Goal: Information Seeking & Learning: Learn about a topic

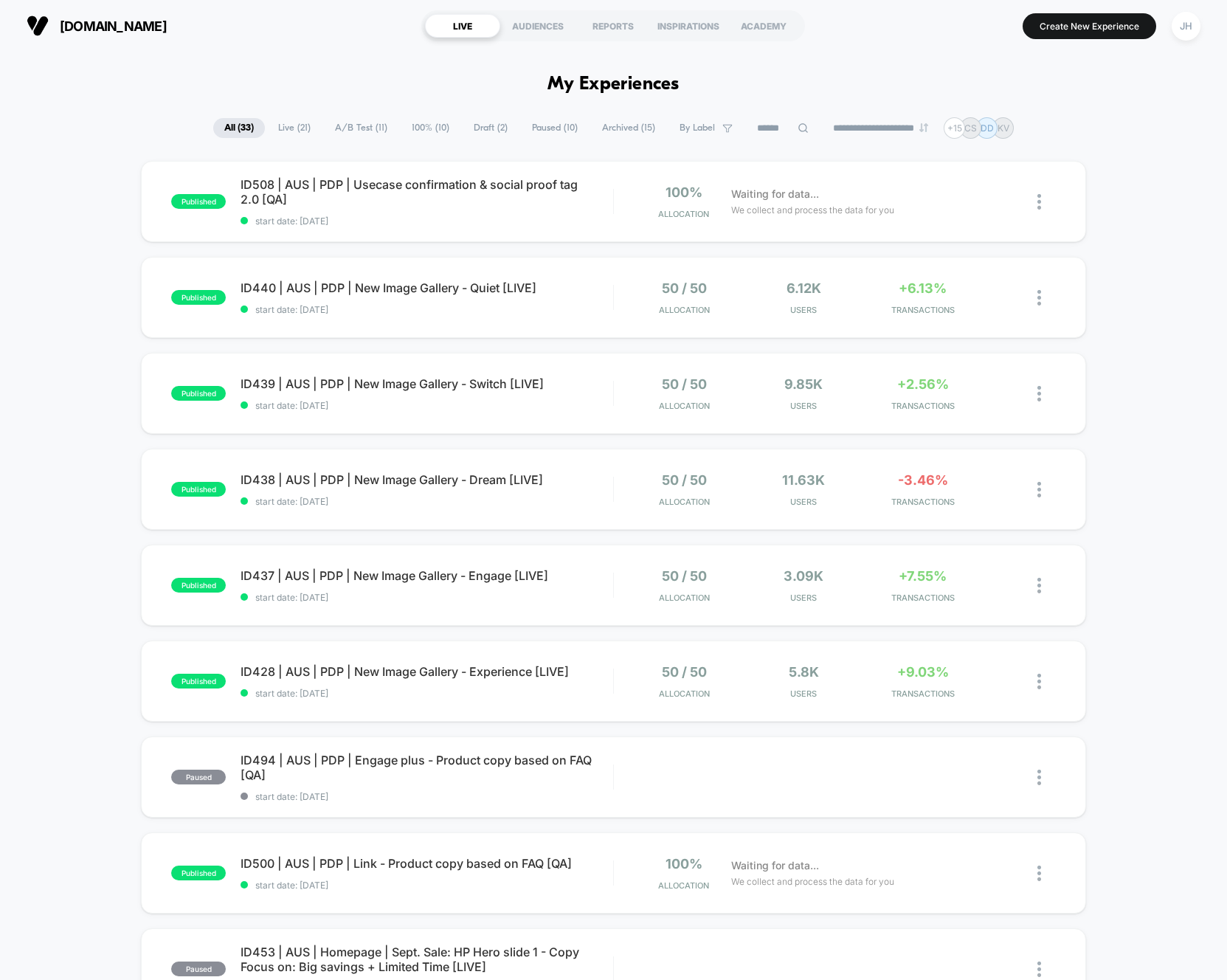
click at [56, 255] on div "published ID508 | AUS | PDP | Usecase confirmation & social proof tag 2.0 [QA] …" at bounding box center [614, 766] width 1227 height 1210
click at [755, 129] on input at bounding box center [782, 128] width 73 height 18
type input "****"
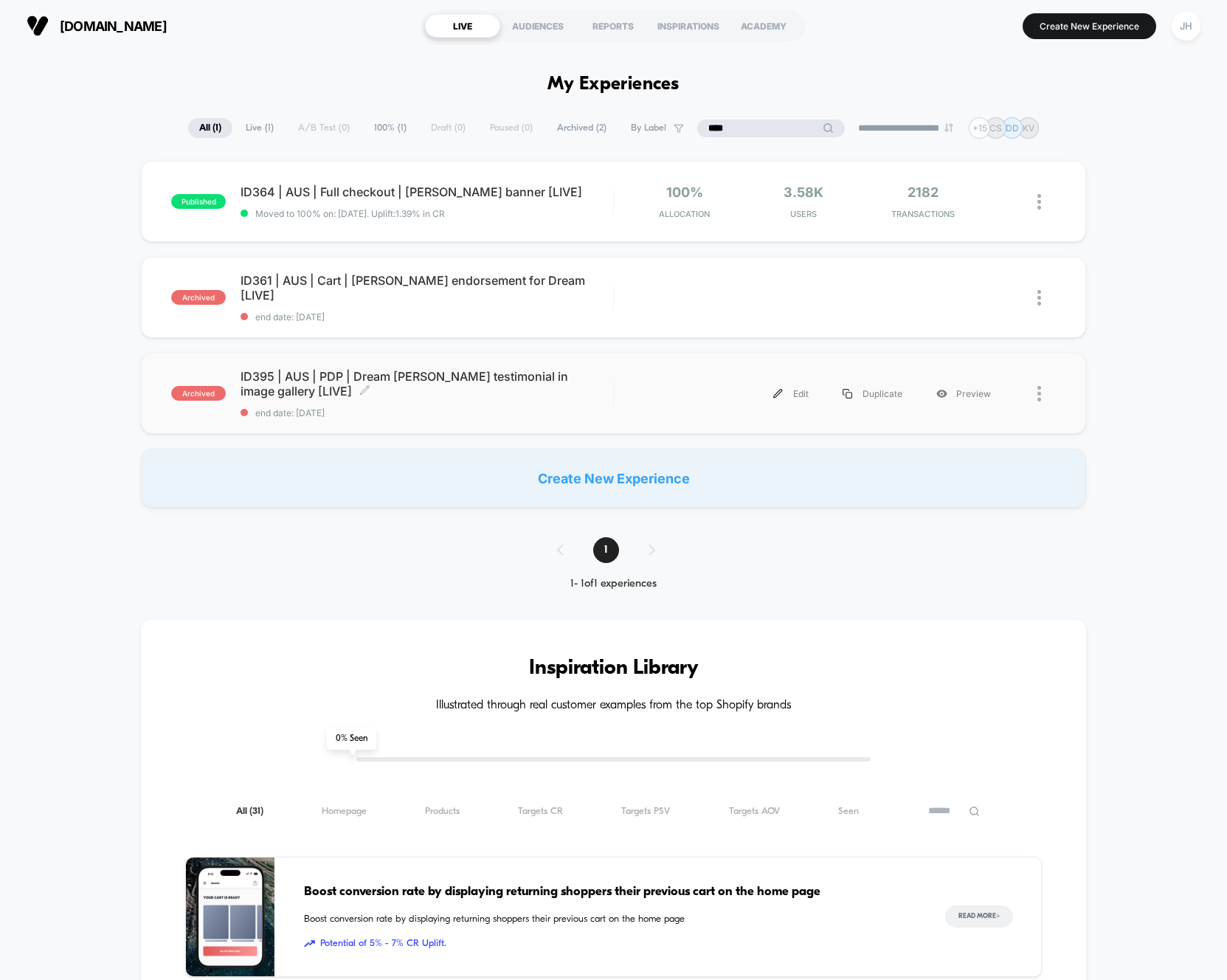
click at [403, 376] on span "ID395 | AUS | PDP | Dream Matt Walker testimonial in image gallery [LIVE] Click…" at bounding box center [427, 383] width 372 height 29
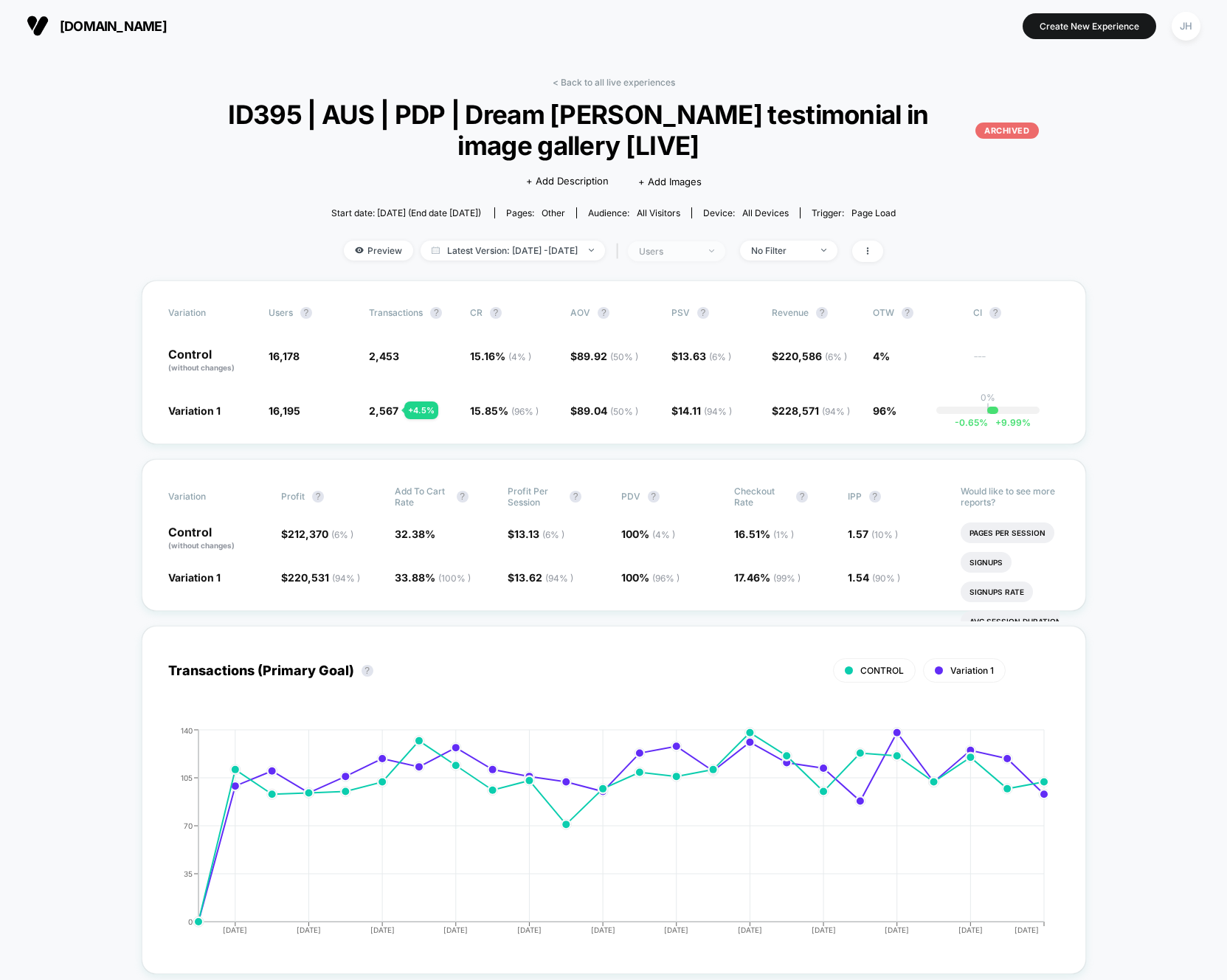
click at [697, 246] on div "users" at bounding box center [668, 251] width 59 height 11
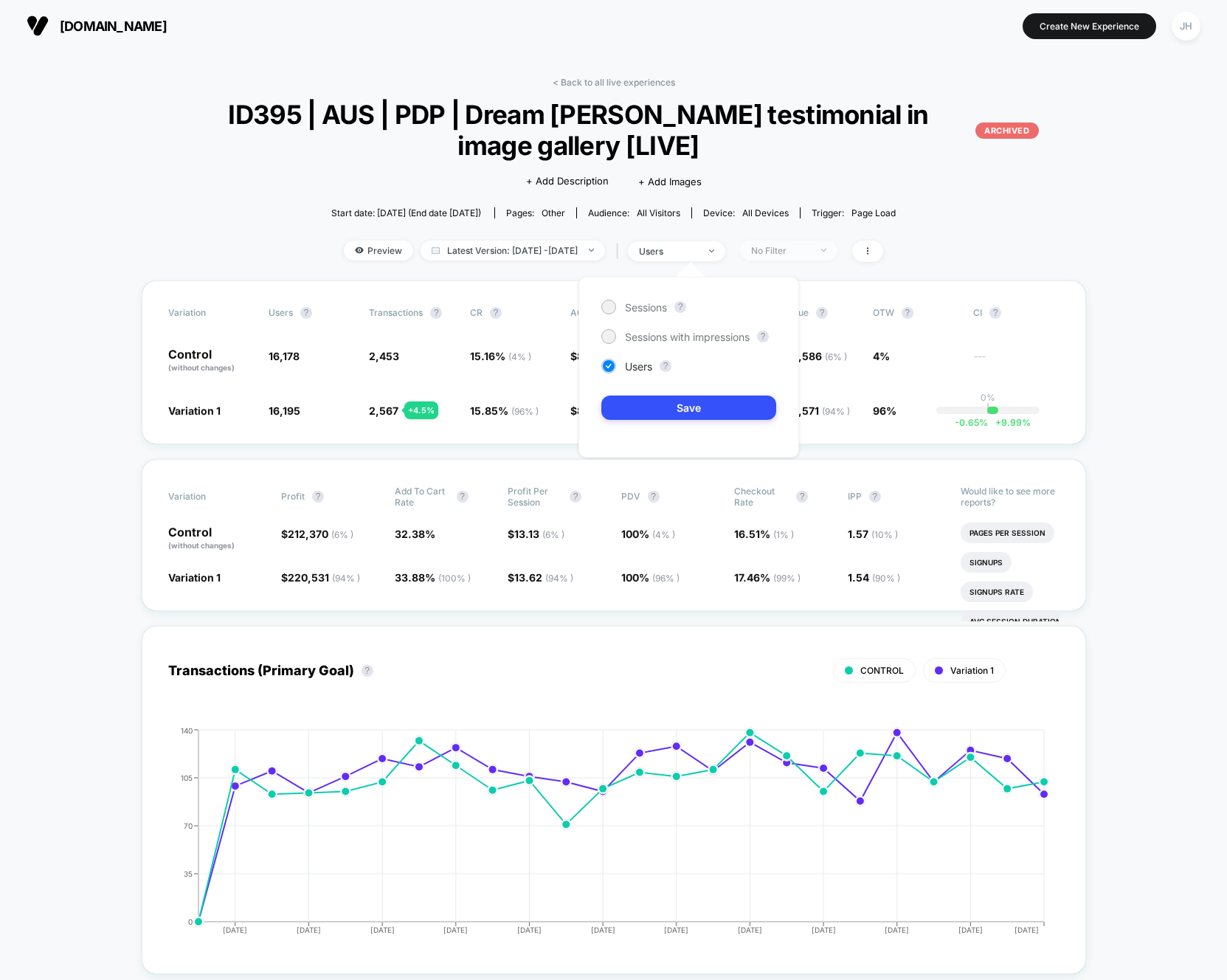
click at [807, 248] on div "No Filter" at bounding box center [780, 250] width 59 height 11
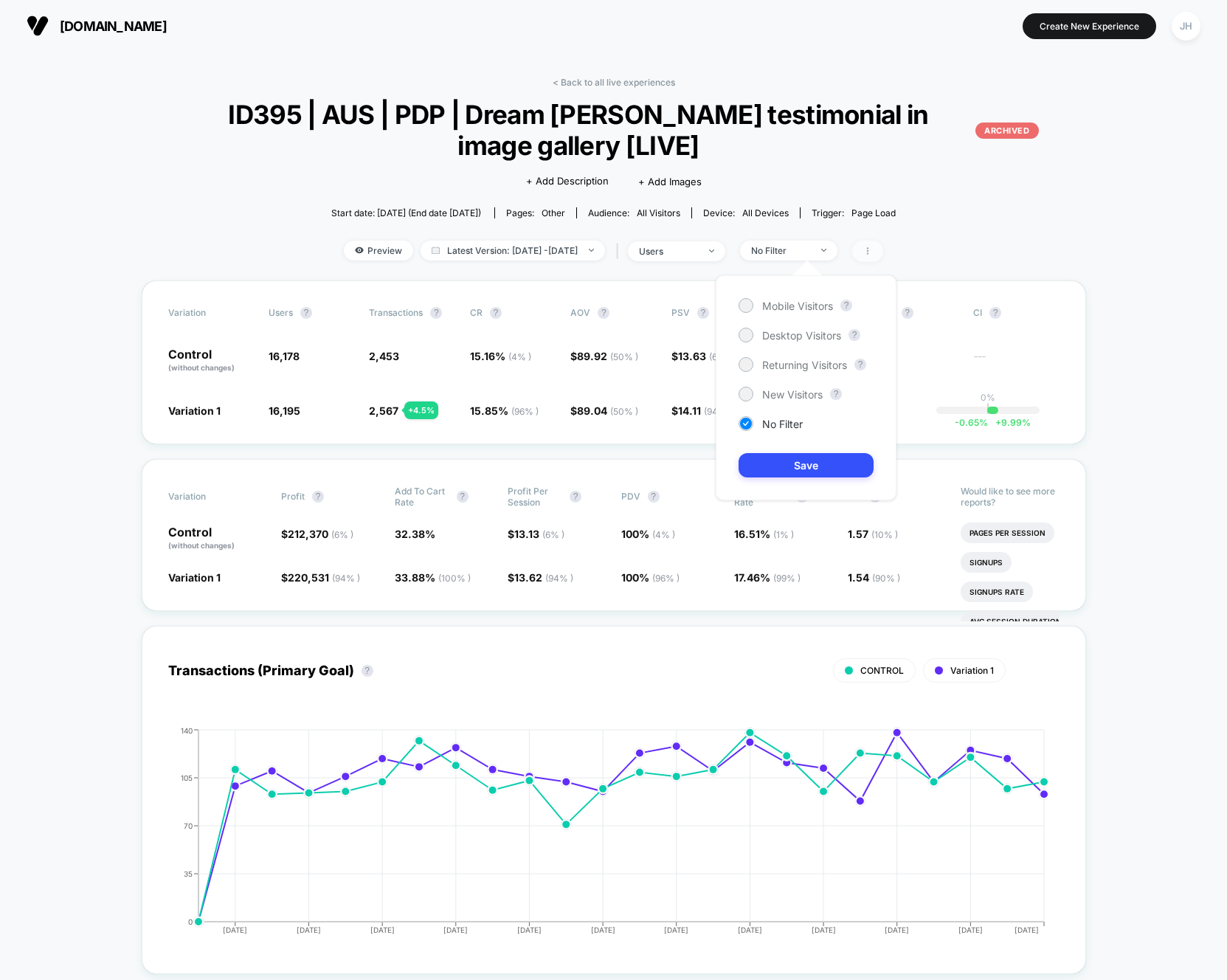
click at [883, 252] on span at bounding box center [868, 251] width 31 height 22
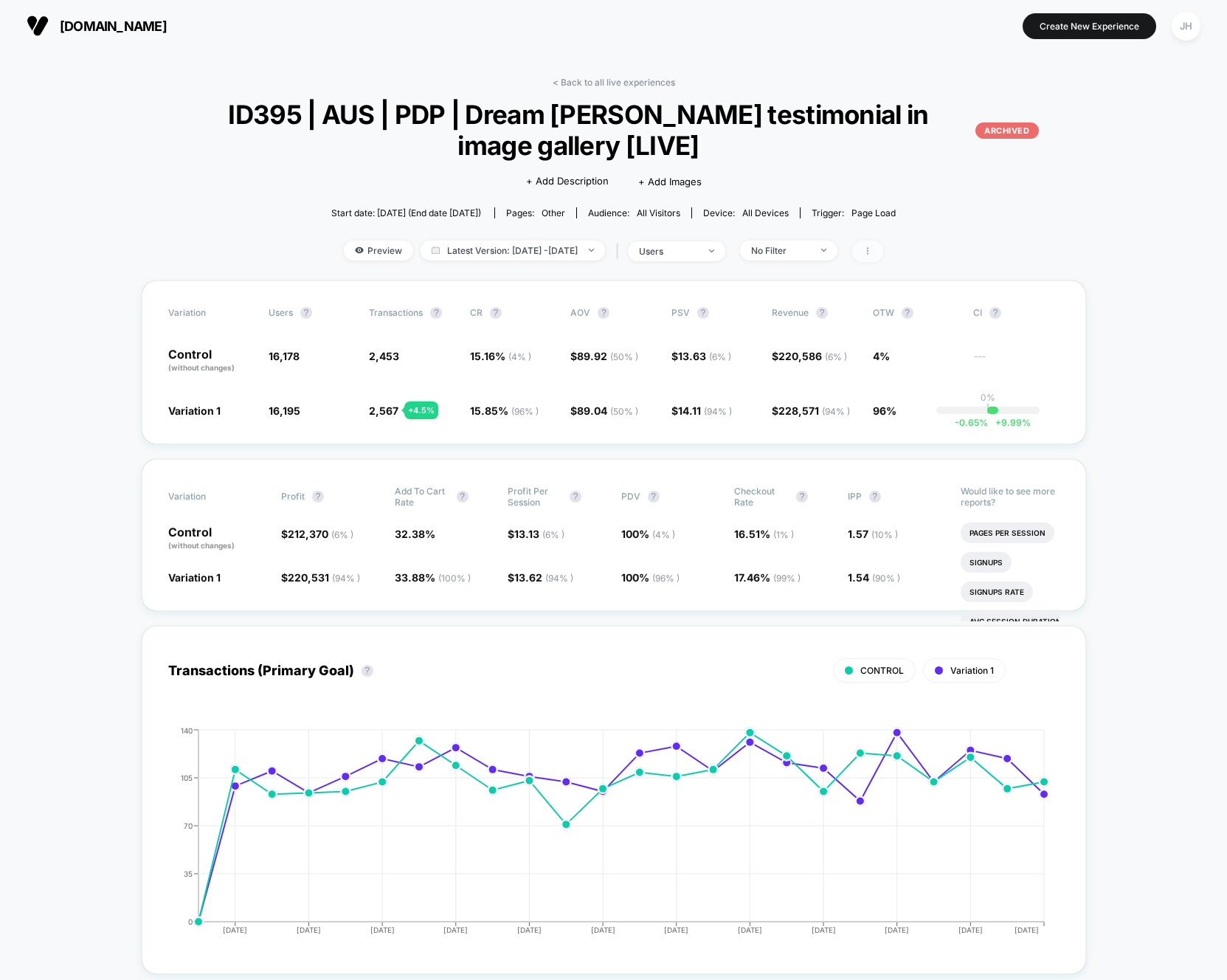
click at [883, 257] on span at bounding box center [868, 251] width 31 height 22
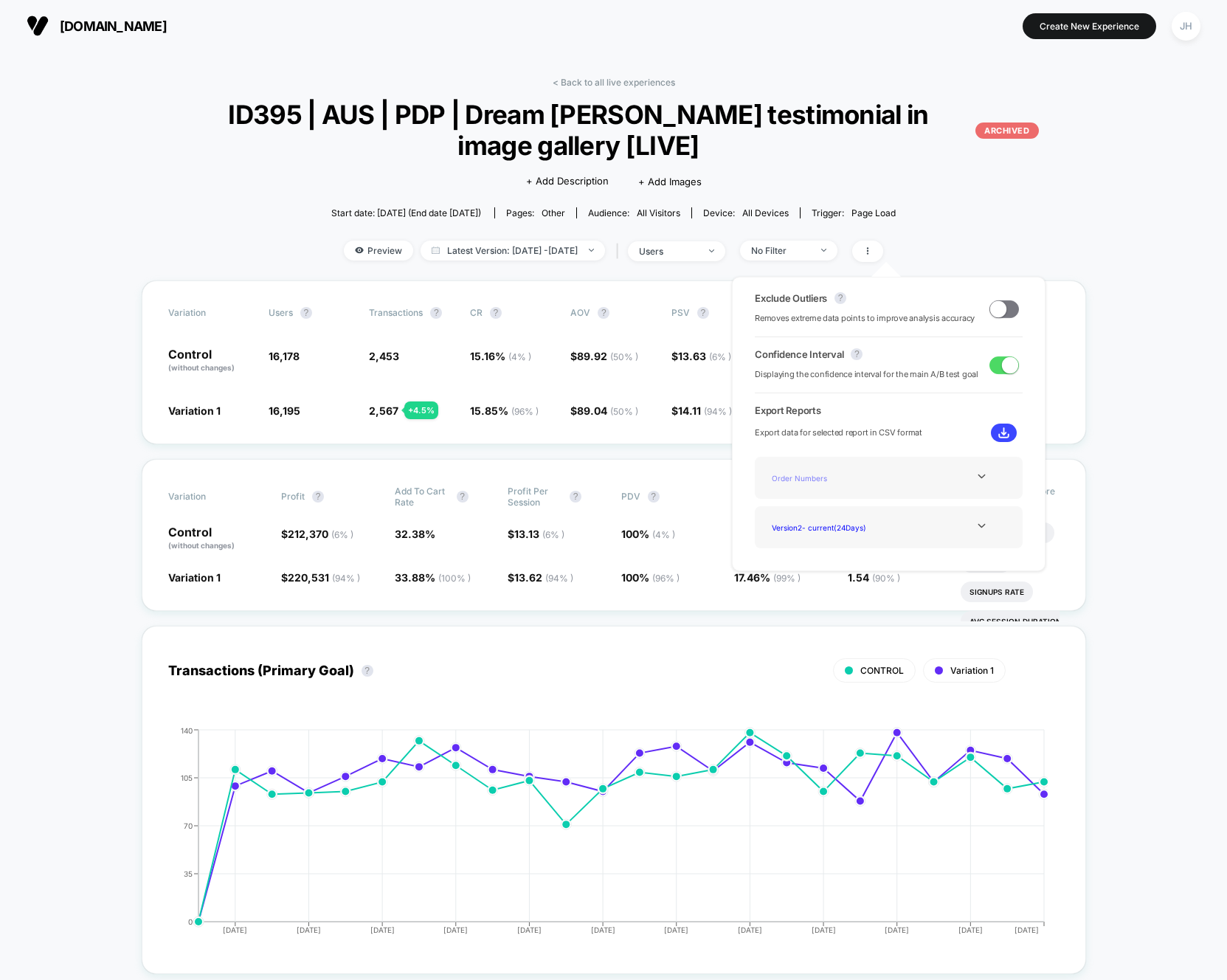
click at [856, 473] on div "Order Numbers" at bounding box center [824, 478] width 118 height 20
click at [977, 478] on icon at bounding box center [981, 477] width 8 height 5
click at [976, 478] on icon at bounding box center [981, 476] width 11 height 11
click at [998, 432] on img at bounding box center [1004, 433] width 11 height 11
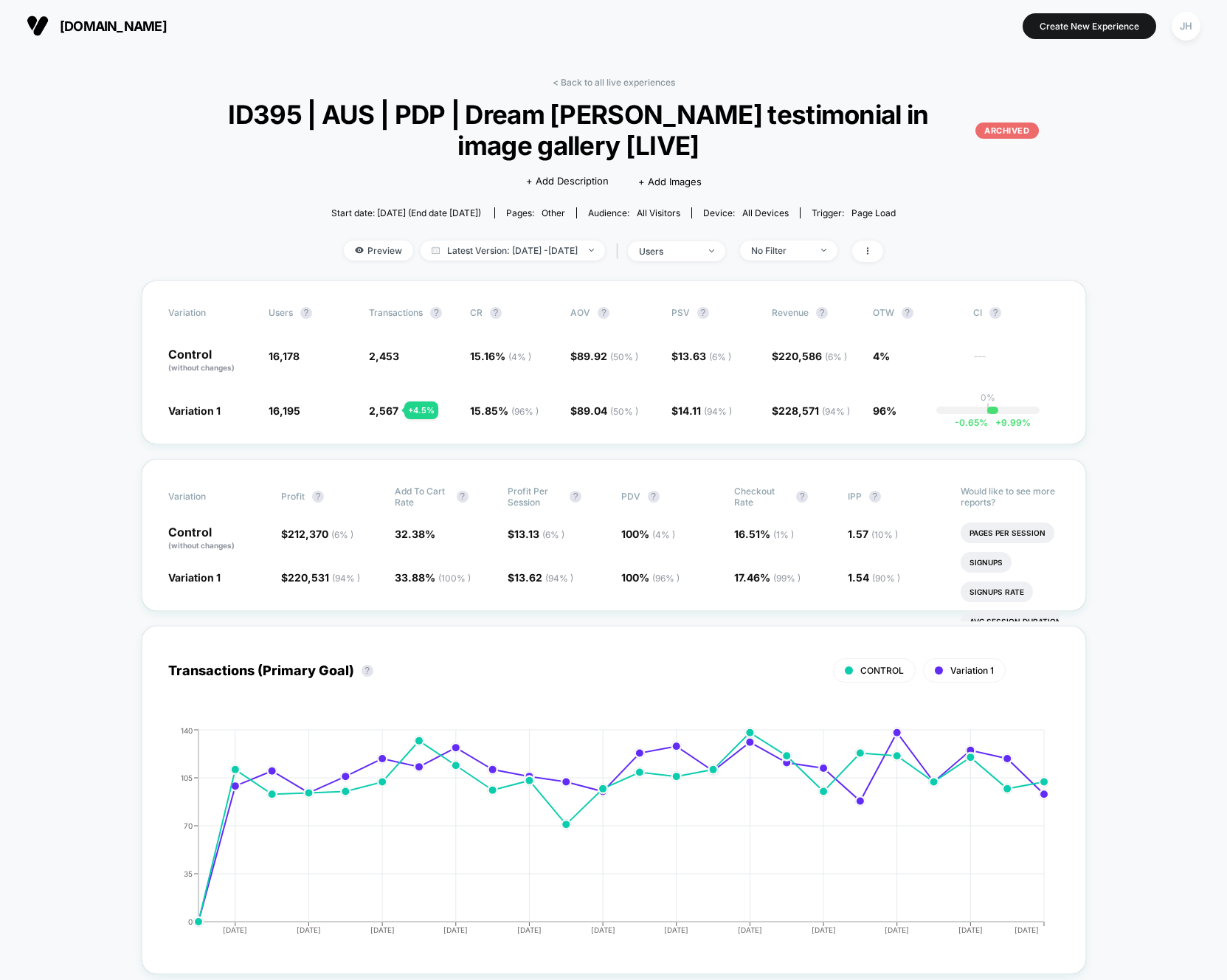
click at [203, 119] on span "ID395 | AUS | PDP | Dream Matt Walker testimonial in image gallery [LIVE] ARCHI…" at bounding box center [614, 130] width 850 height 62
click at [1179, 25] on div "JH" at bounding box center [1185, 26] width 29 height 29
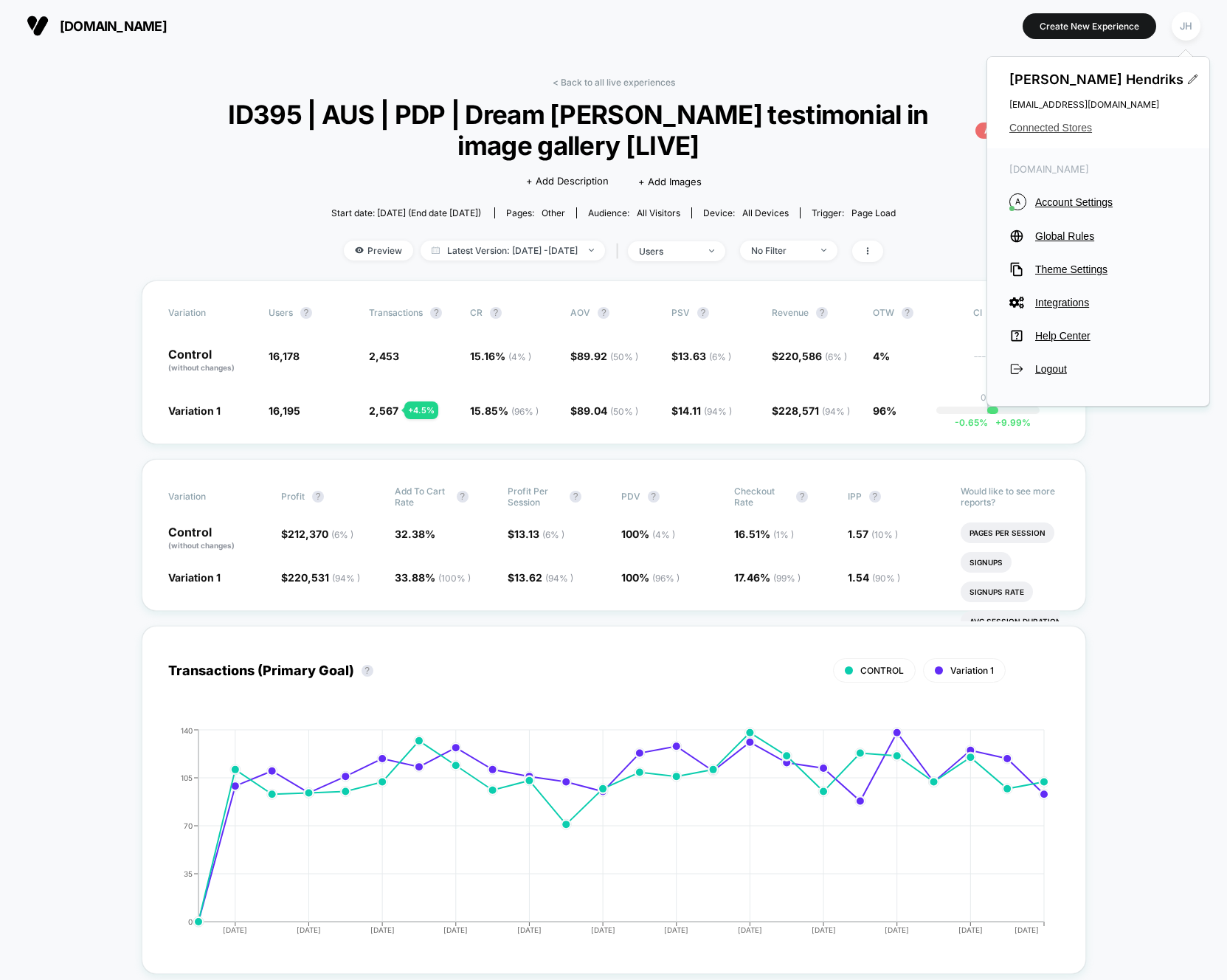
click at [1066, 125] on span "Connected Stores" at bounding box center [1098, 128] width 178 height 12
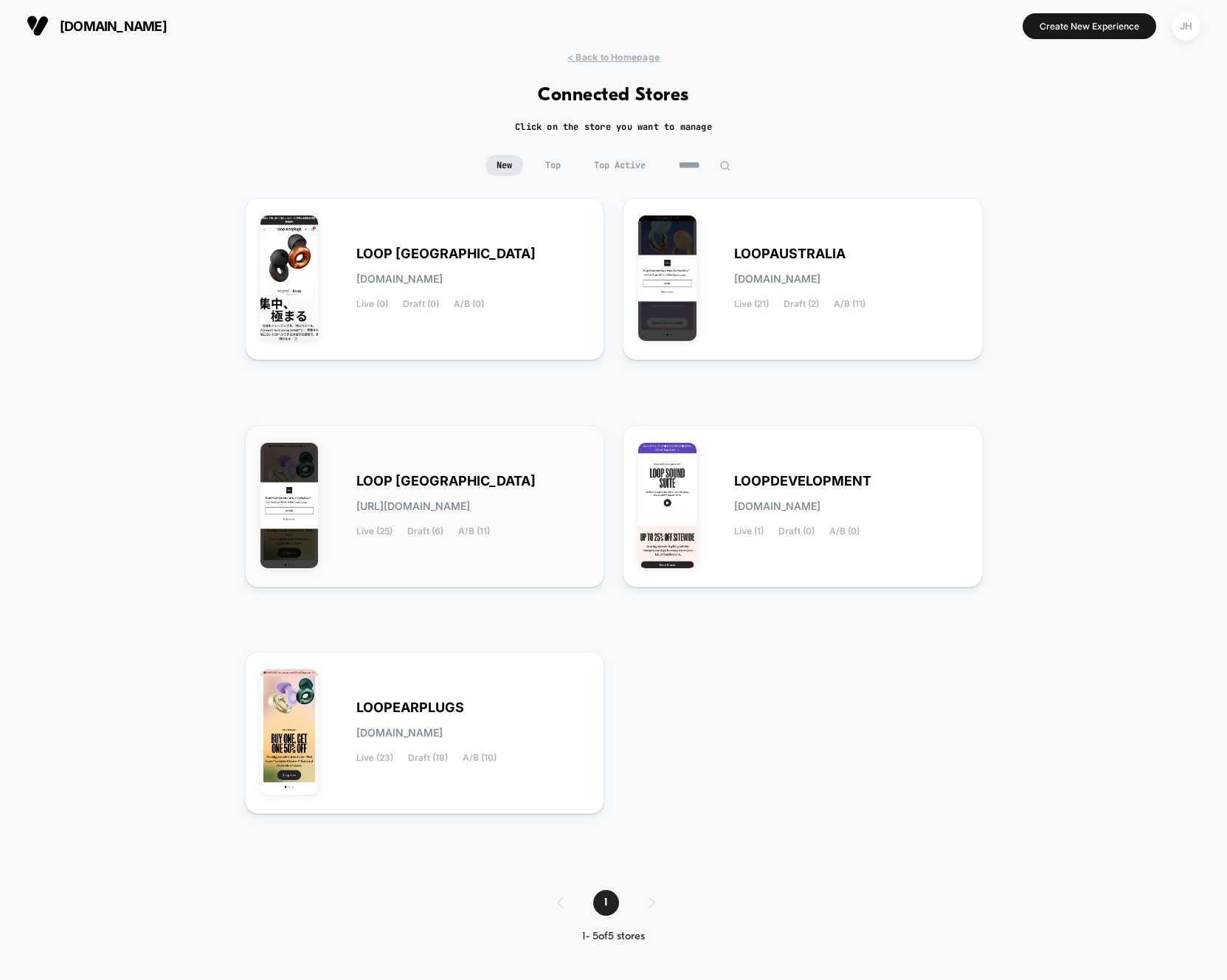
click at [382, 480] on span "LOOP UNITED STATES" at bounding box center [446, 481] width 179 height 10
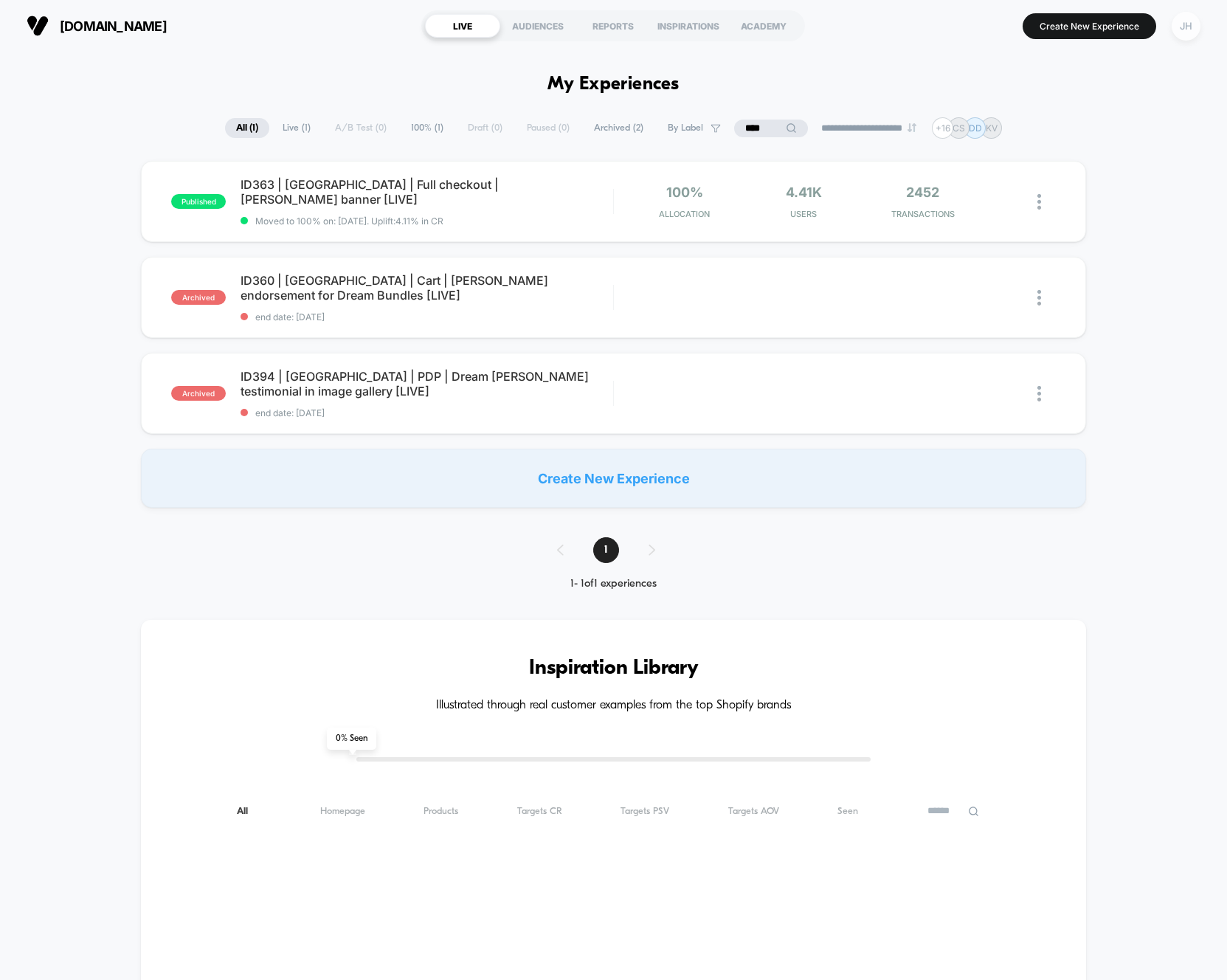
click at [1180, 18] on div "JH" at bounding box center [1185, 26] width 29 height 29
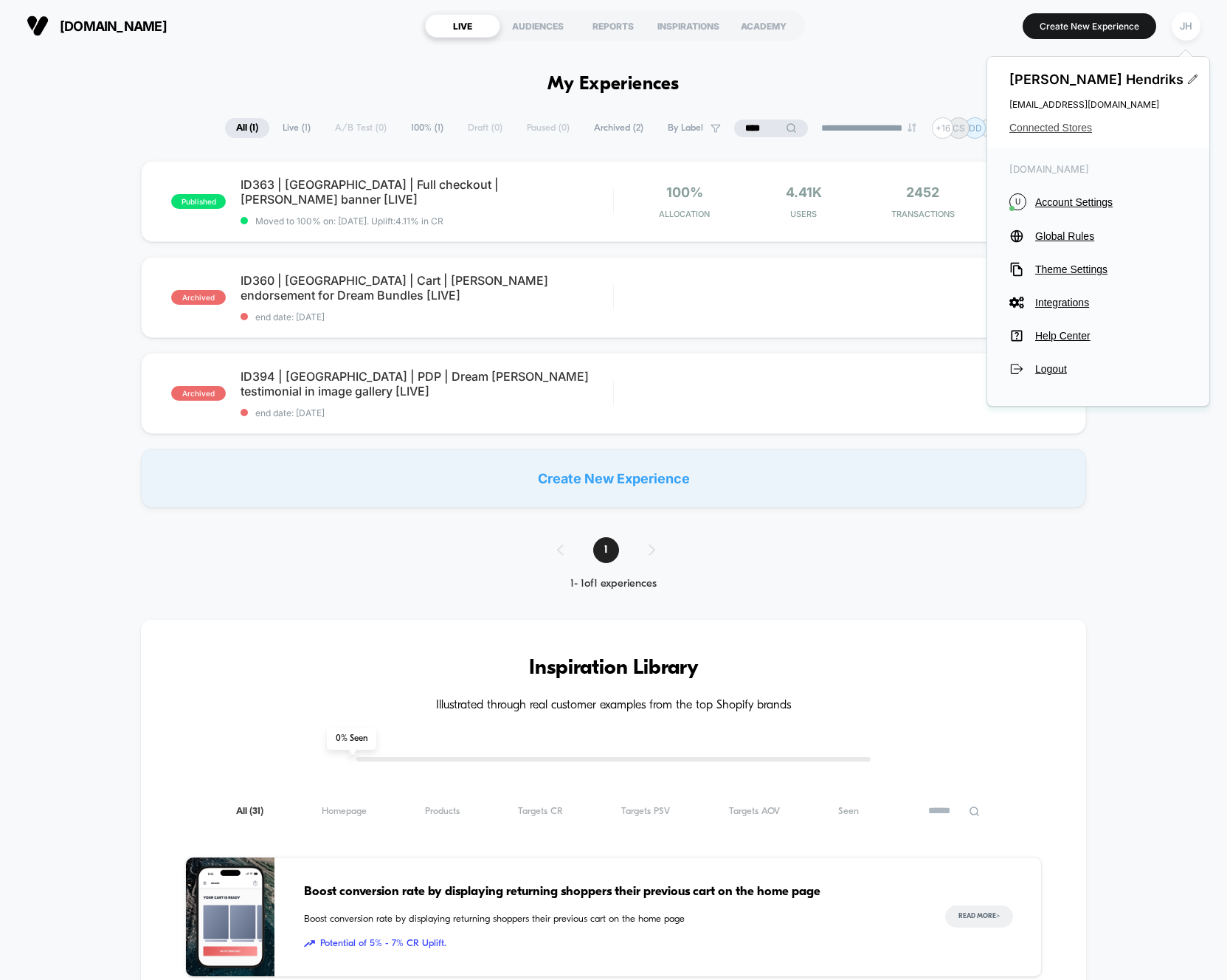
click at [1059, 122] on span "Connected Stores" at bounding box center [1098, 128] width 178 height 12
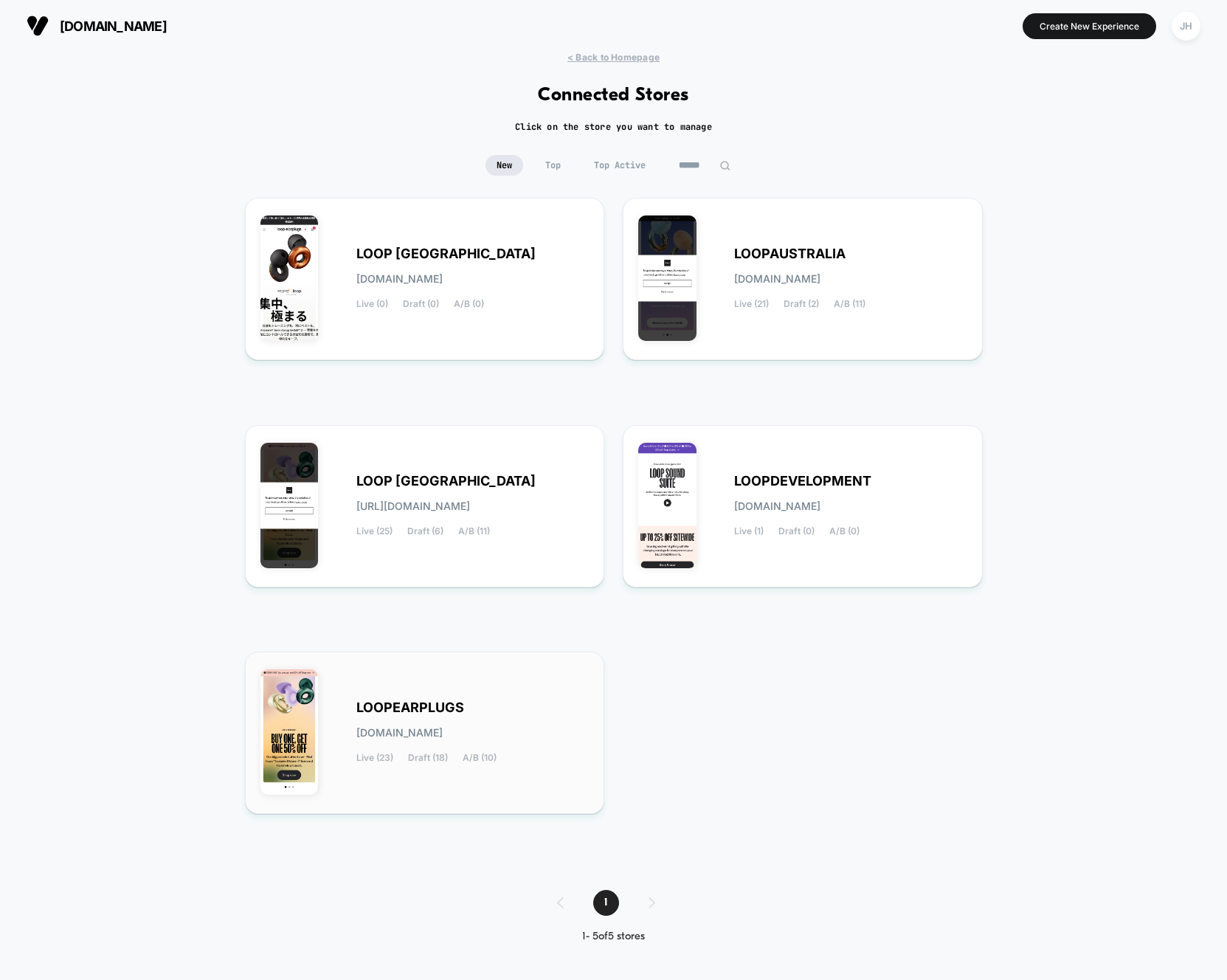
click at [372, 715] on div "LOOPEARPLUGS loopearplugs.myshopify.com Live (23) Draft (18) A/B (10)" at bounding box center [473, 733] width 233 height 60
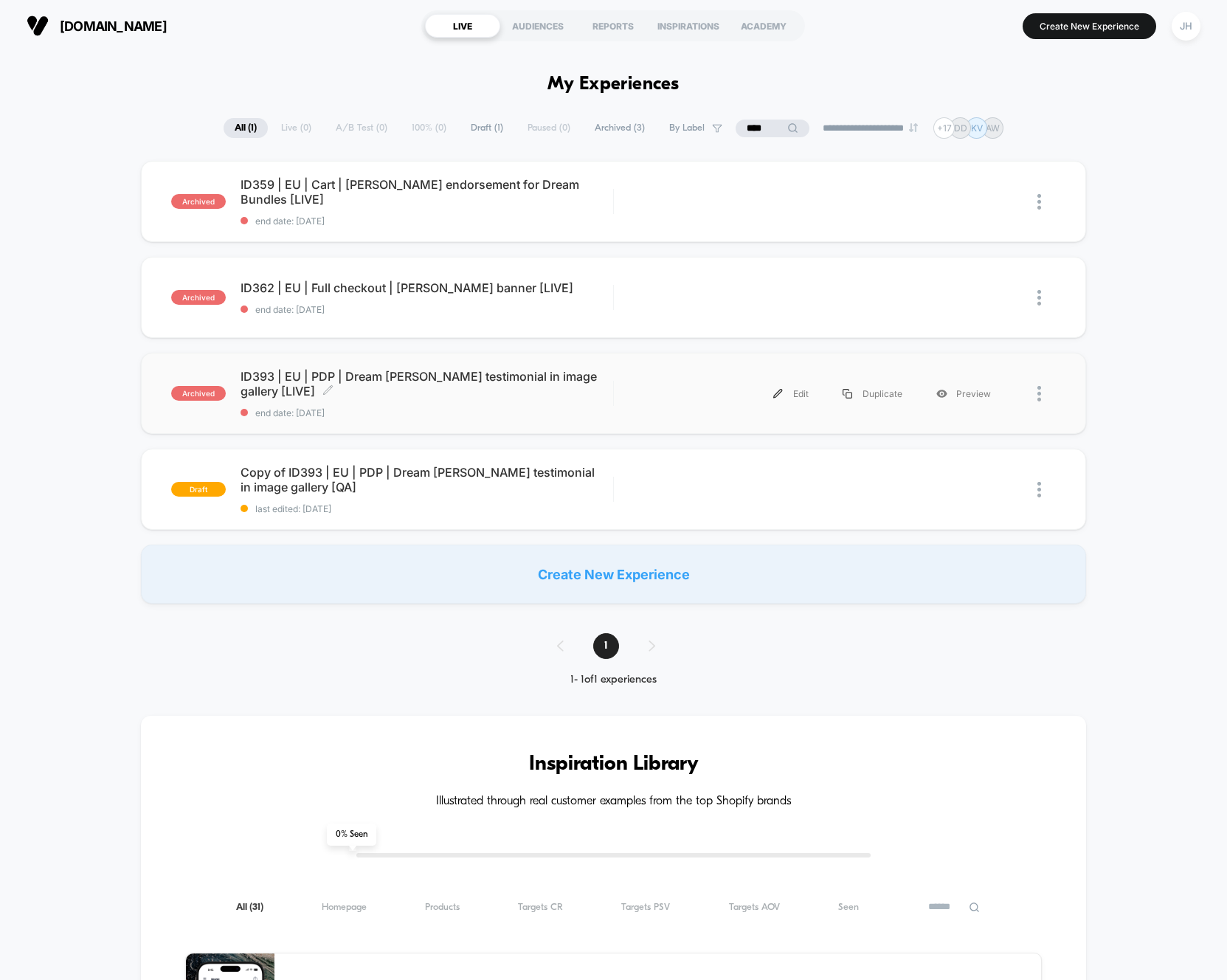
click at [444, 376] on span "ID393 | EU | PDP | Dream Matt Walker testimonial in image gallery [LIVE] Click …" at bounding box center [427, 383] width 372 height 29
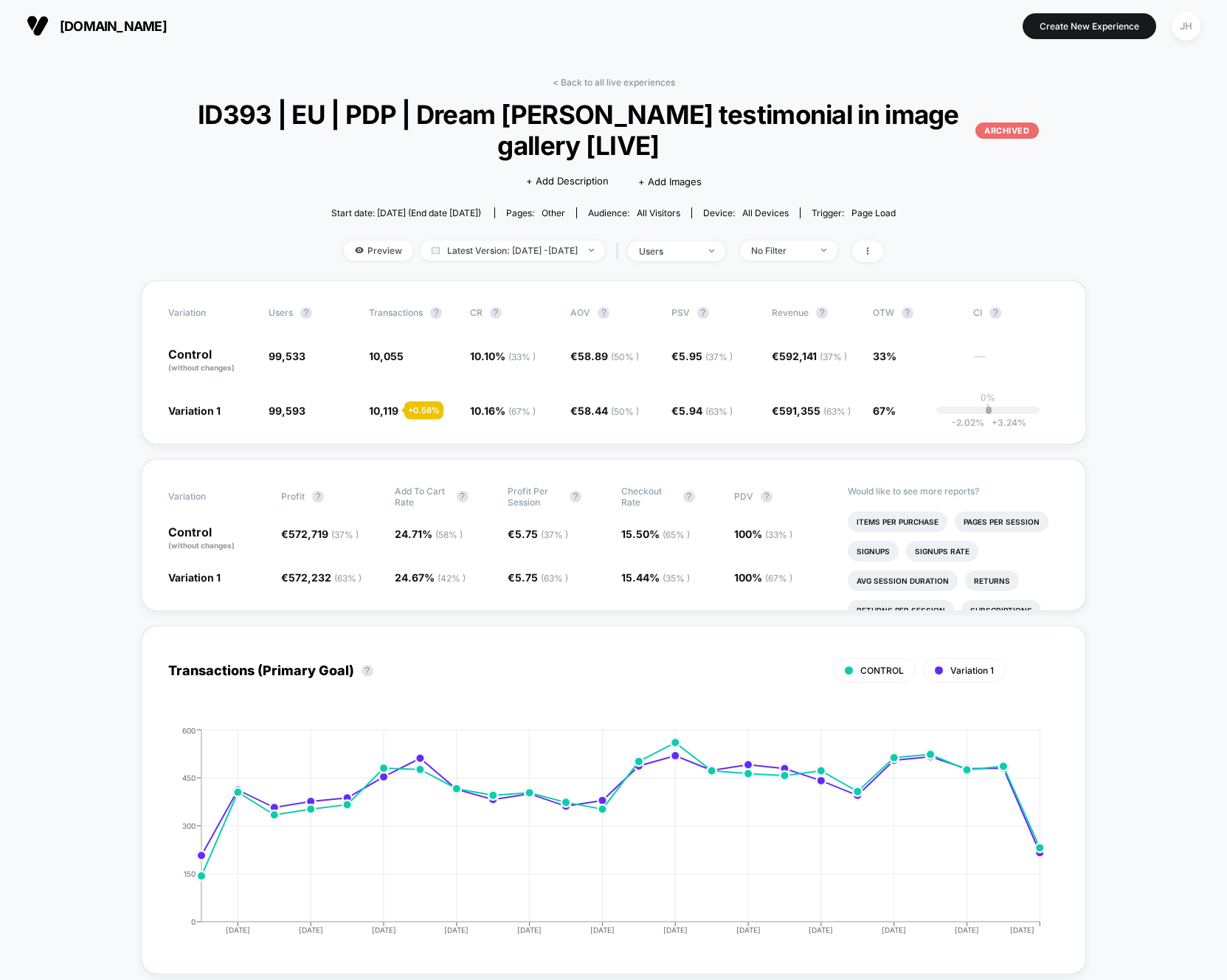
click at [151, 190] on div "< Back to all live experiences ID393 | EU | PDP | Dream Matt Walker testimonial…" at bounding box center [614, 178] width 944 height 203
click at [562, 247] on span "Latest Version: Jul 15, 2025 - Aug 7, 2025" at bounding box center [512, 250] width 185 height 20
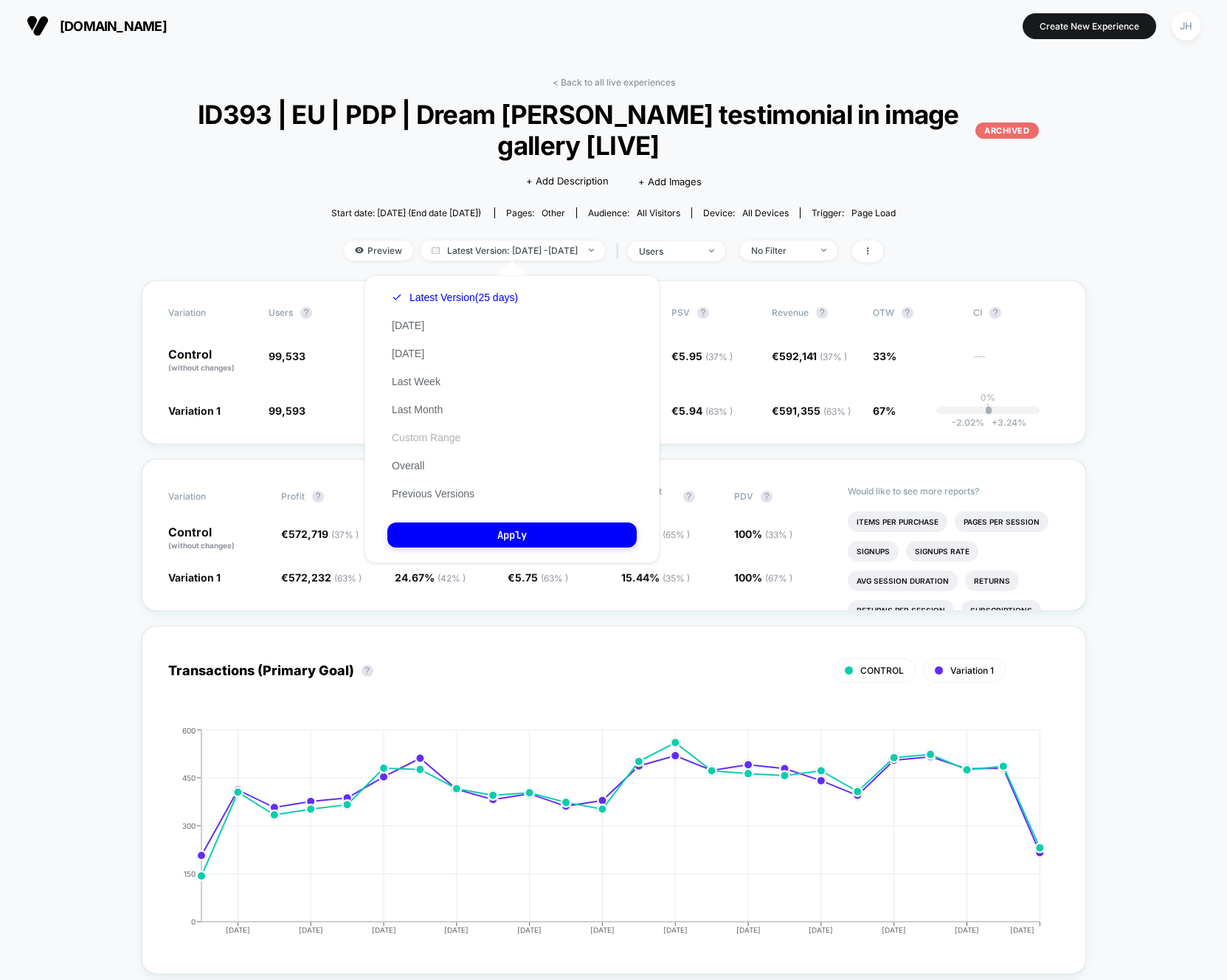
click at [430, 438] on button "Custom Range" at bounding box center [426, 437] width 77 height 13
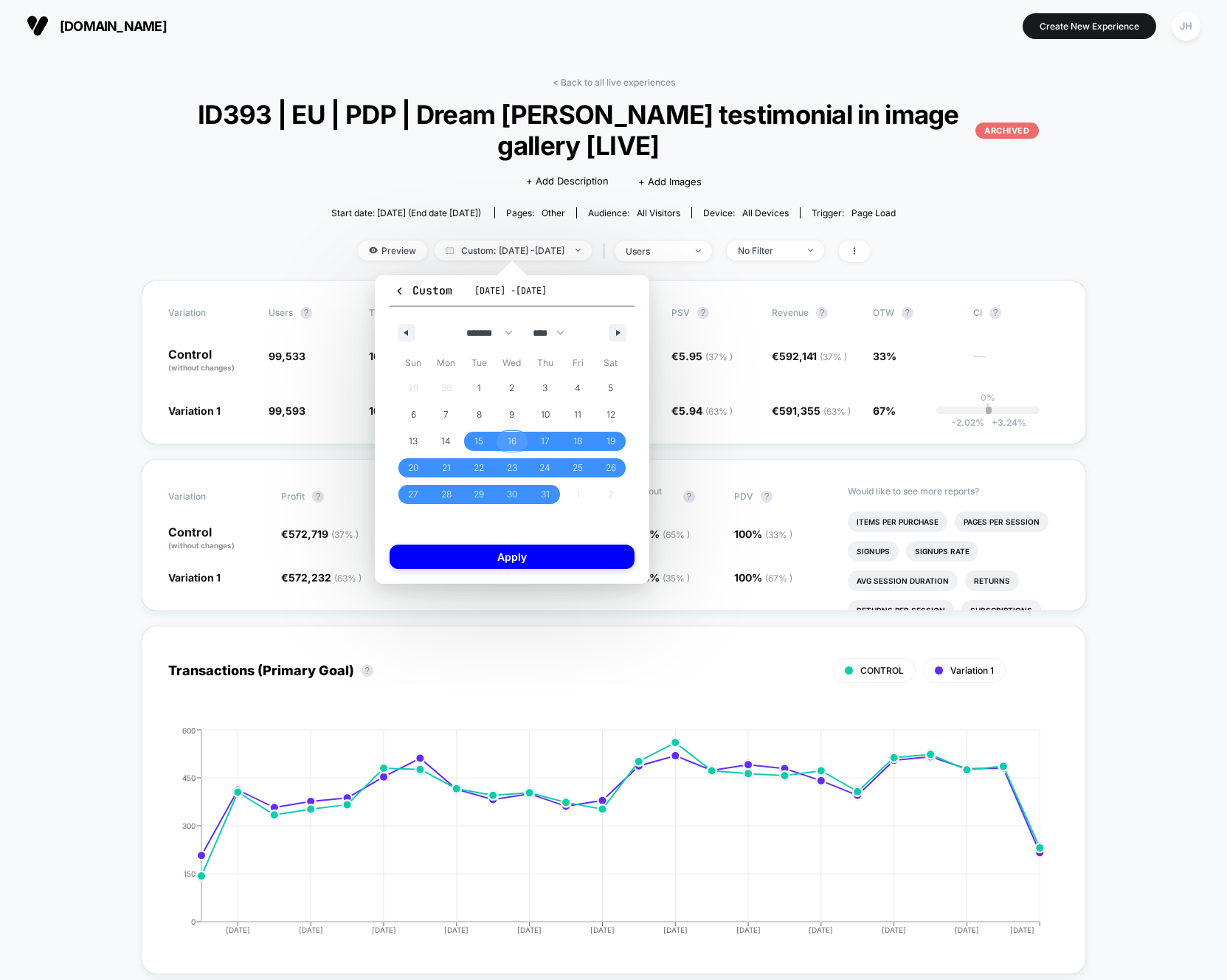
click at [513, 441] on span "16" at bounding box center [512, 441] width 8 height 26
click at [619, 330] on icon "button" at bounding box center [620, 333] width 8 height 6
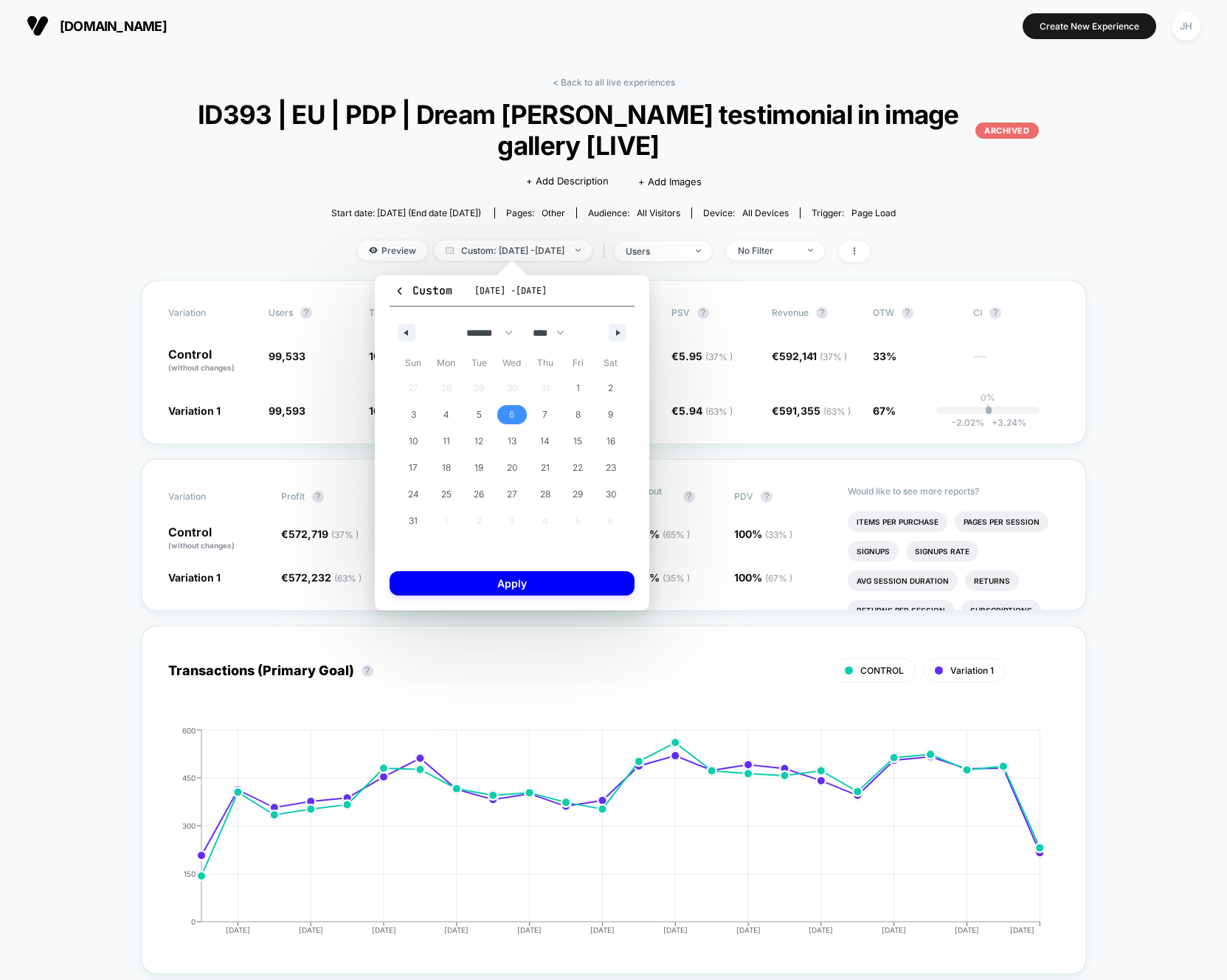
click at [506, 413] on span "6" at bounding box center [512, 414] width 33 height 19
select select "*"
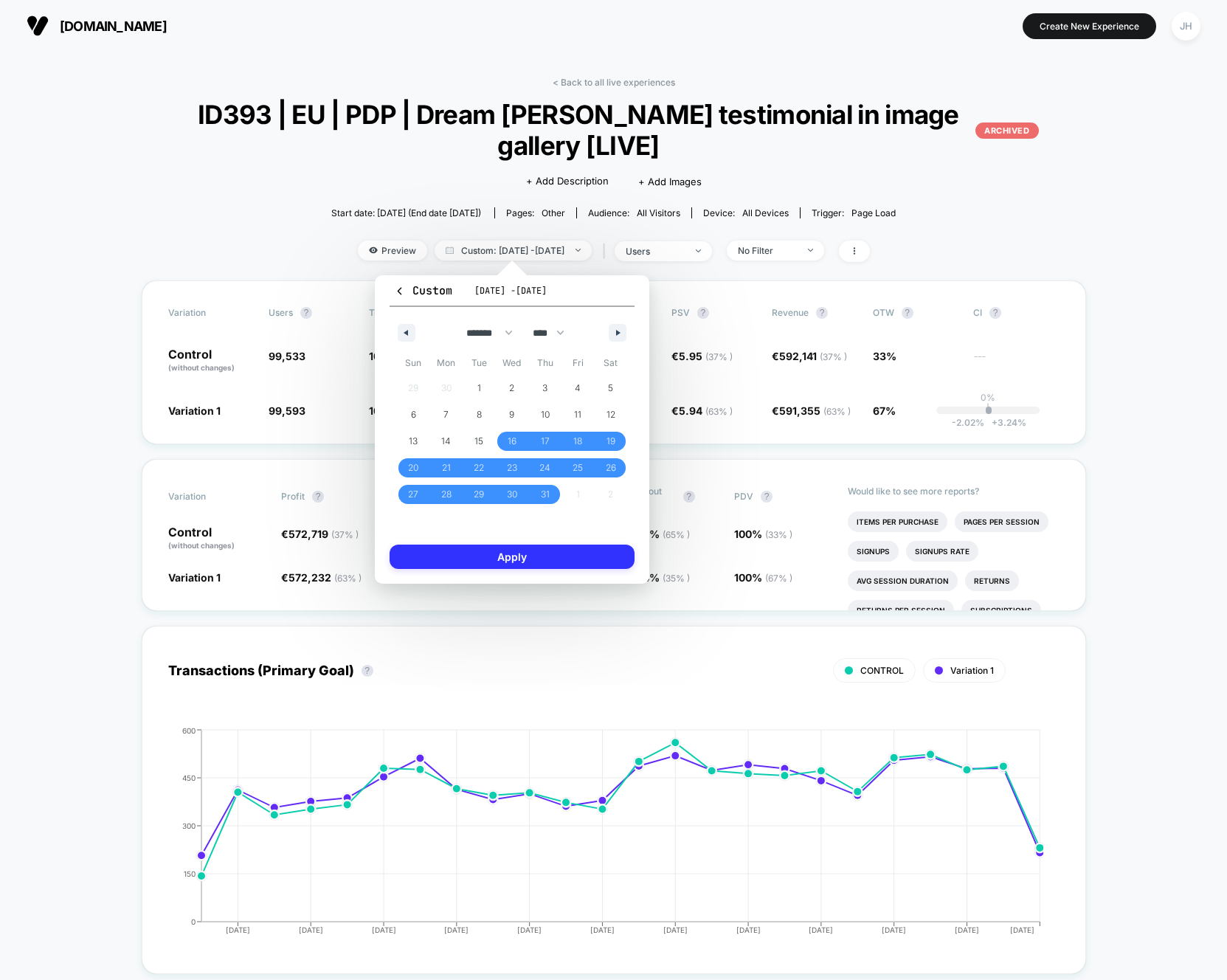
click at [522, 560] on button "Apply" at bounding box center [512, 557] width 245 height 25
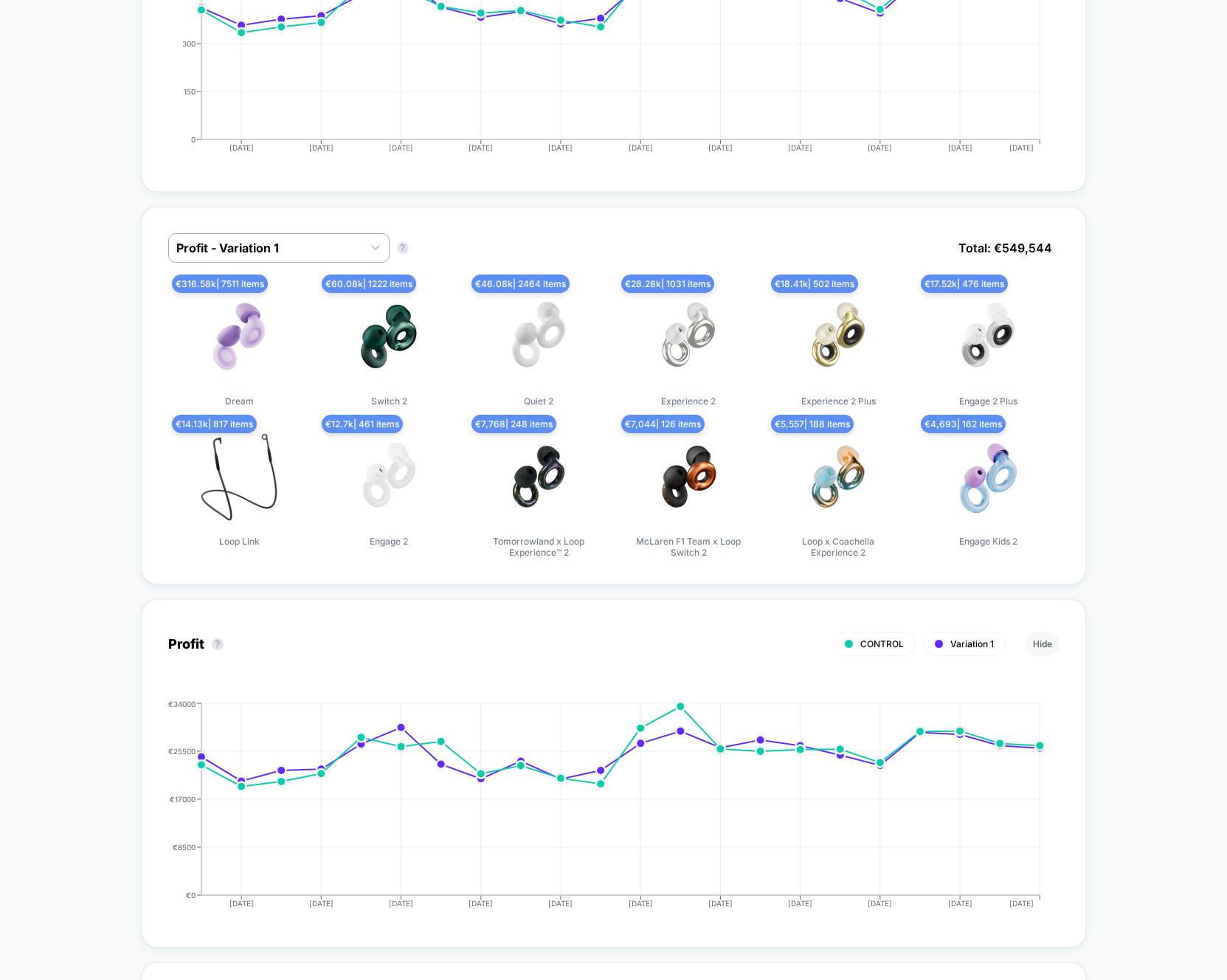
scroll to position [739, 0]
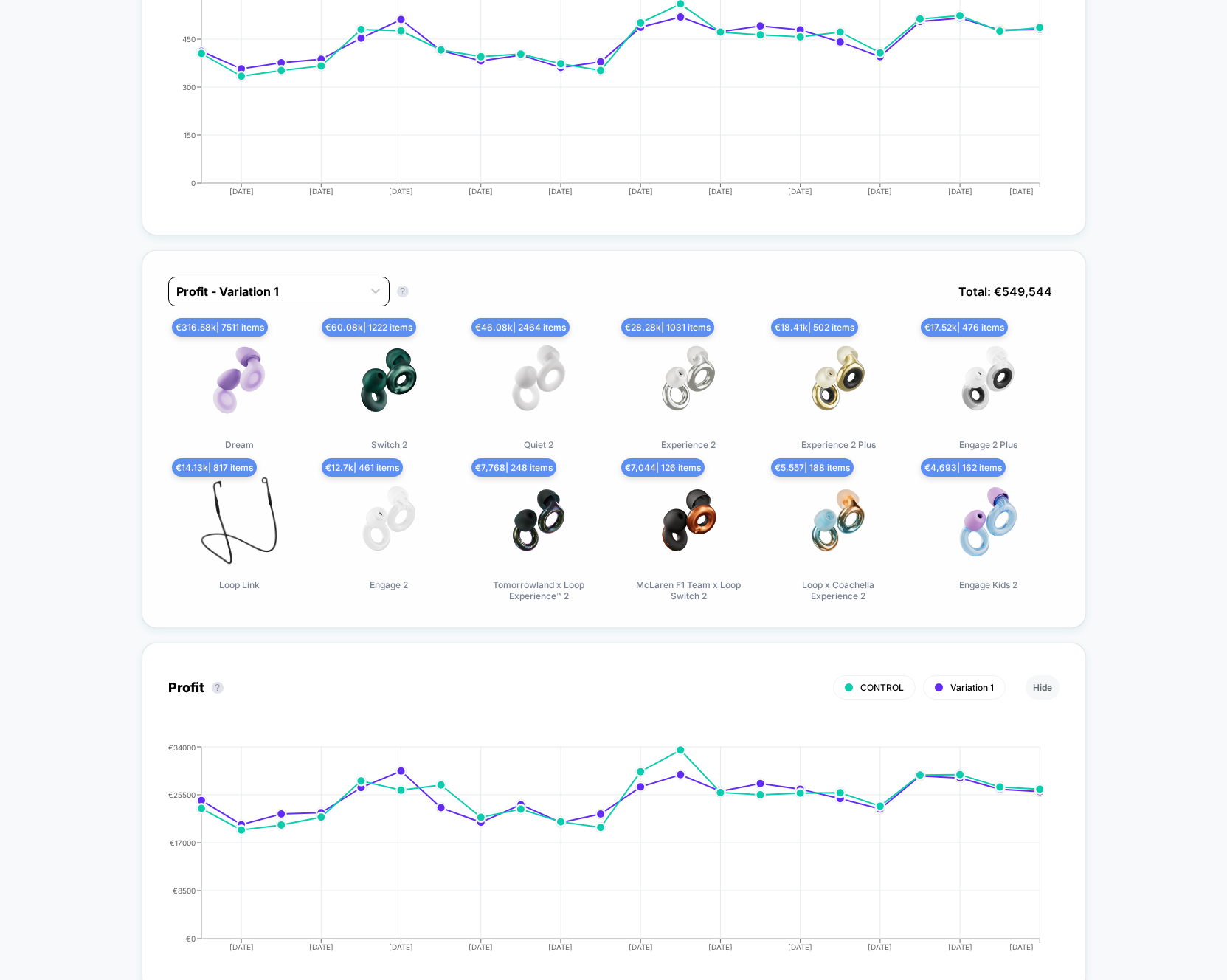
click at [306, 297] on div at bounding box center [265, 291] width 178 height 18
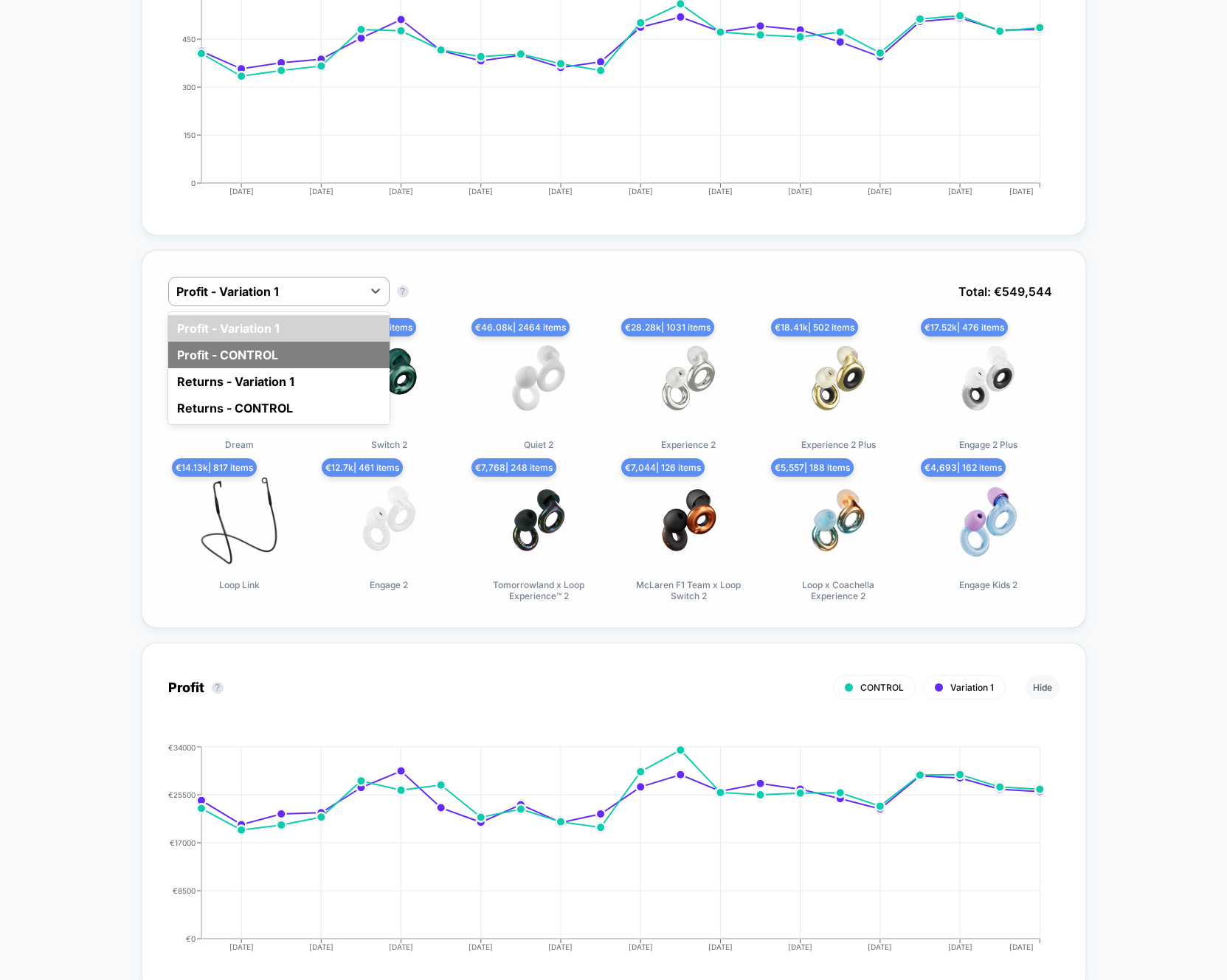
click at [286, 346] on div "Profit - CONTROL" at bounding box center [279, 355] width 221 height 26
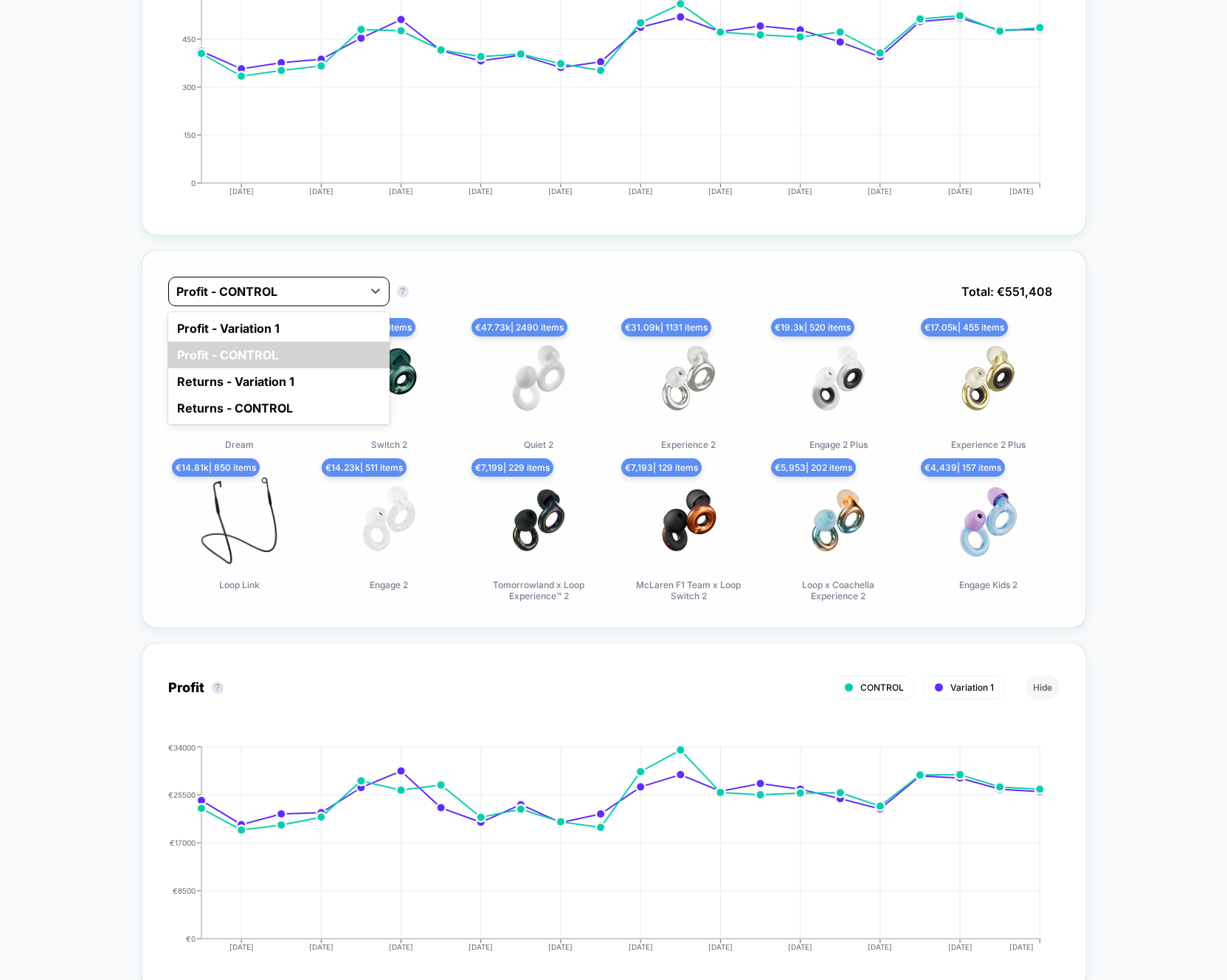
click at [302, 288] on div at bounding box center [265, 291] width 178 height 18
click at [300, 320] on div "Profit - Variation 1" at bounding box center [279, 328] width 221 height 26
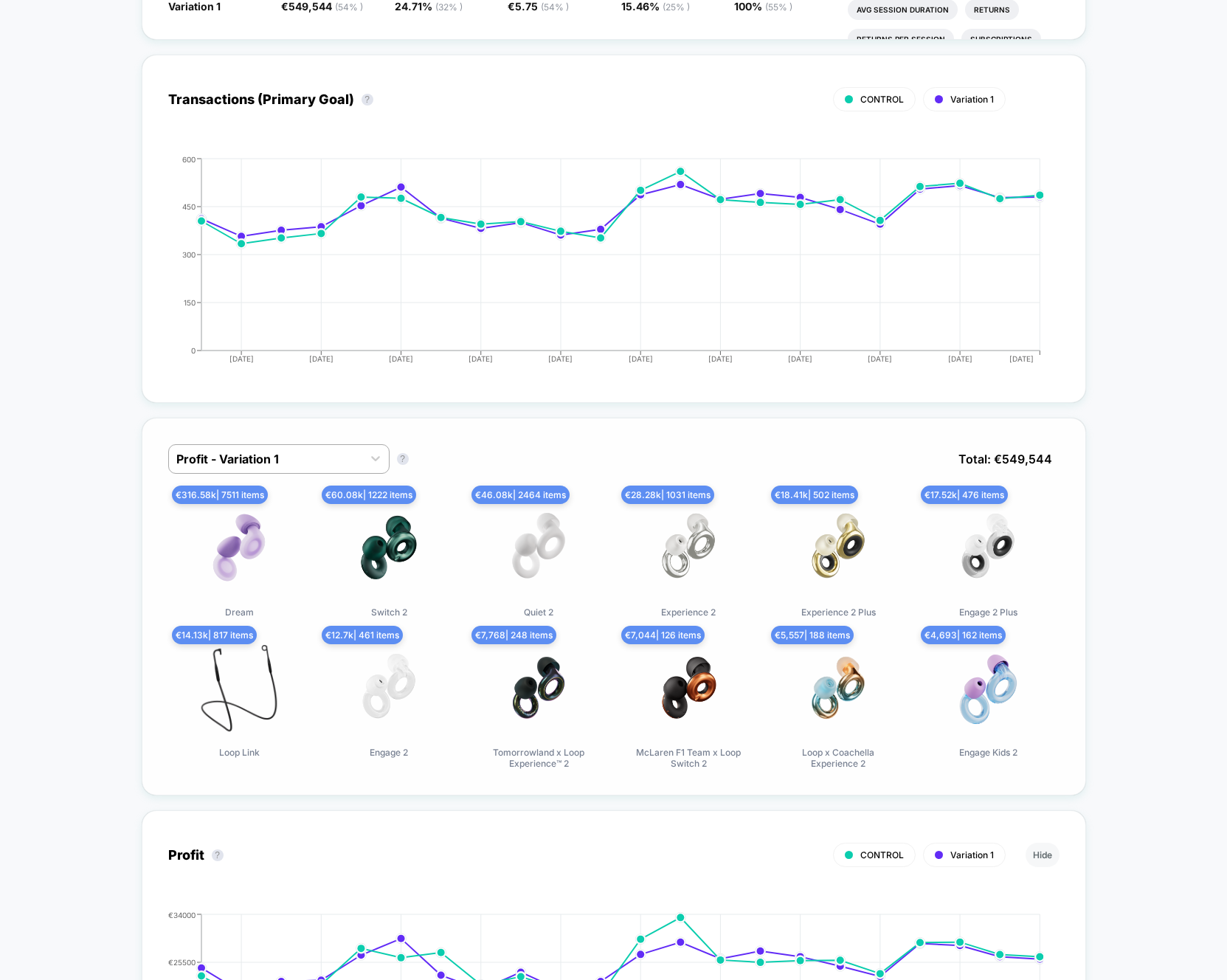
scroll to position [0, 0]
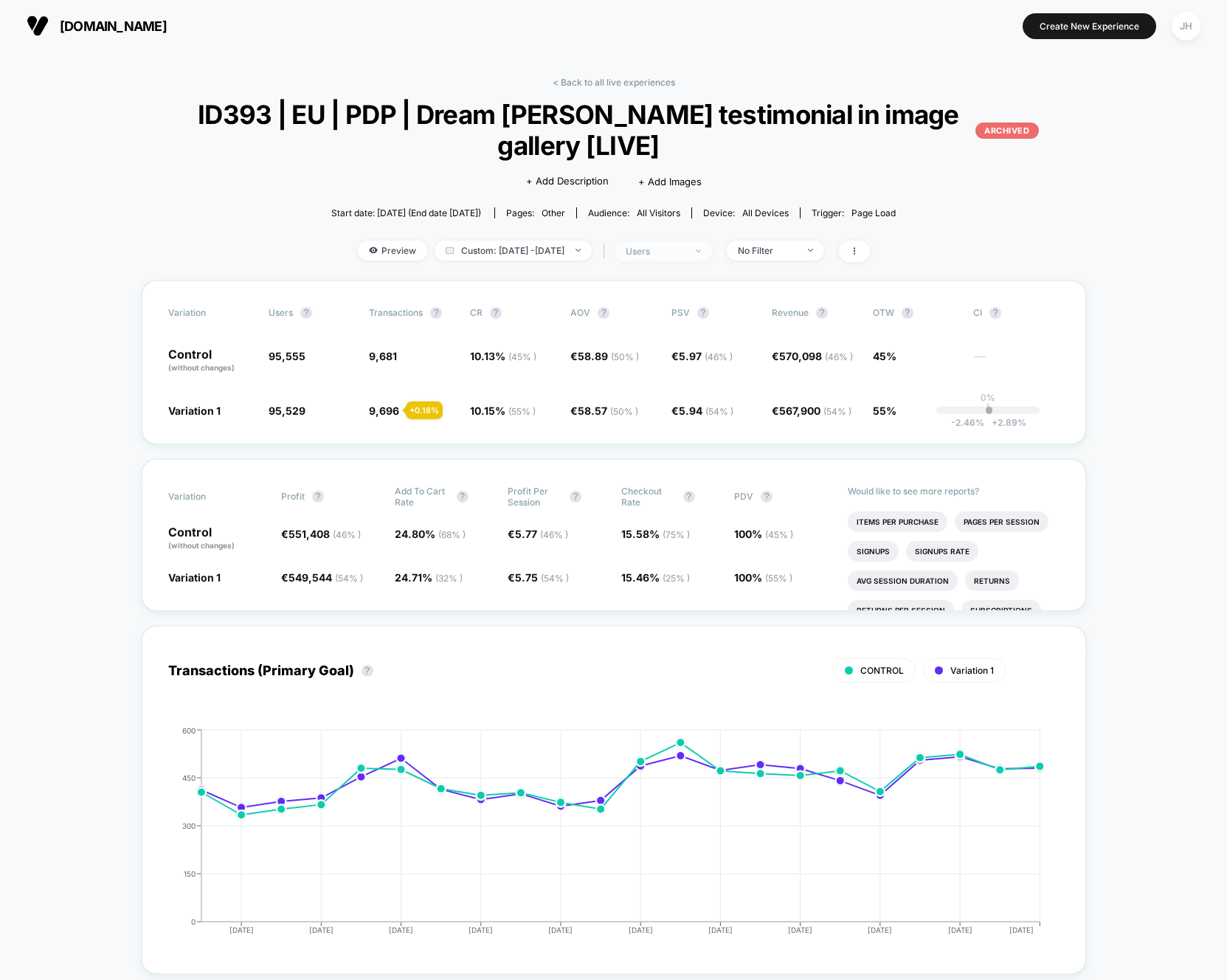
click at [712, 254] on span "users" at bounding box center [663, 251] width 97 height 20
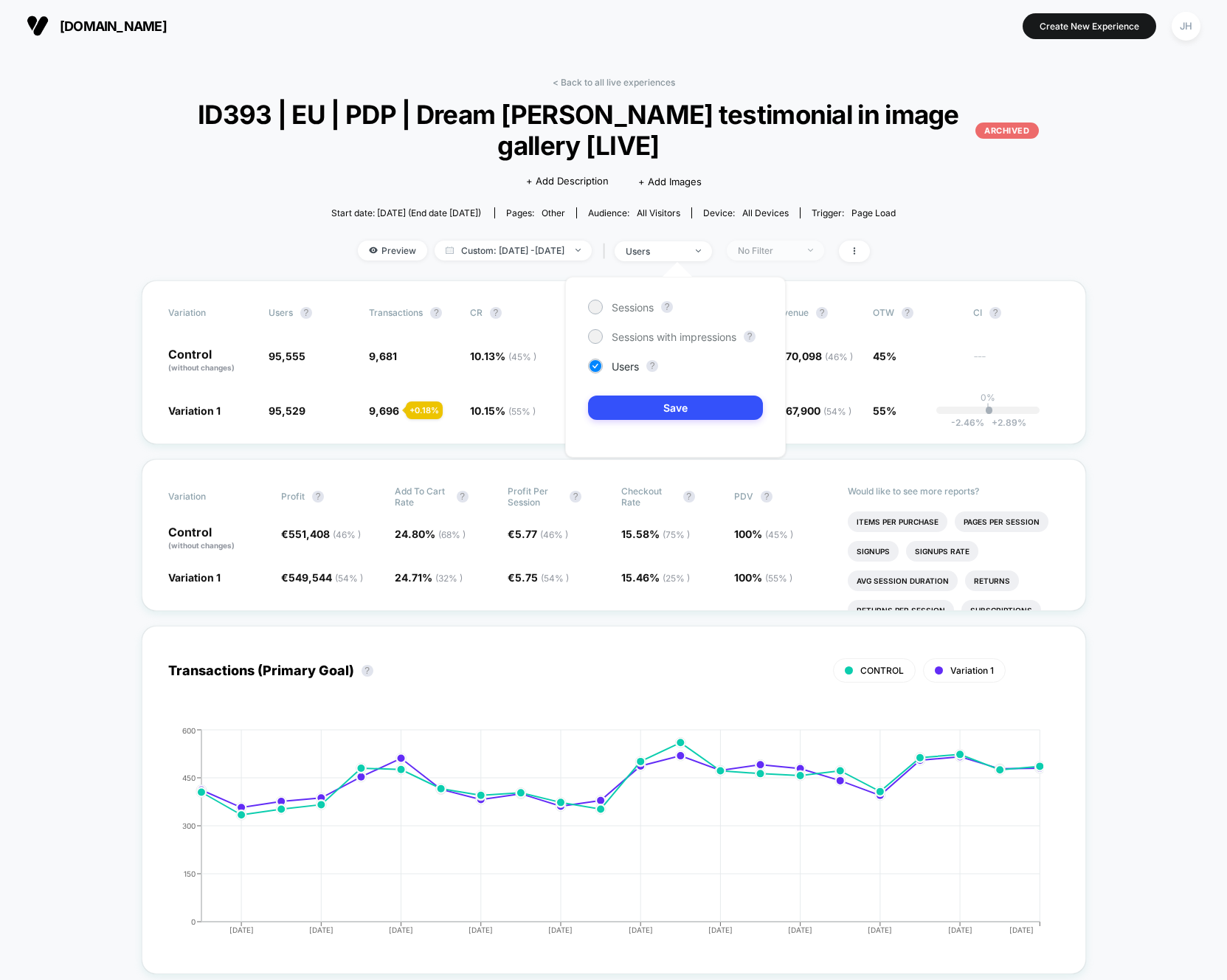
click at [793, 253] on div "No Filter" at bounding box center [767, 250] width 59 height 11
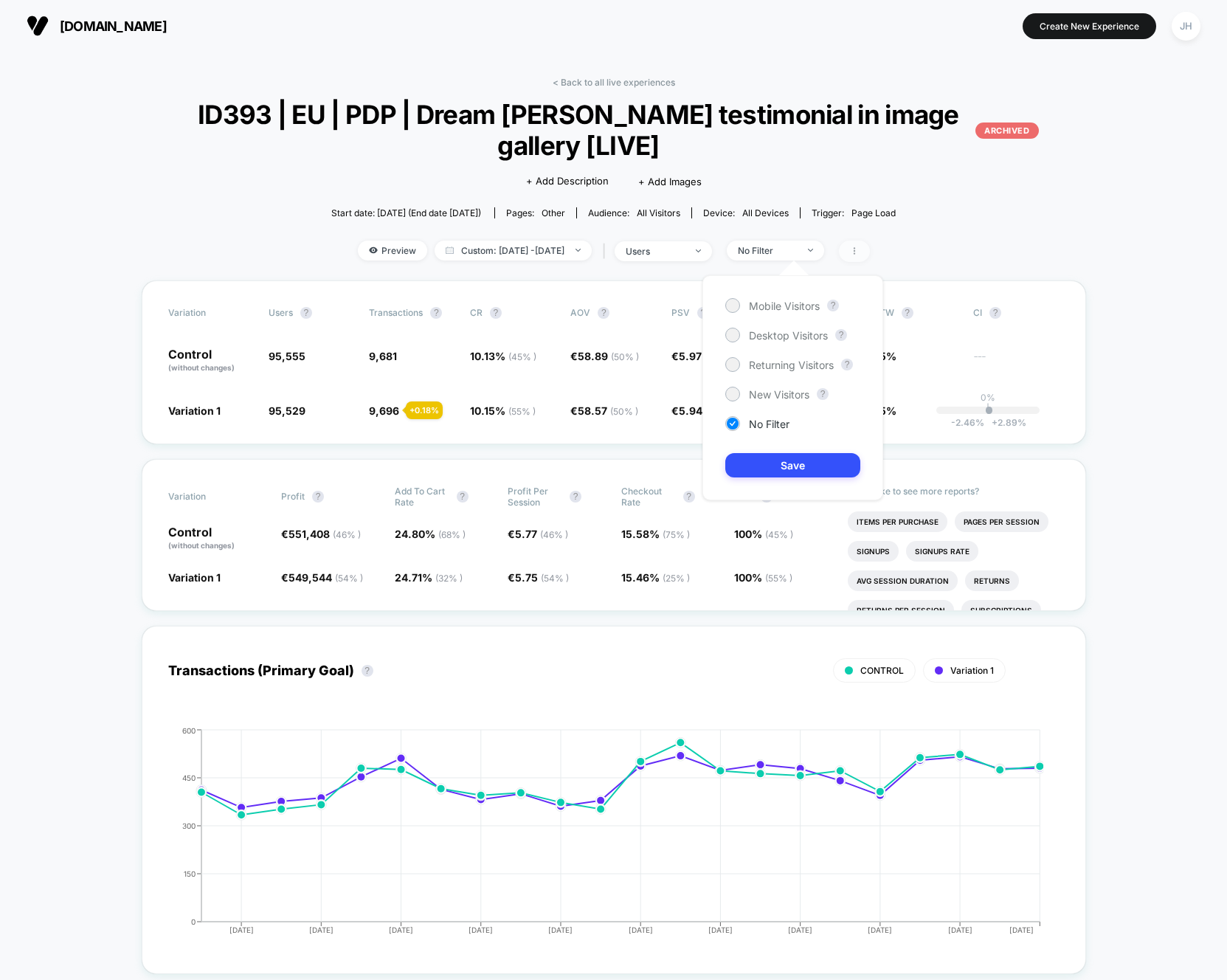
click at [870, 254] on span at bounding box center [854, 251] width 31 height 22
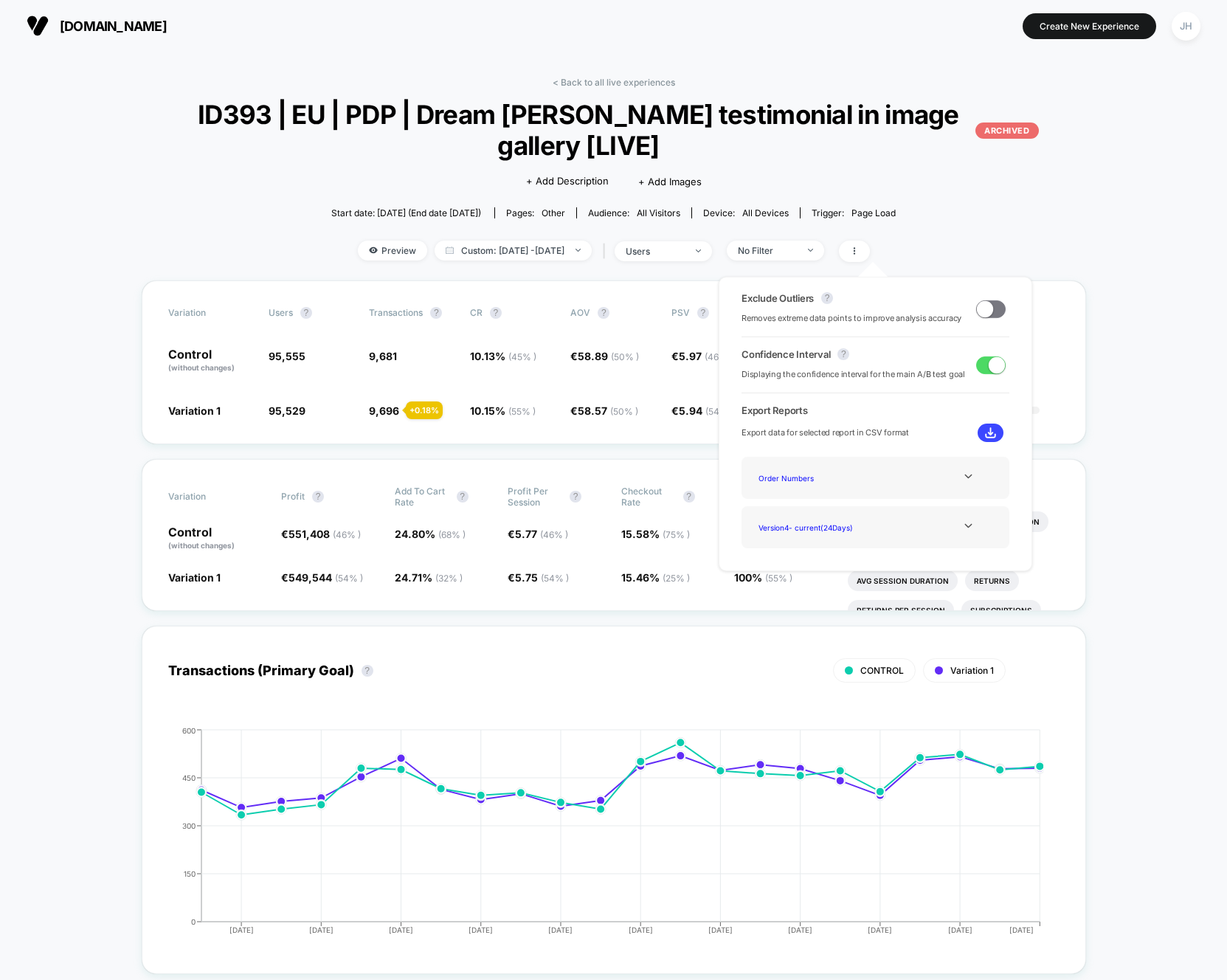
click at [852, 171] on div "Click to edit experience details + Add Description + Add Images" at bounding box center [614, 180] width 566 height 39
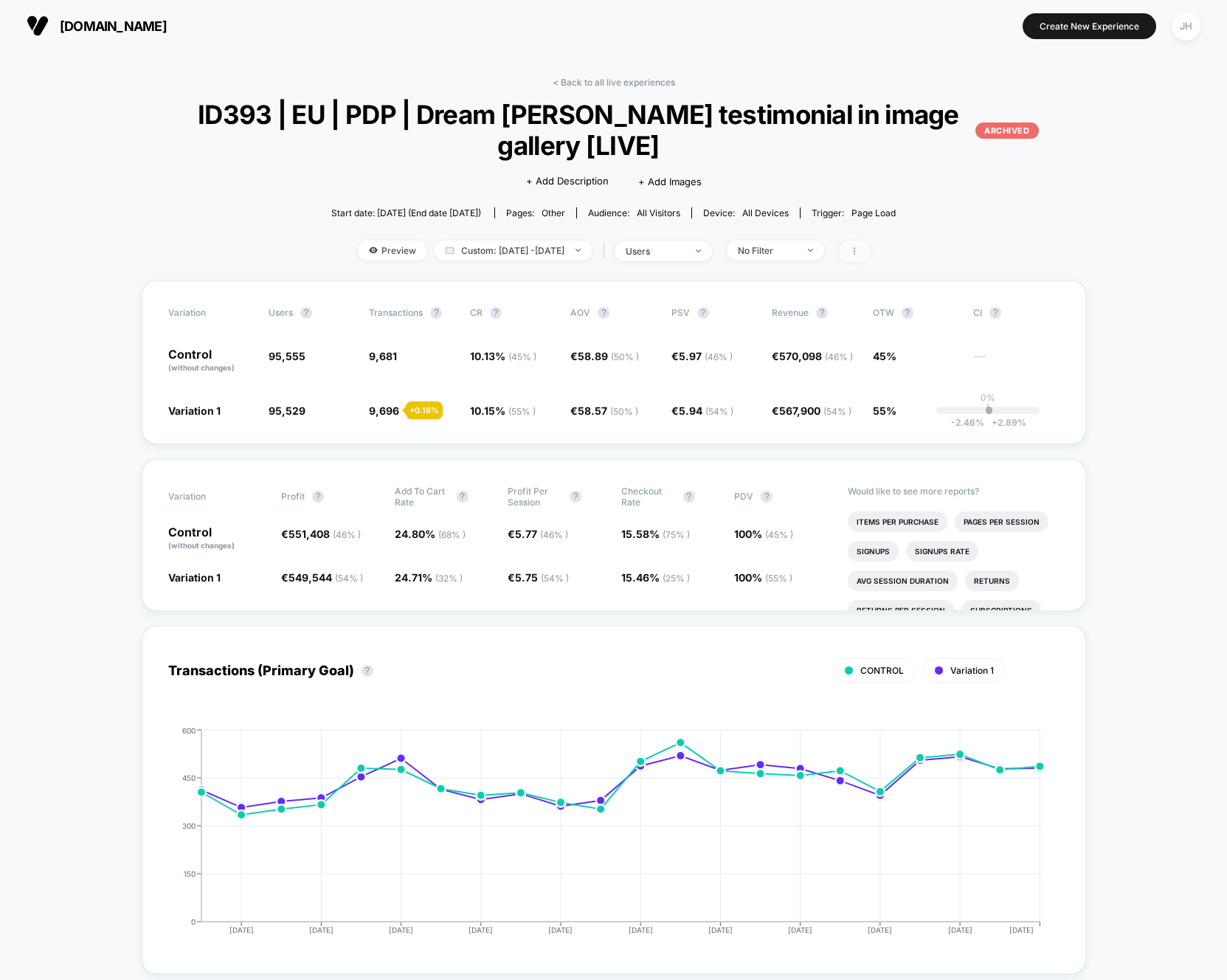
click at [870, 251] on span at bounding box center [854, 251] width 31 height 22
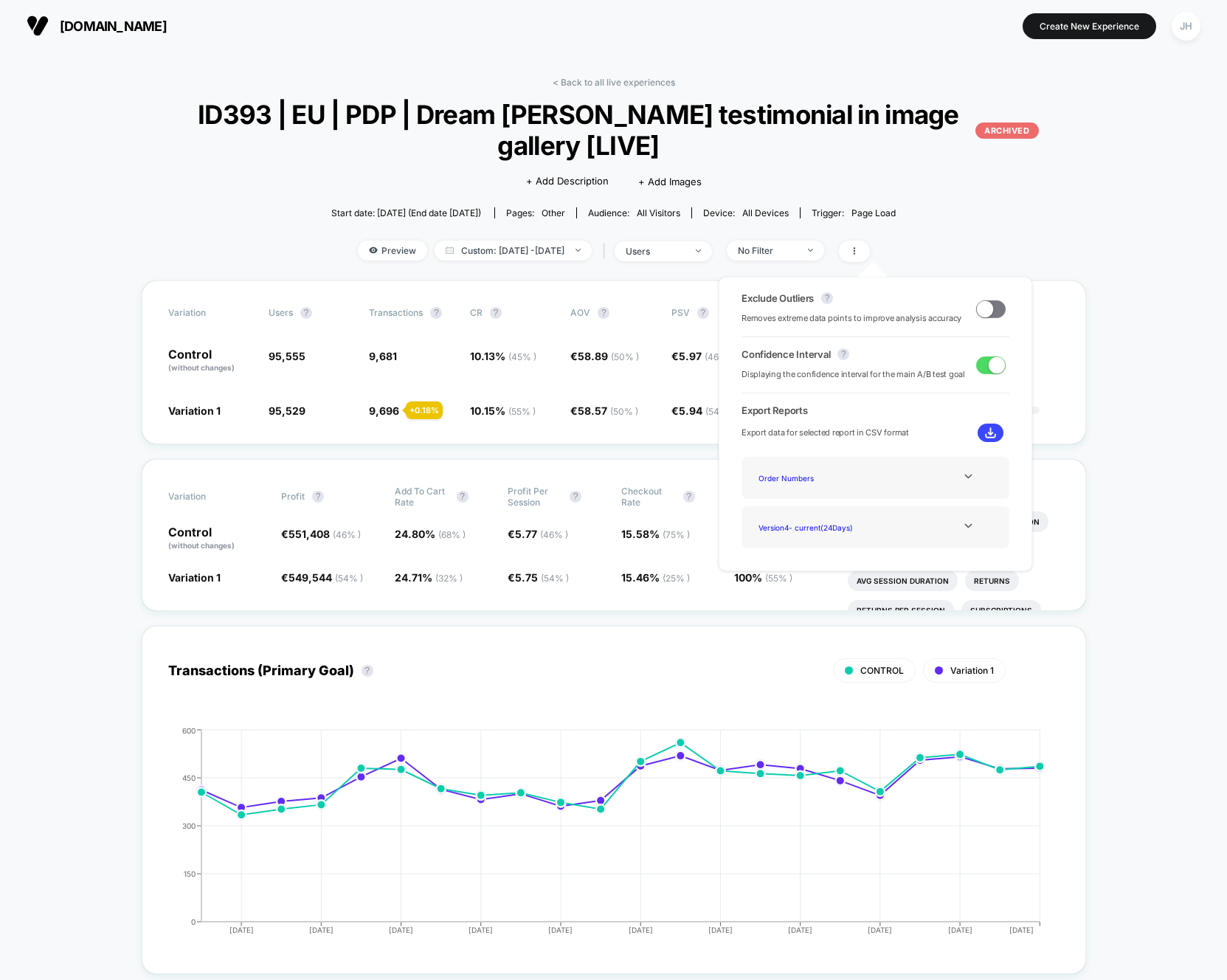
click at [991, 437] on img at bounding box center [990, 433] width 11 height 11
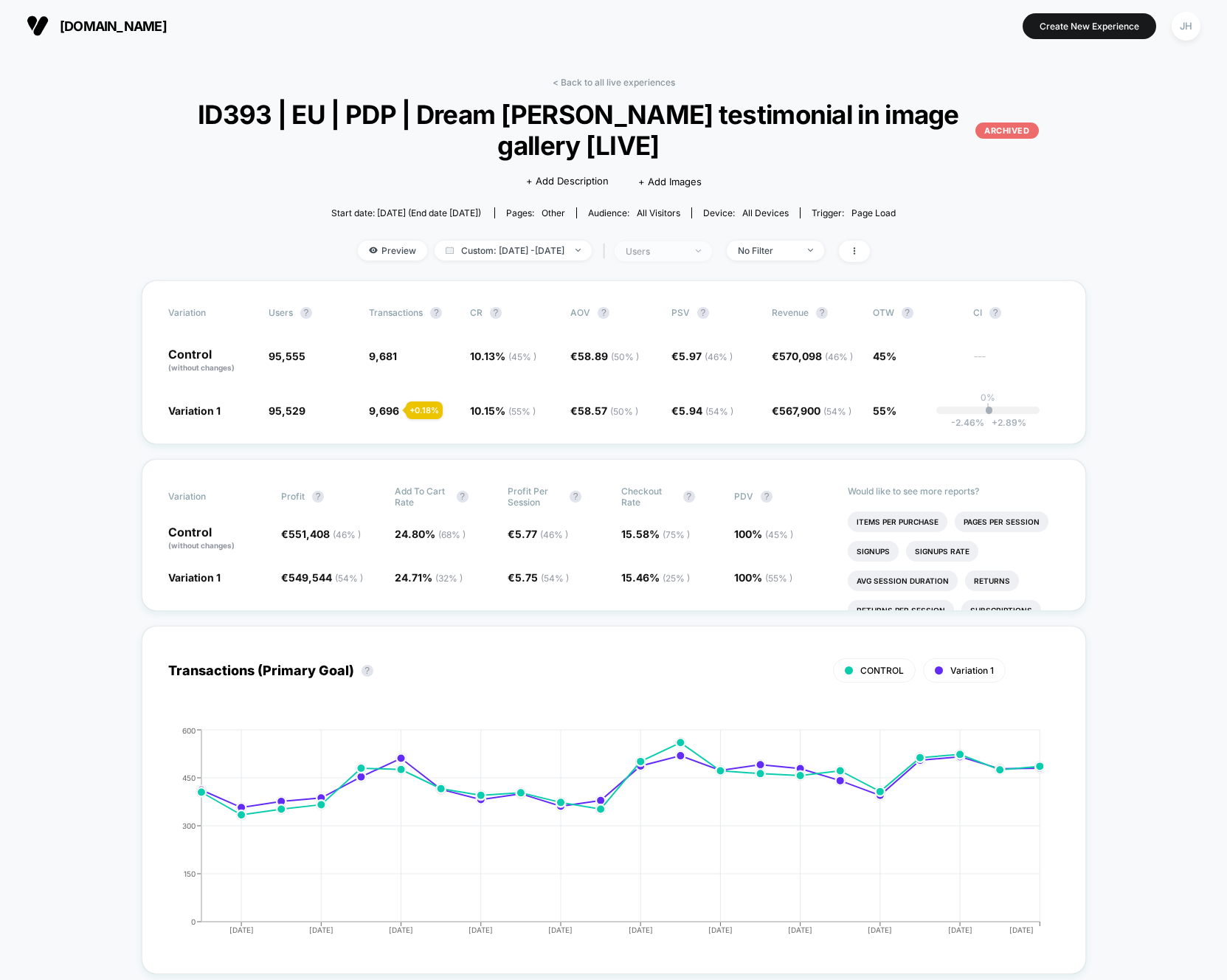
click at [681, 254] on div "users" at bounding box center [655, 251] width 59 height 11
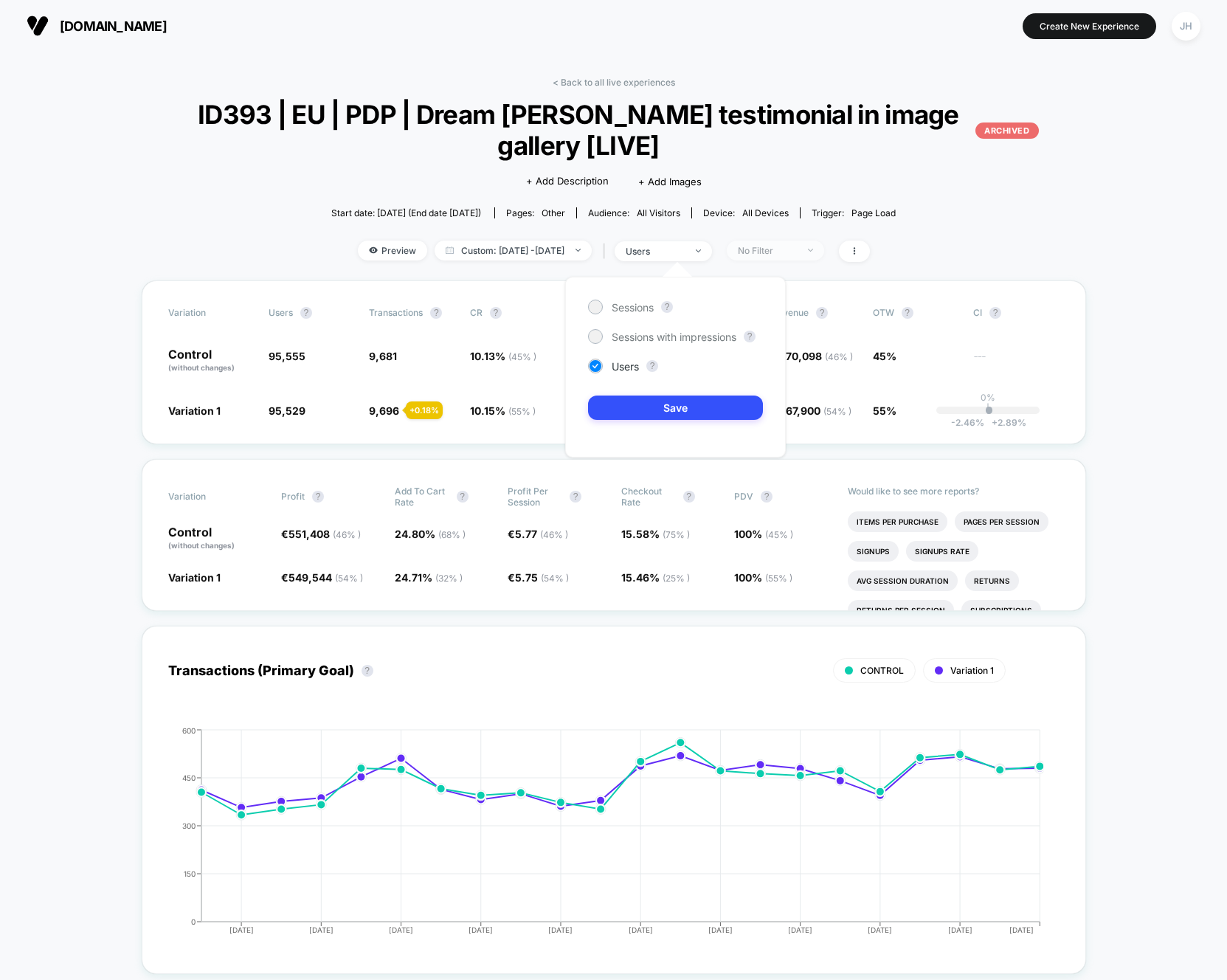
click at [756, 250] on span "No Filter" at bounding box center [775, 250] width 97 height 20
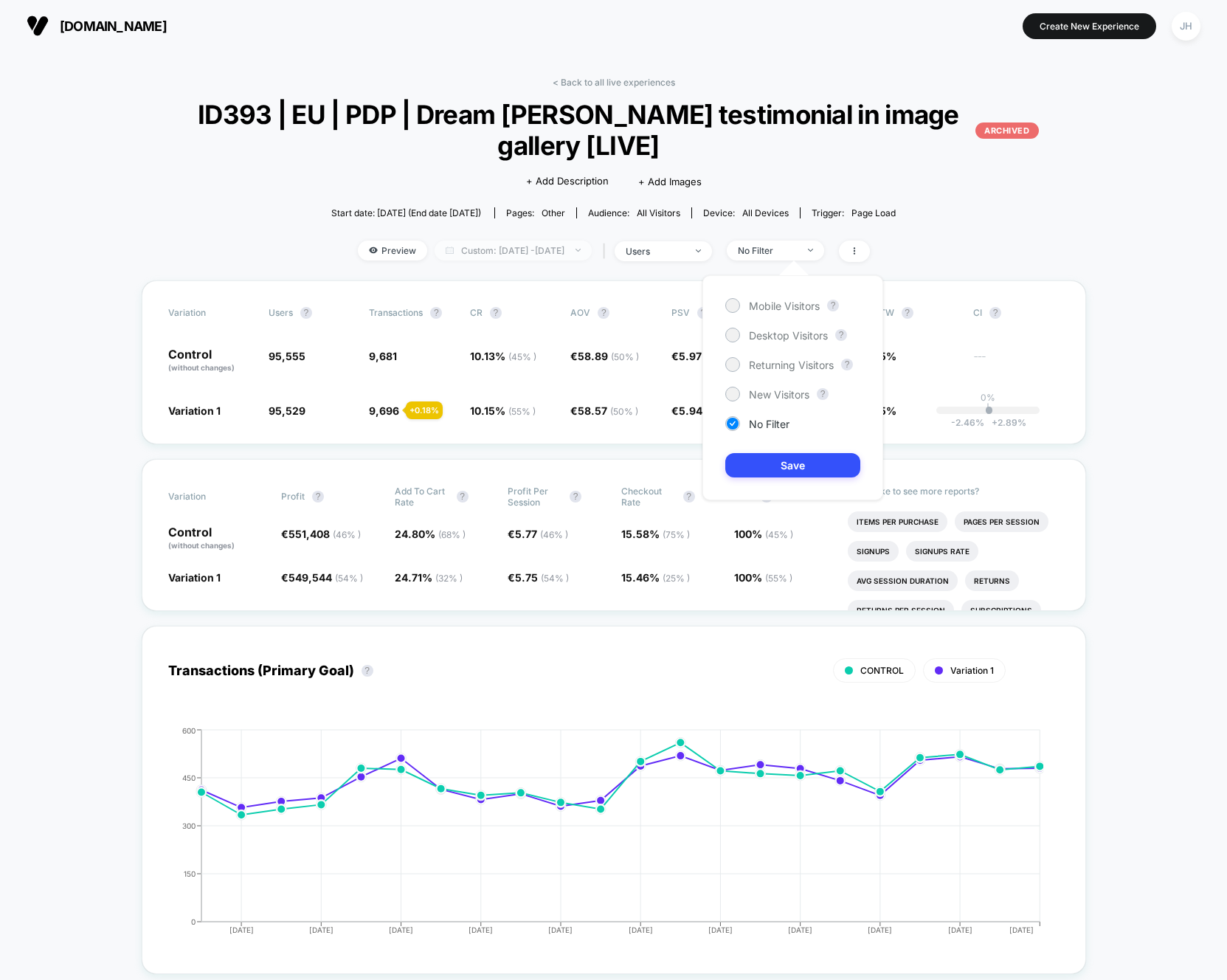
click at [556, 250] on span "Custom: Jul 16, 2025 - Aug 6, 2025" at bounding box center [512, 250] width 157 height 20
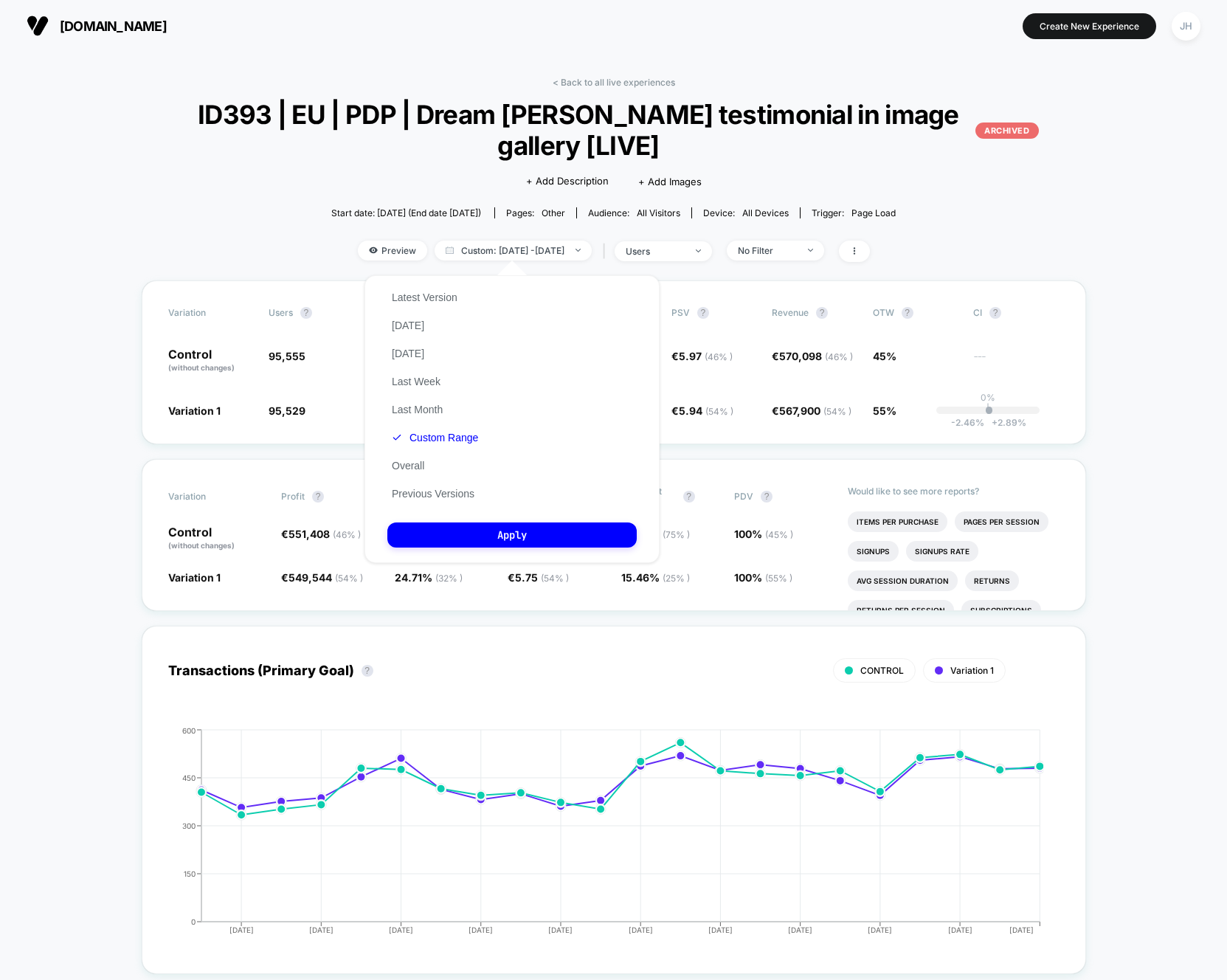
click at [252, 238] on div "< Back to all live experiences ID393 | EU | PDP | Dream Matt Walker testimonial…" at bounding box center [614, 178] width 944 height 203
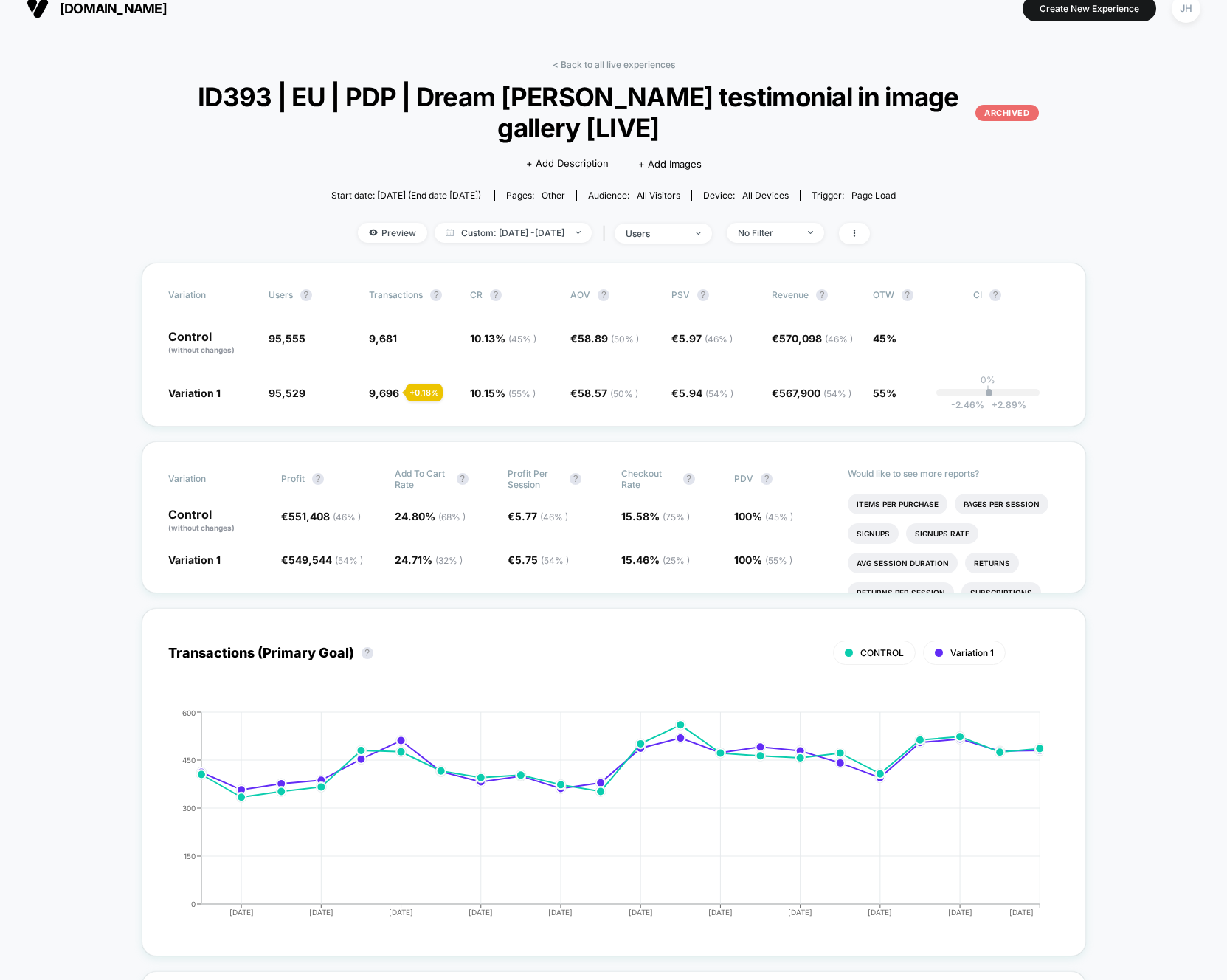
scroll to position [19, 0]
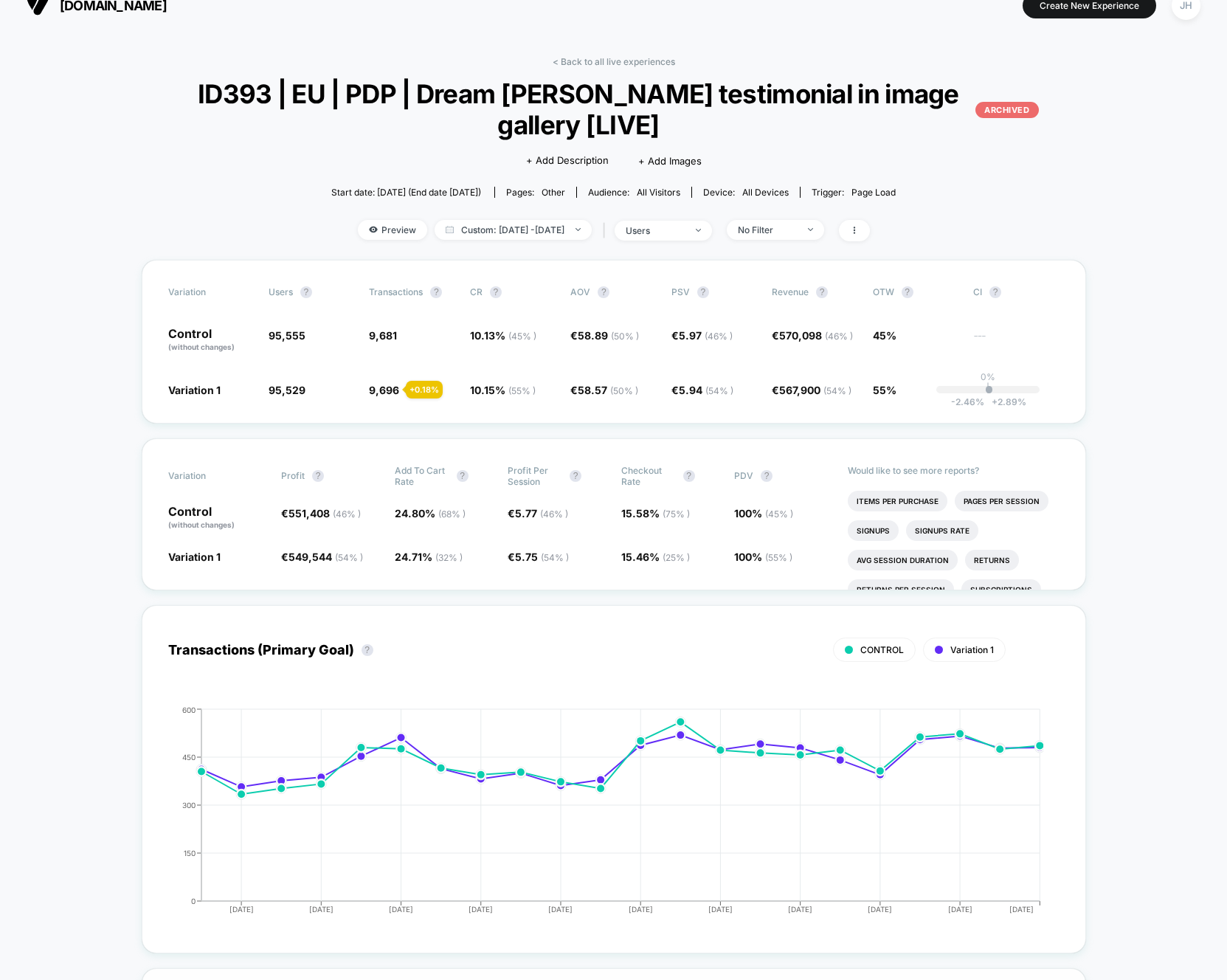
scroll to position [0, 0]
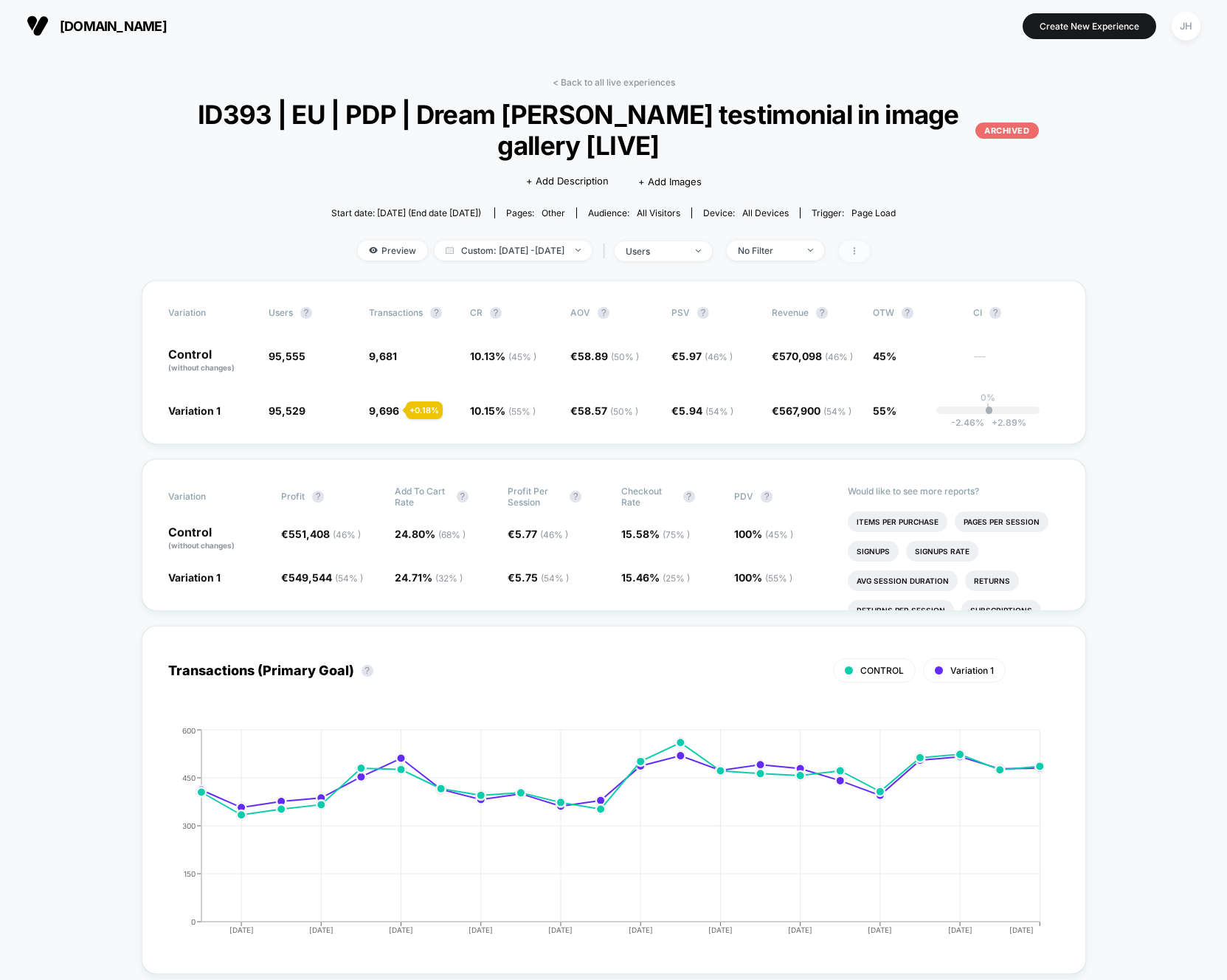
click at [855, 248] on icon at bounding box center [854, 251] width 2 height 8
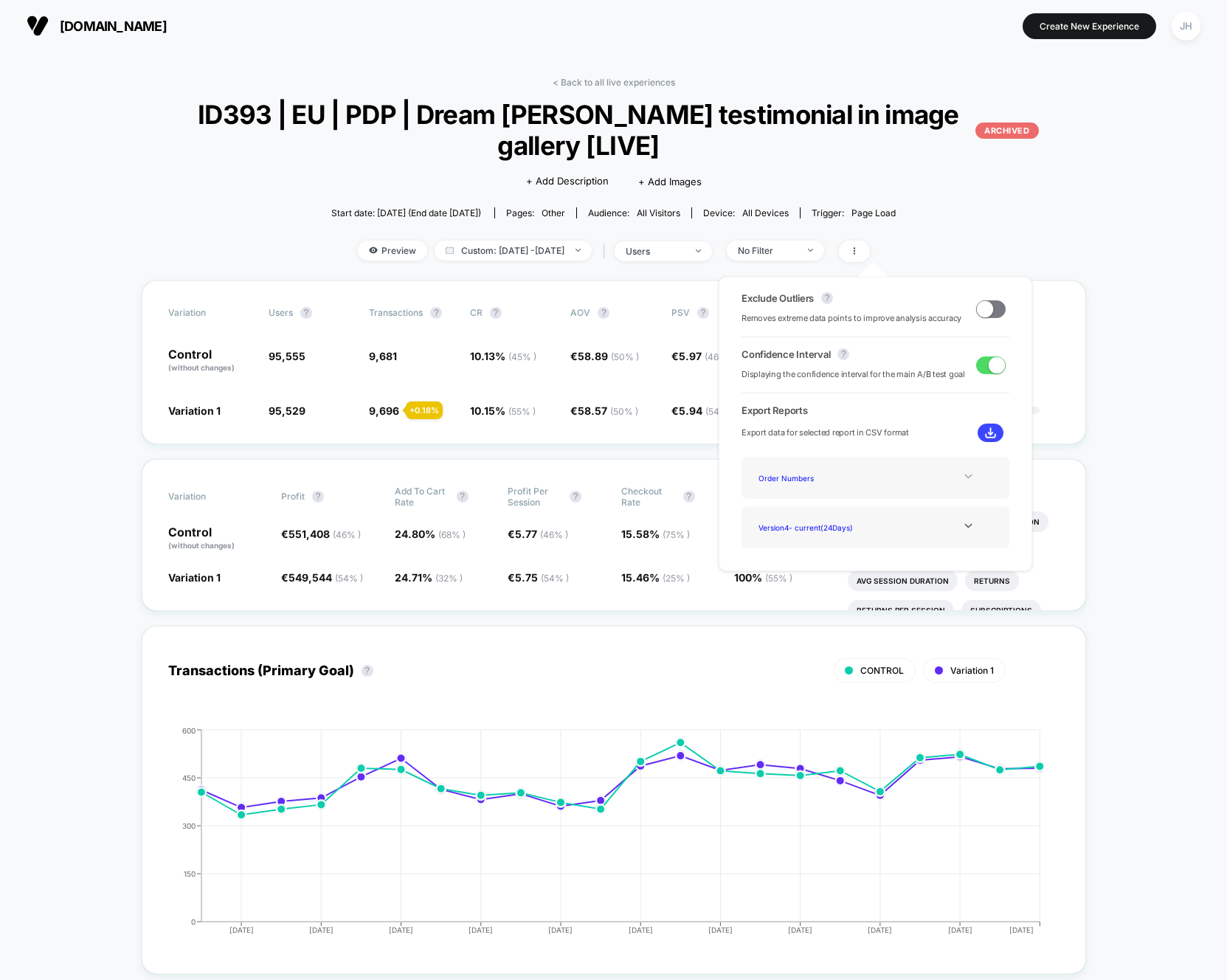
click at [974, 471] on div at bounding box center [967, 476] width 59 height 11
click at [796, 516] on div "Best Selling Items" at bounding box center [811, 518] width 118 height 20
click at [807, 478] on div "Best Selling Items" at bounding box center [811, 478] width 118 height 20
click at [968, 476] on icon at bounding box center [968, 476] width 11 height 11
click at [800, 494] on div "Experience Data" at bounding box center [811, 498] width 118 height 20
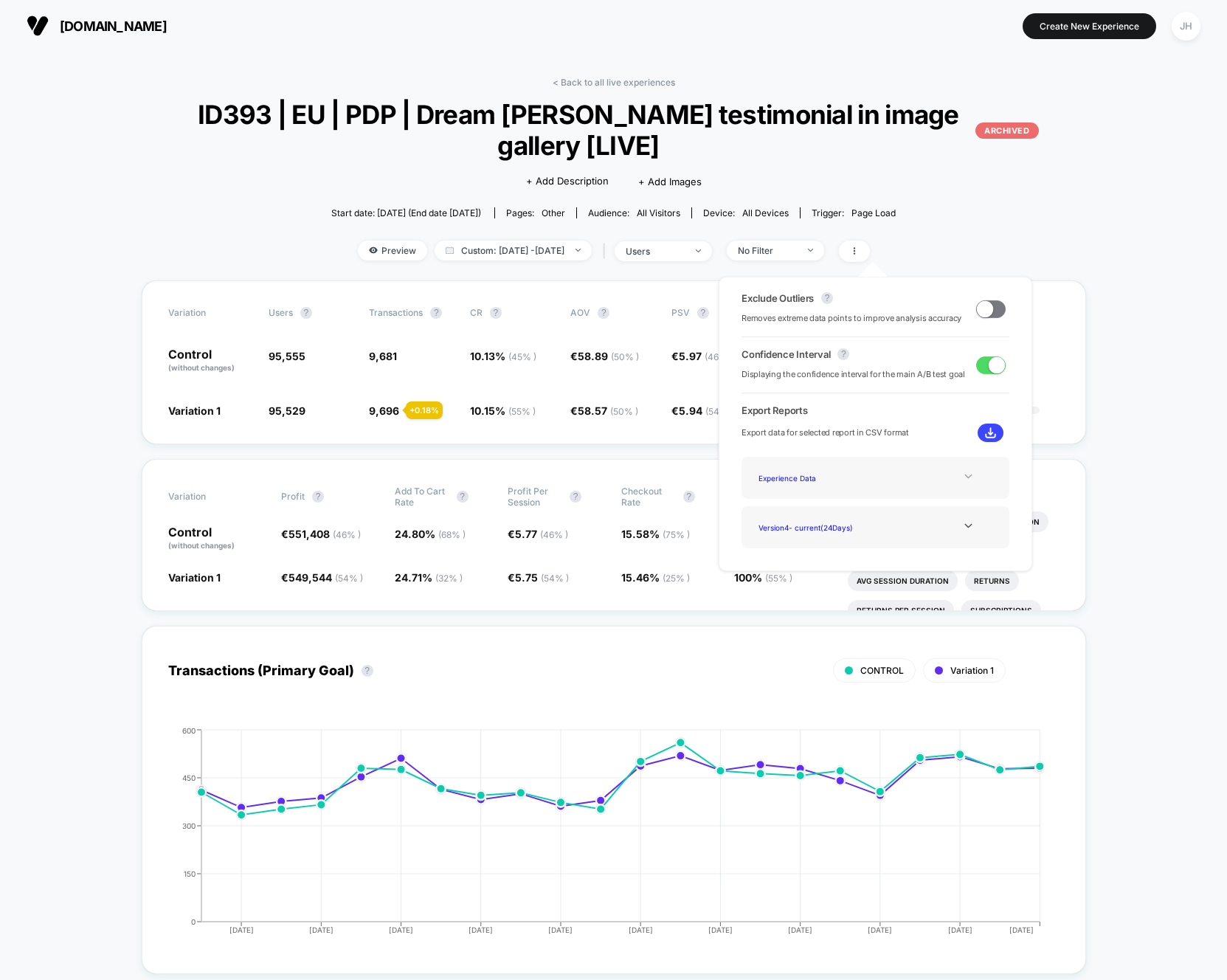
click at [991, 434] on img at bounding box center [990, 433] width 11 height 11
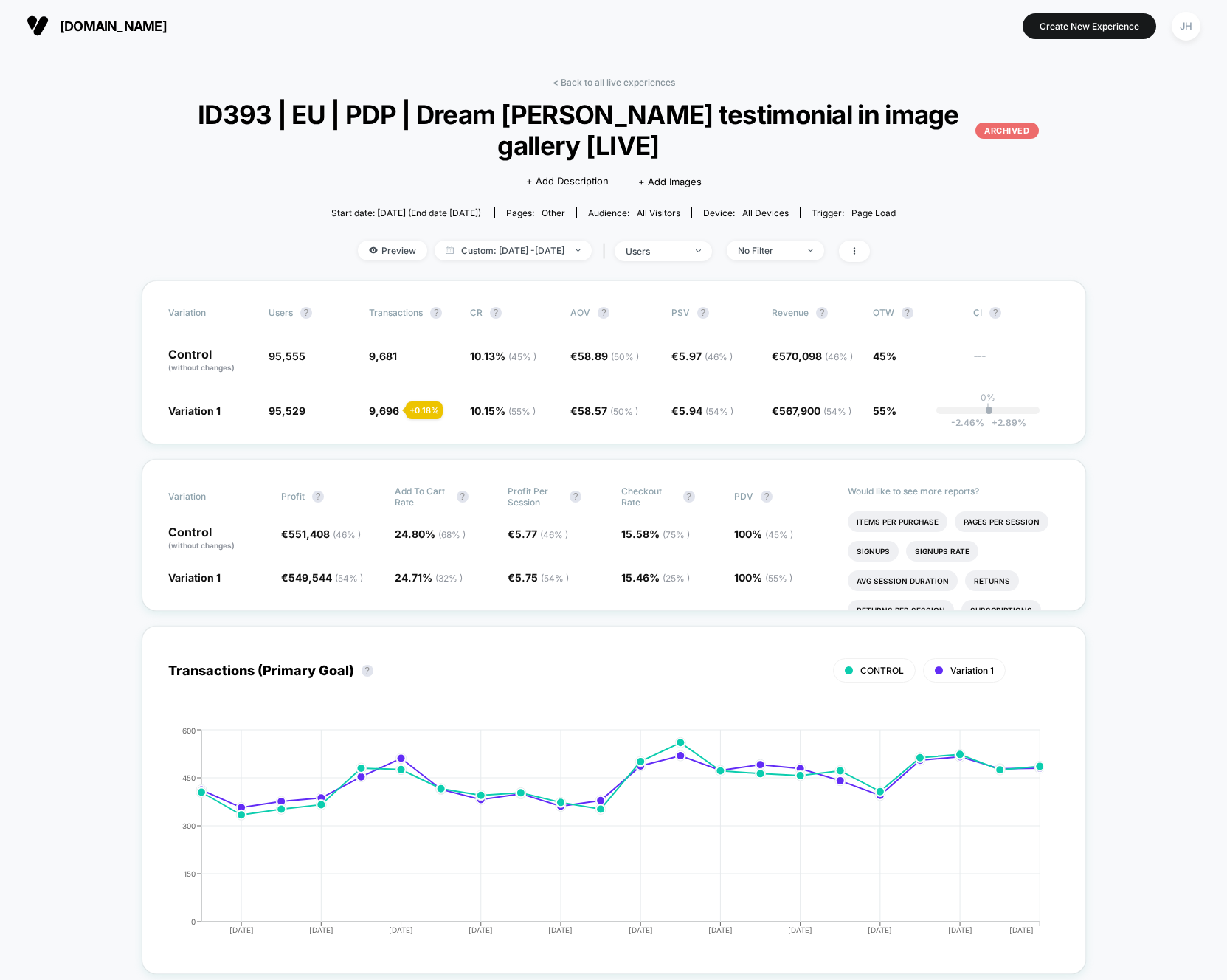
click at [870, 258] on span at bounding box center [854, 251] width 31 height 22
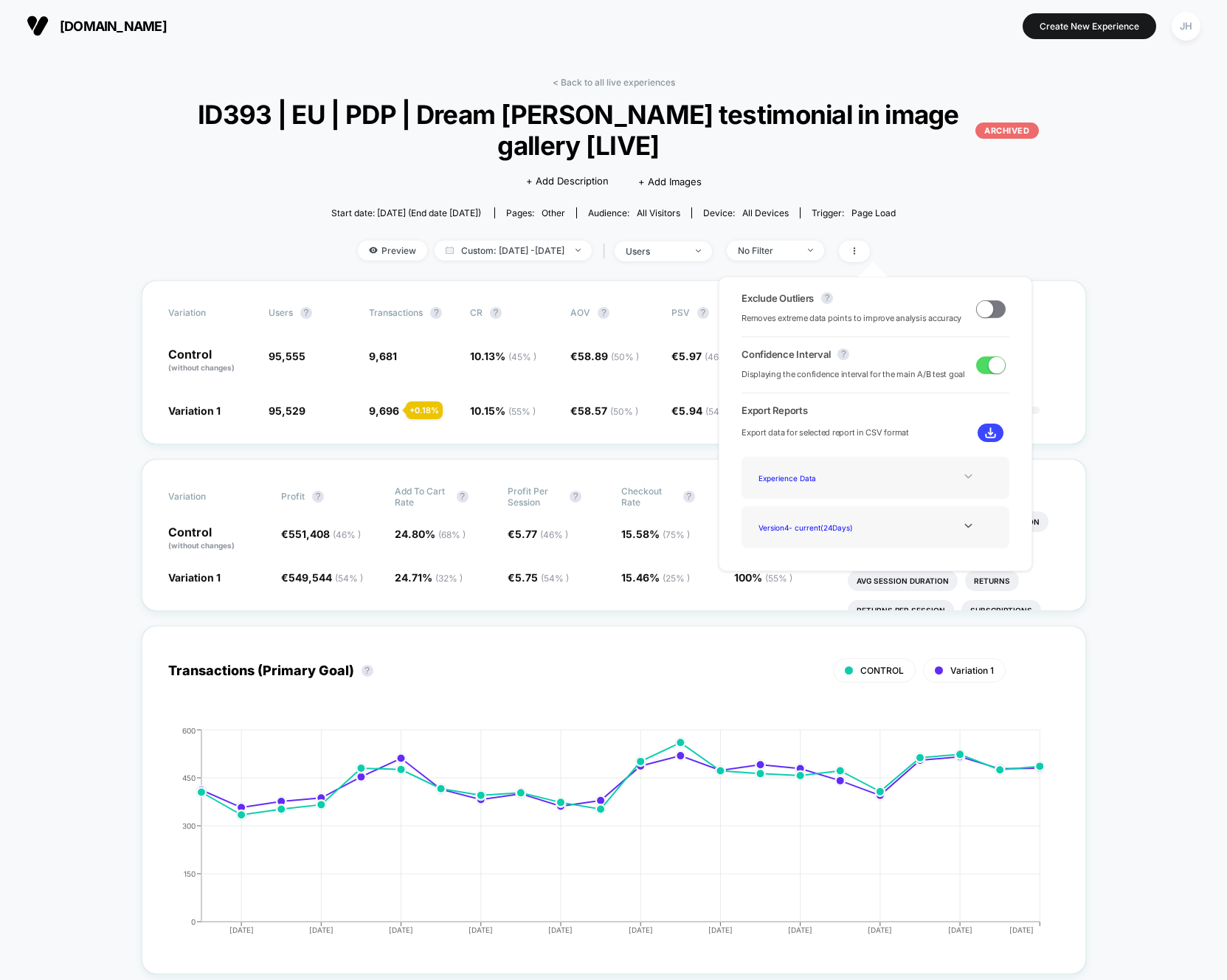
click at [977, 473] on div at bounding box center [967, 476] width 59 height 11
click at [790, 481] on div "Order Numbers" at bounding box center [811, 478] width 118 height 20
click at [967, 529] on icon at bounding box center [968, 526] width 11 height 11
click at [964, 476] on icon at bounding box center [968, 476] width 11 height 11
click at [784, 522] on div "Best Selling Items" at bounding box center [811, 518] width 118 height 20
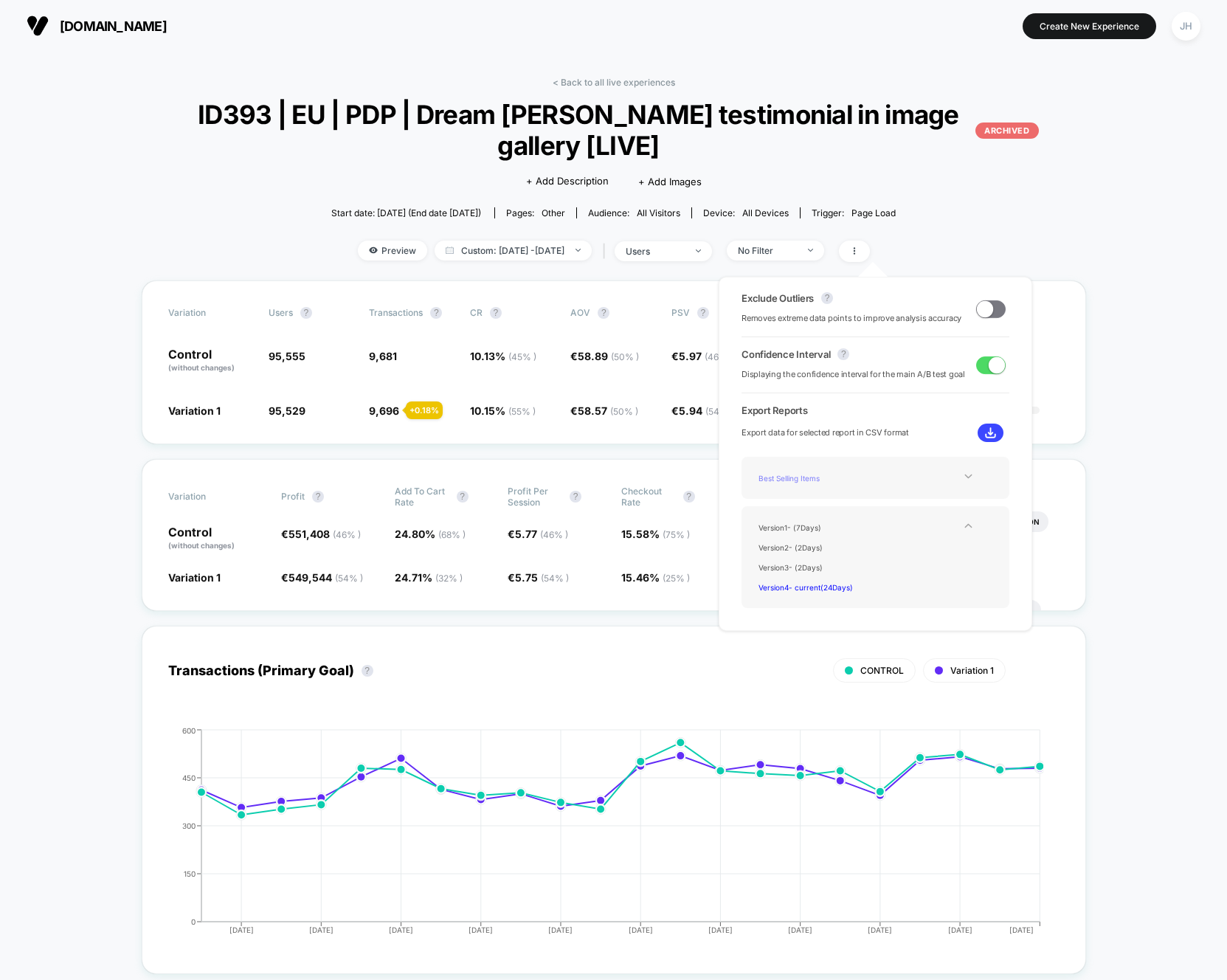
click at [817, 476] on div "Best Selling Items" at bounding box center [811, 478] width 118 height 20
click at [984, 431] on img at bounding box center [990, 433] width 11 height 11
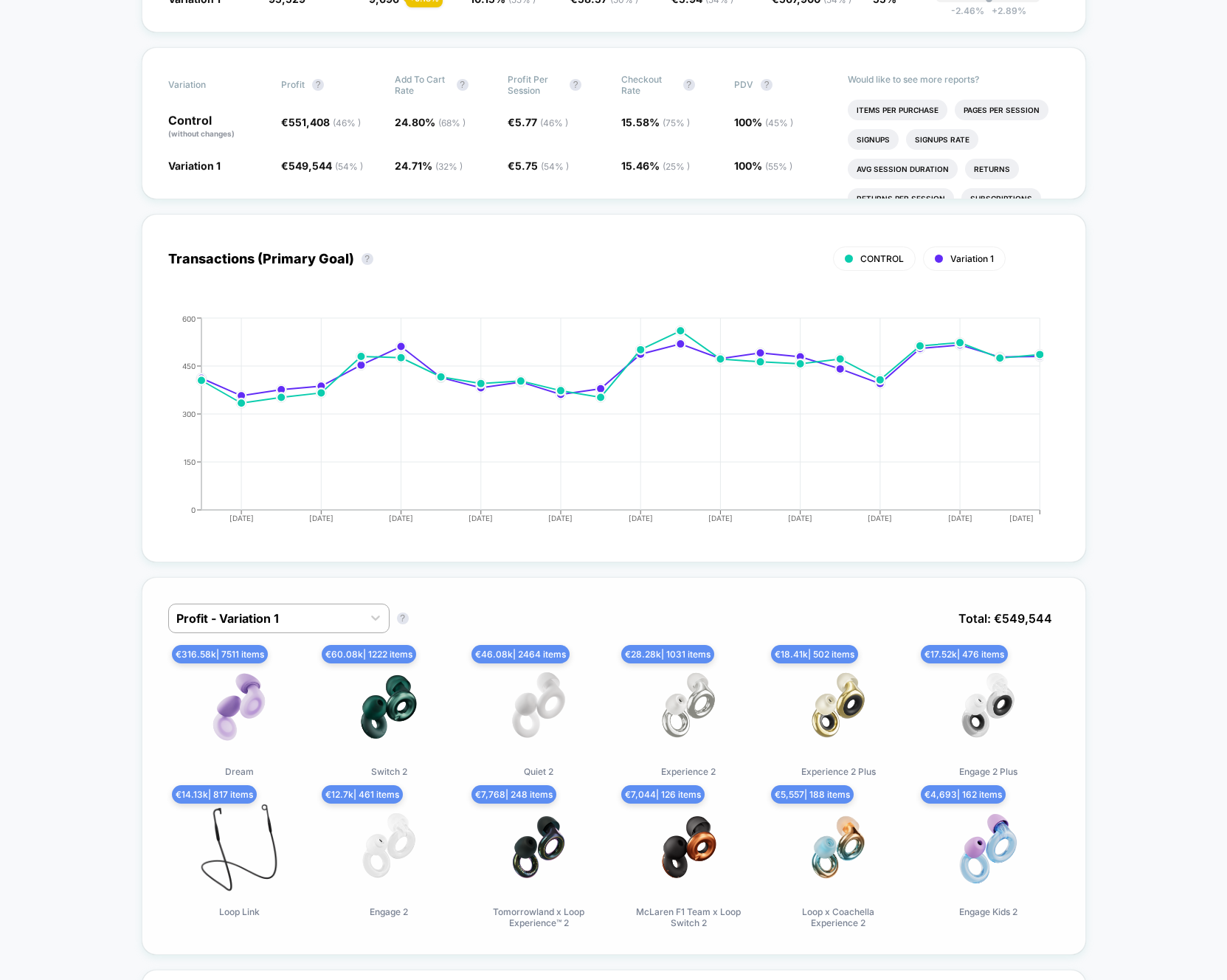
drag, startPoint x: 83, startPoint y: 504, endPoint x: 83, endPoint y: 551, distance: 47.0
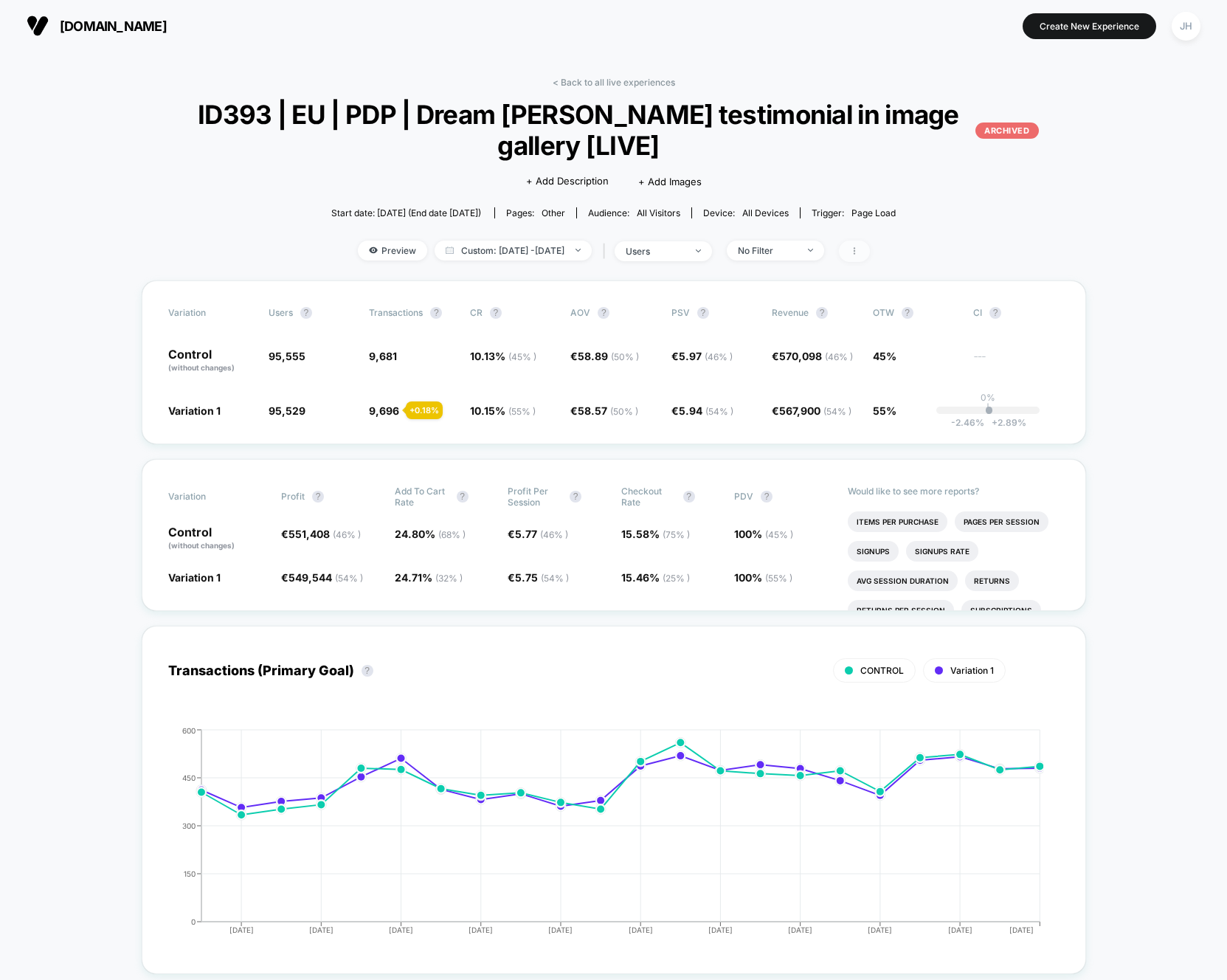
click at [870, 255] on span at bounding box center [854, 251] width 31 height 22
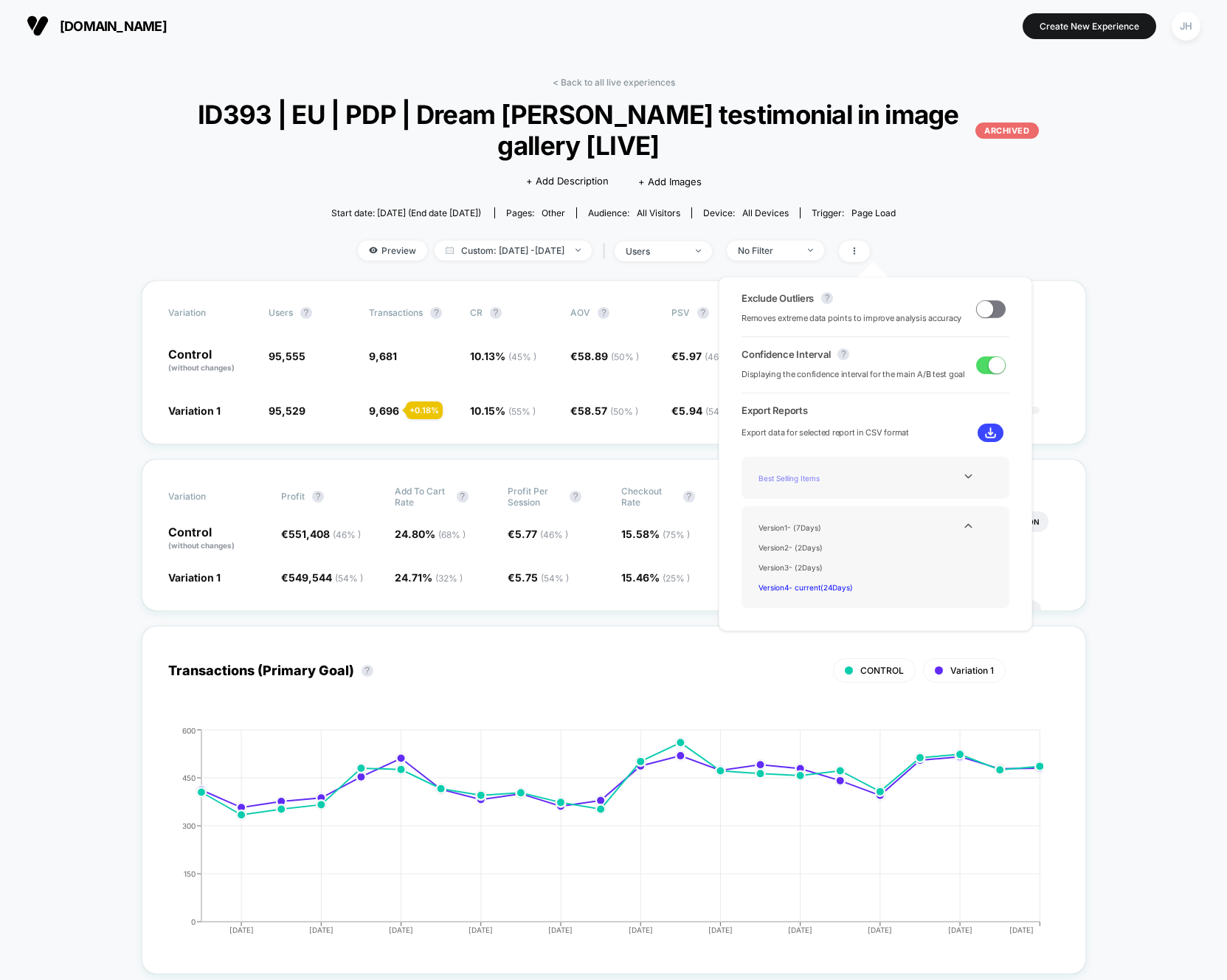
click at [817, 478] on div "Best Selling Items" at bounding box center [811, 478] width 118 height 20
click at [834, 484] on div "Best Selling Items" at bounding box center [811, 478] width 118 height 20
click at [966, 486] on div "Best Selling Items" at bounding box center [875, 478] width 246 height 20
click at [966, 480] on icon at bounding box center [968, 476] width 11 height 11
click at [801, 480] on div "Order Numbers" at bounding box center [811, 478] width 118 height 20
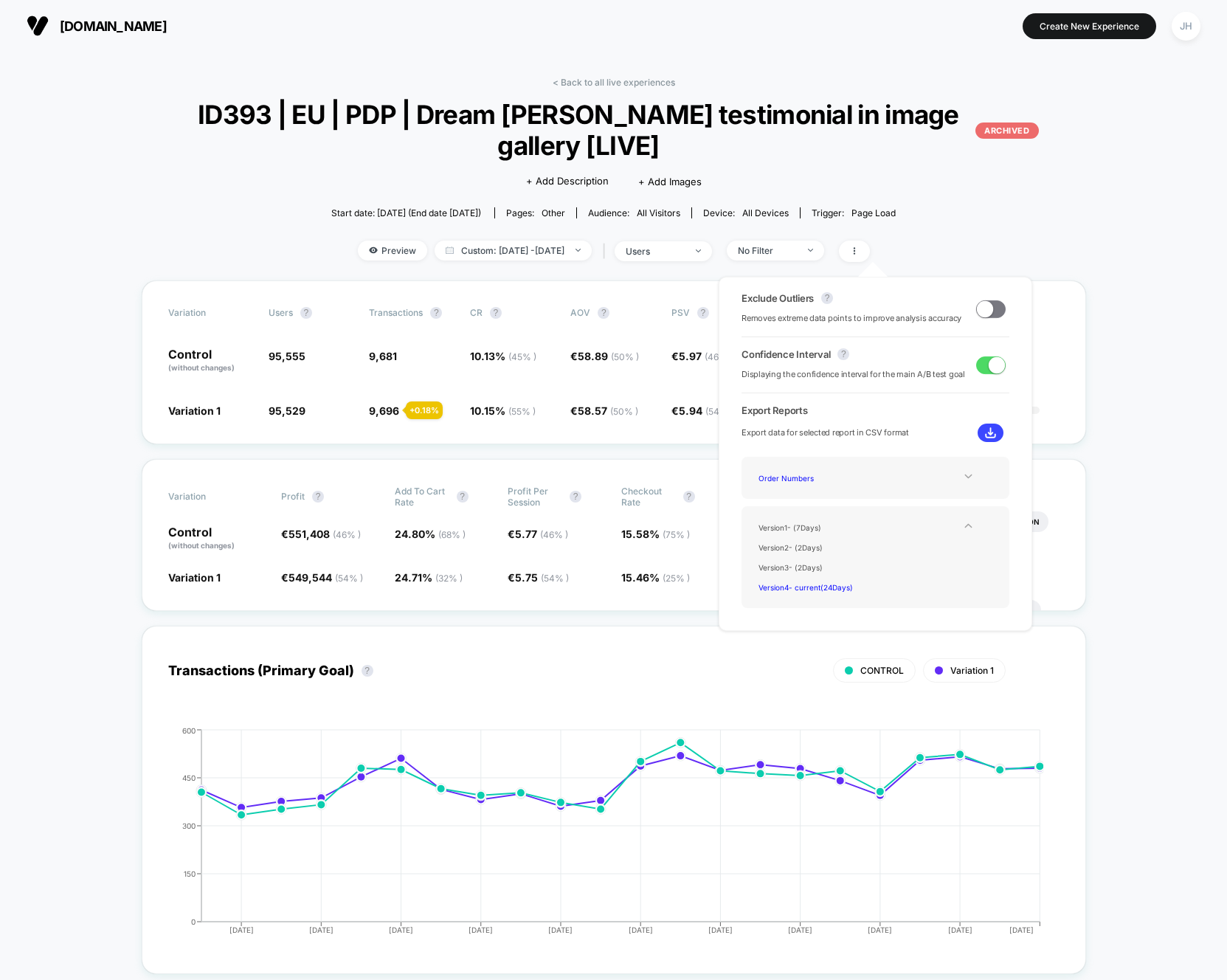
click at [963, 529] on icon at bounding box center [968, 526] width 11 height 11
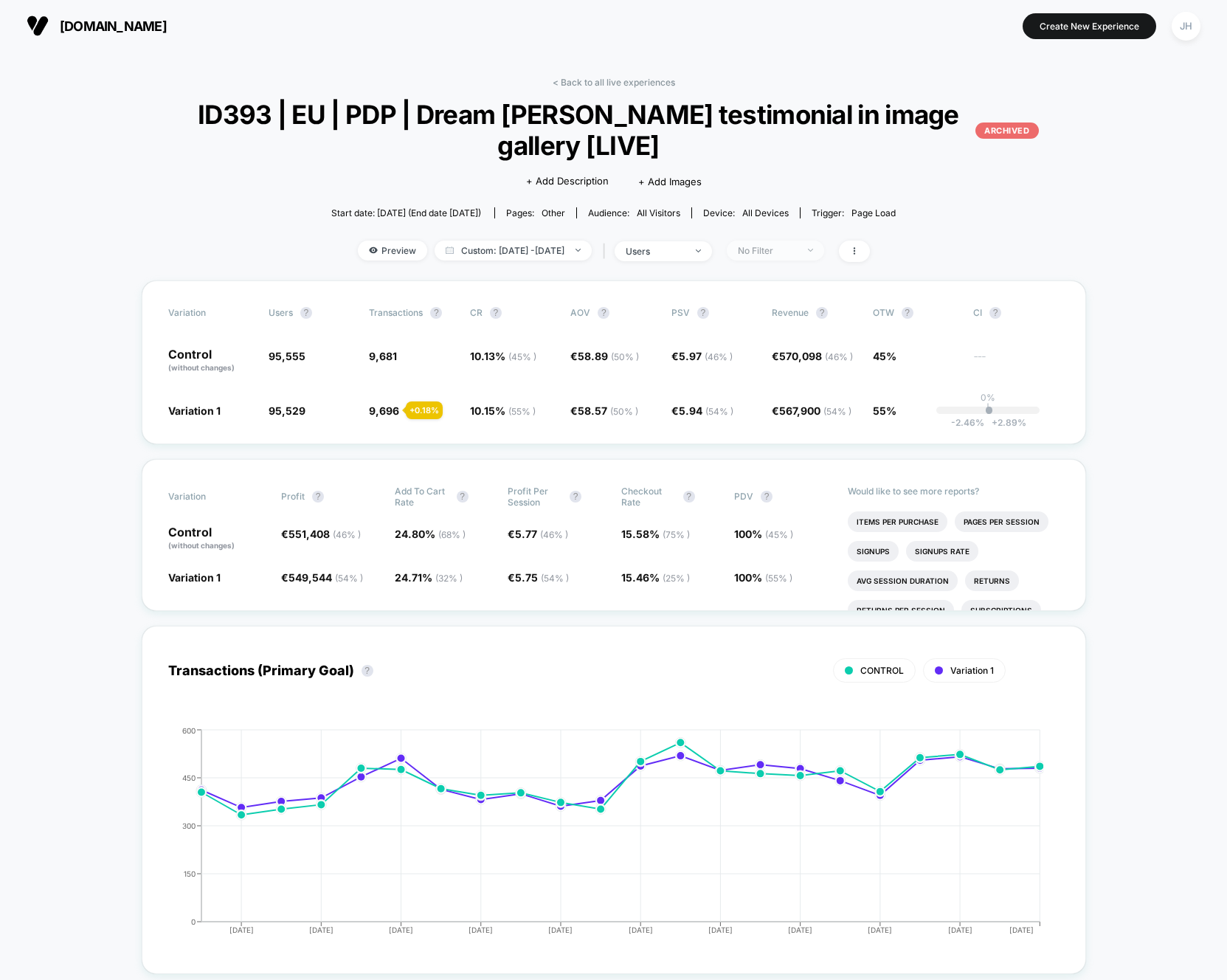
click at [797, 245] on div "No Filter" at bounding box center [767, 250] width 59 height 11
click at [812, 175] on div "Click to edit experience details + Add Description + Add Images" at bounding box center [614, 180] width 566 height 39
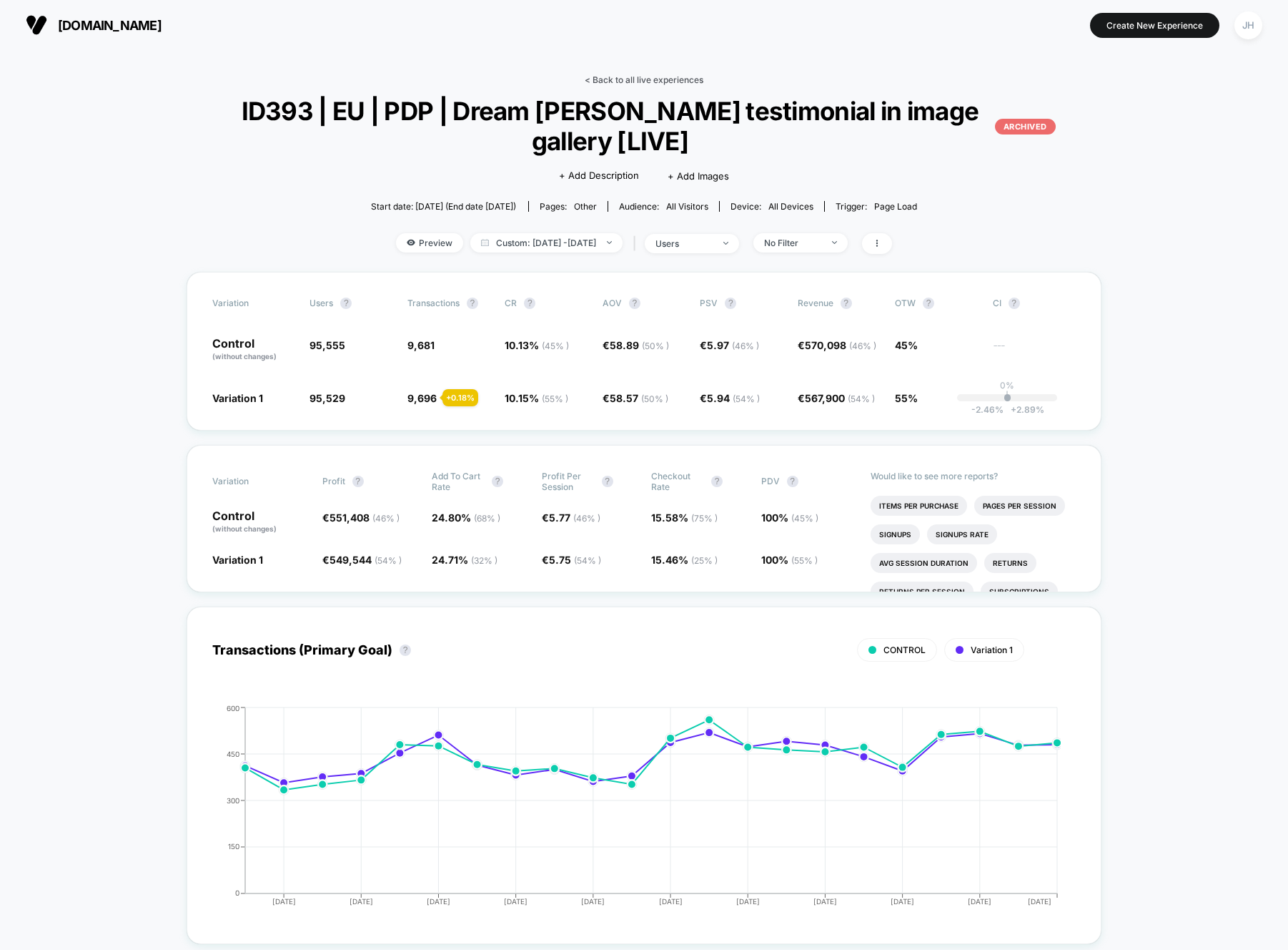
click at [646, 84] on link "< Back to all live experiences" at bounding box center [644, 79] width 118 height 10
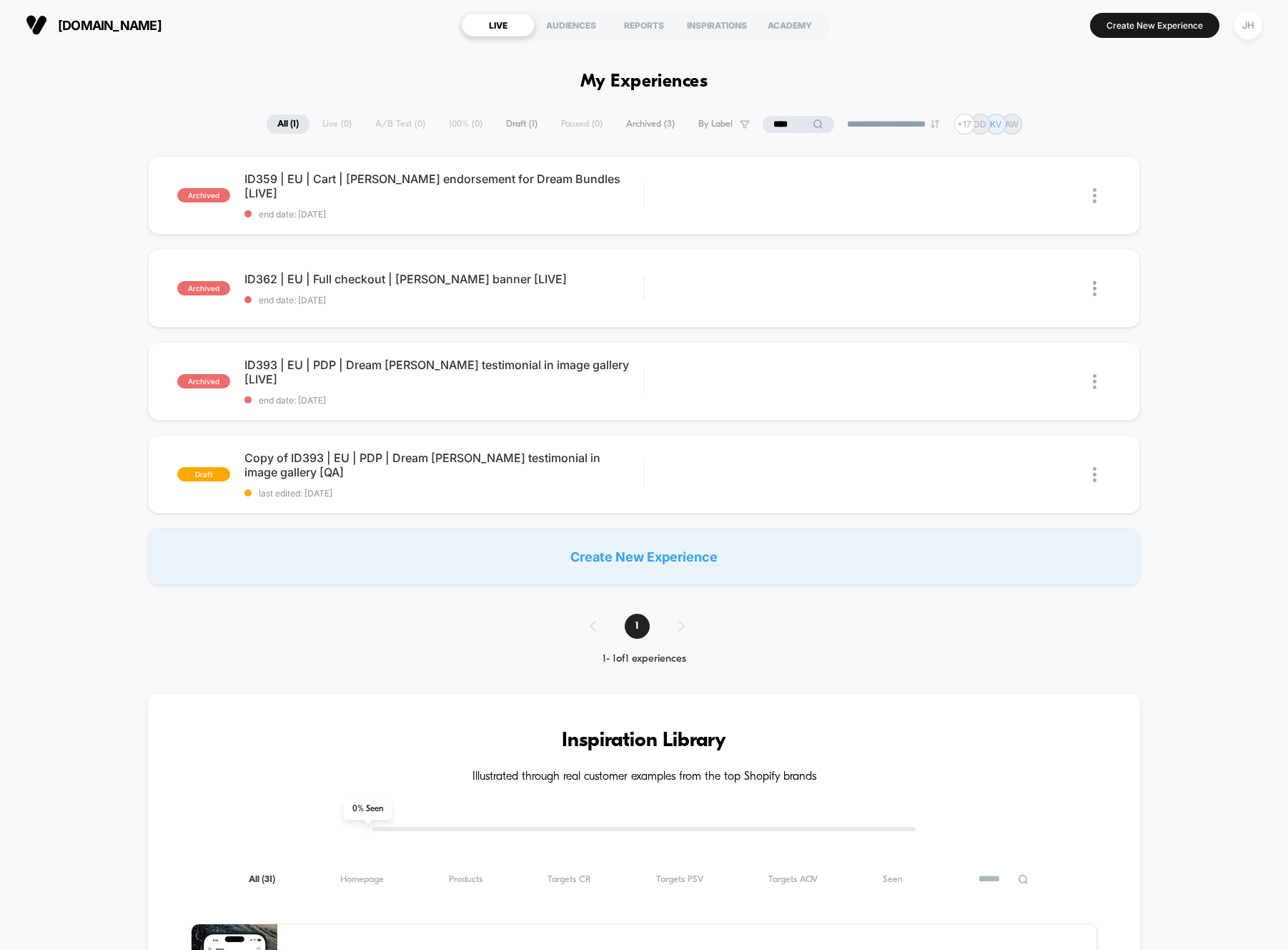
click at [795, 124] on input "****" at bounding box center [798, 124] width 71 height 17
click at [795, 124] on input "****" at bounding box center [798, 124] width 143 height 17
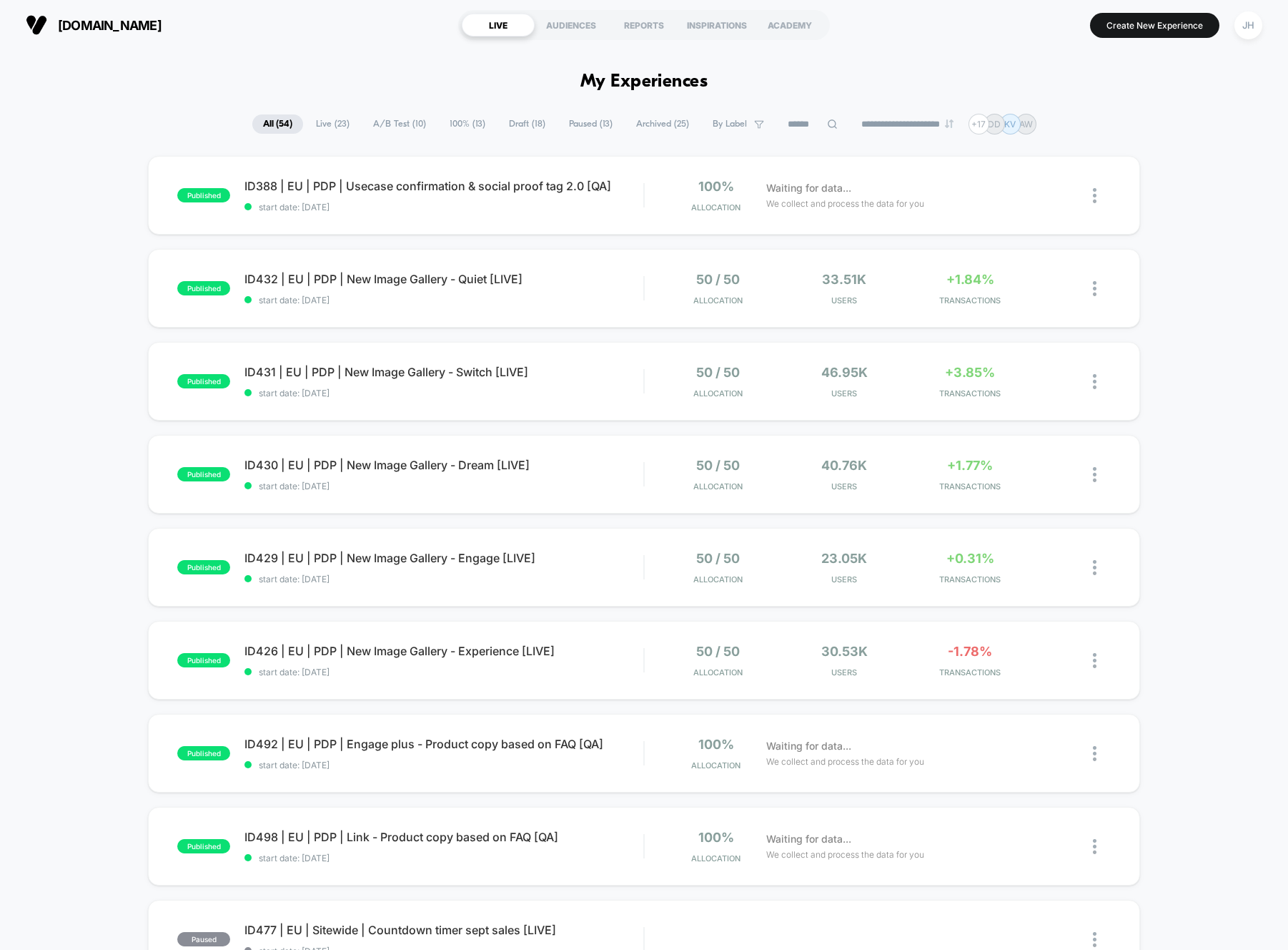
click at [559, 130] on span "Paused ( 13 )" at bounding box center [591, 124] width 65 height 19
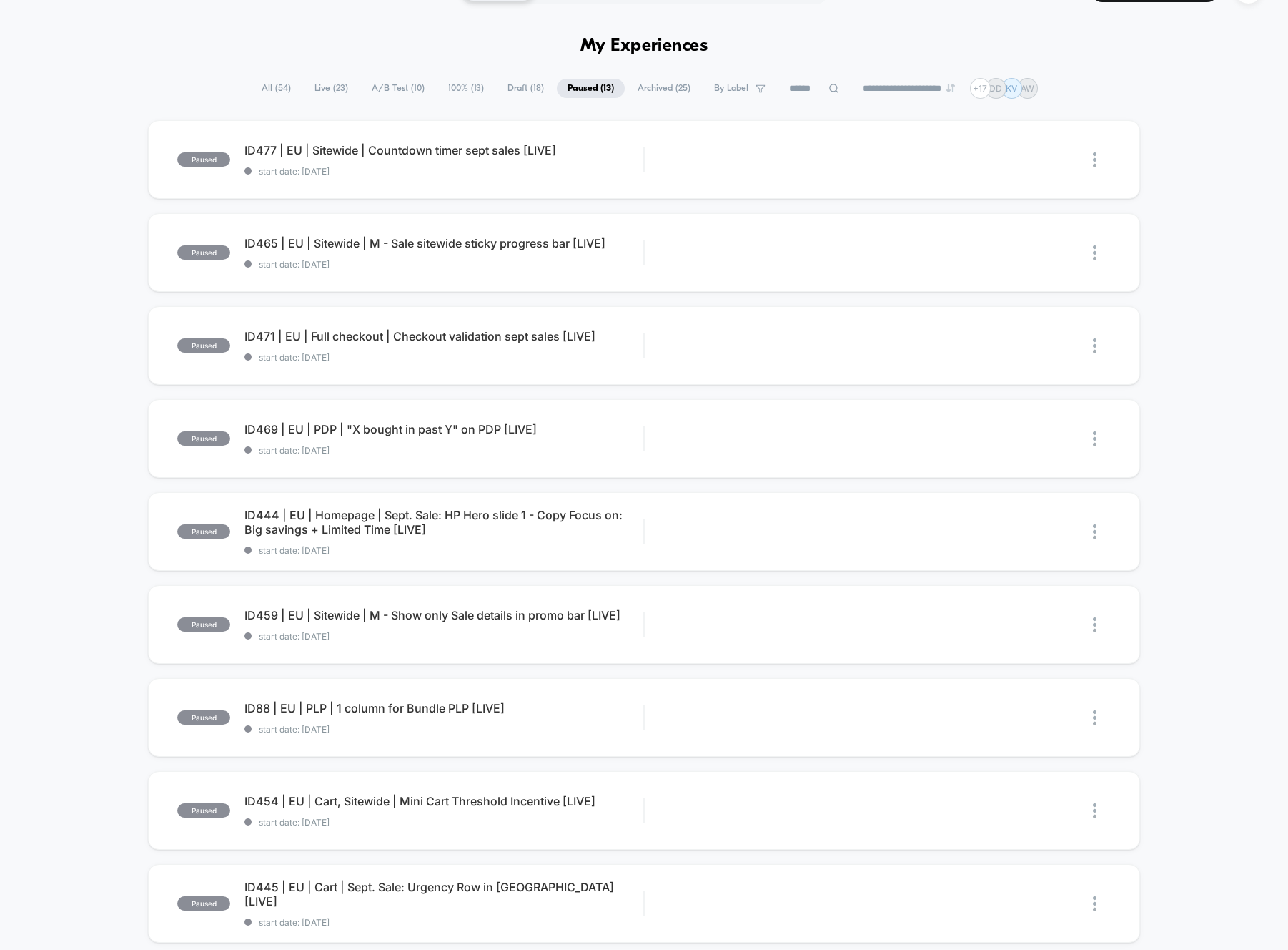
scroll to position [51, 0]
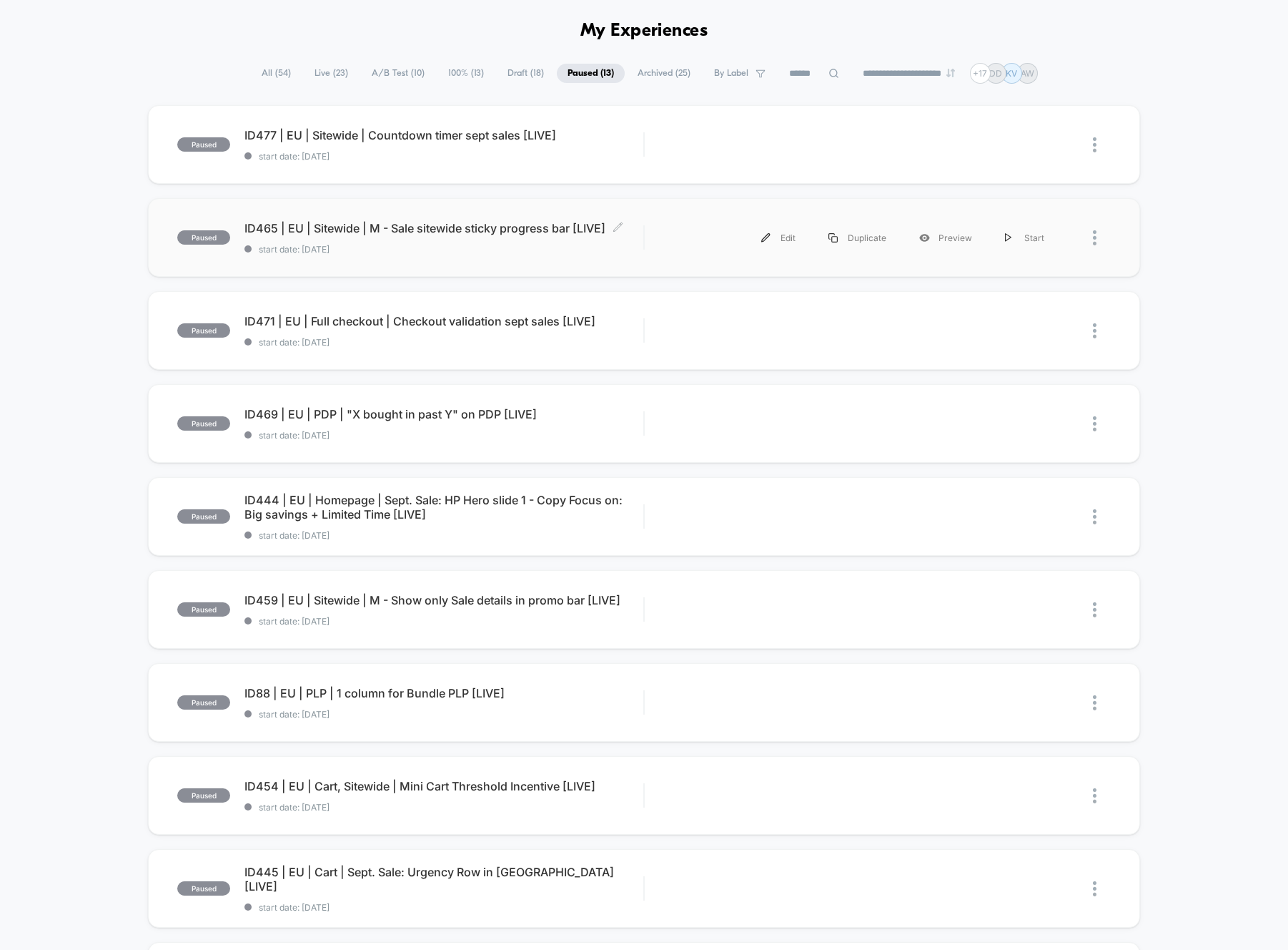
click at [444, 227] on span "ID465 | EU | Sitewide | M - Sale sitewide sticky progress bar [LIVE] Click to e…" at bounding box center [443, 228] width 399 height 14
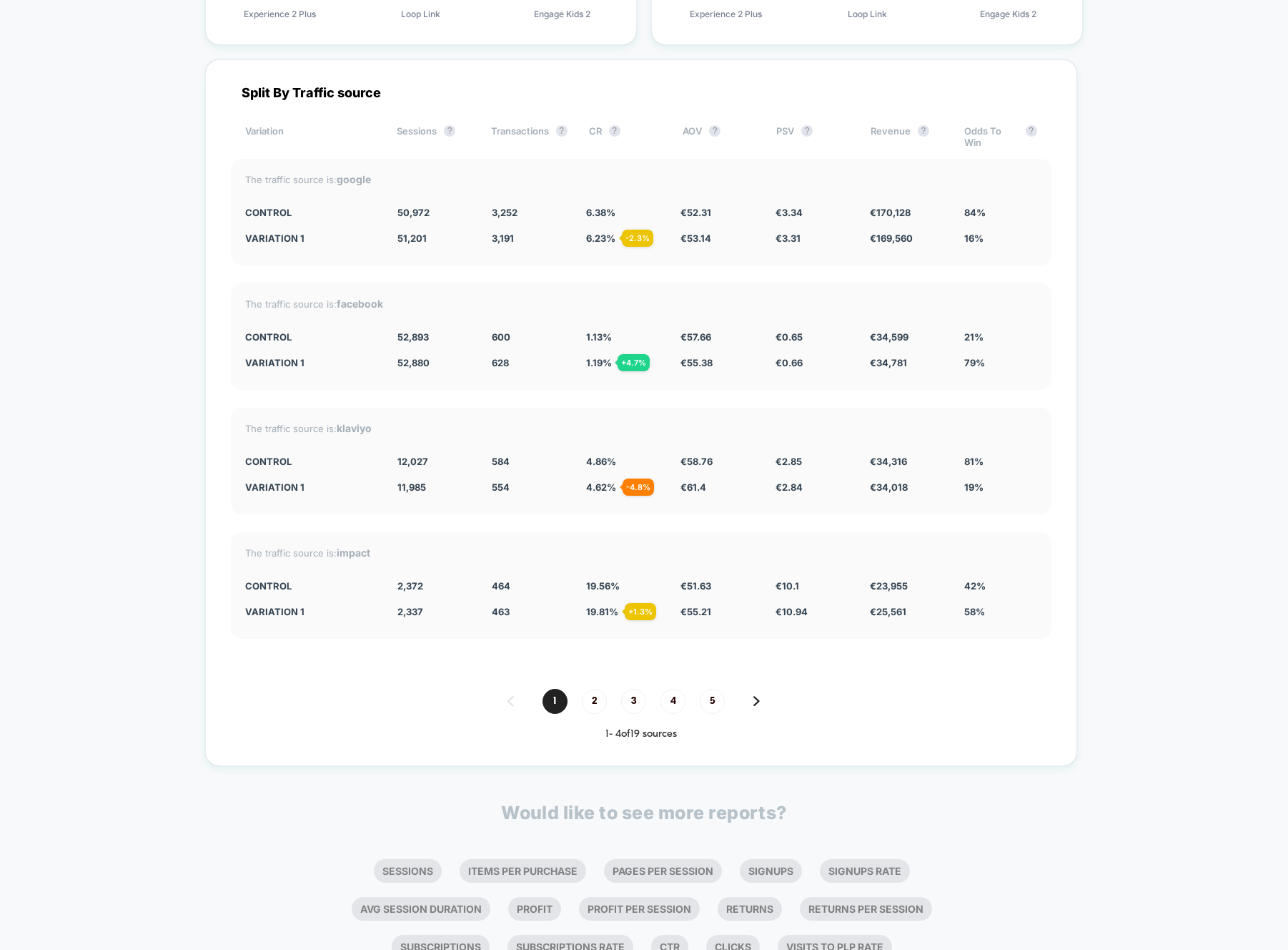
scroll to position [4544, 0]
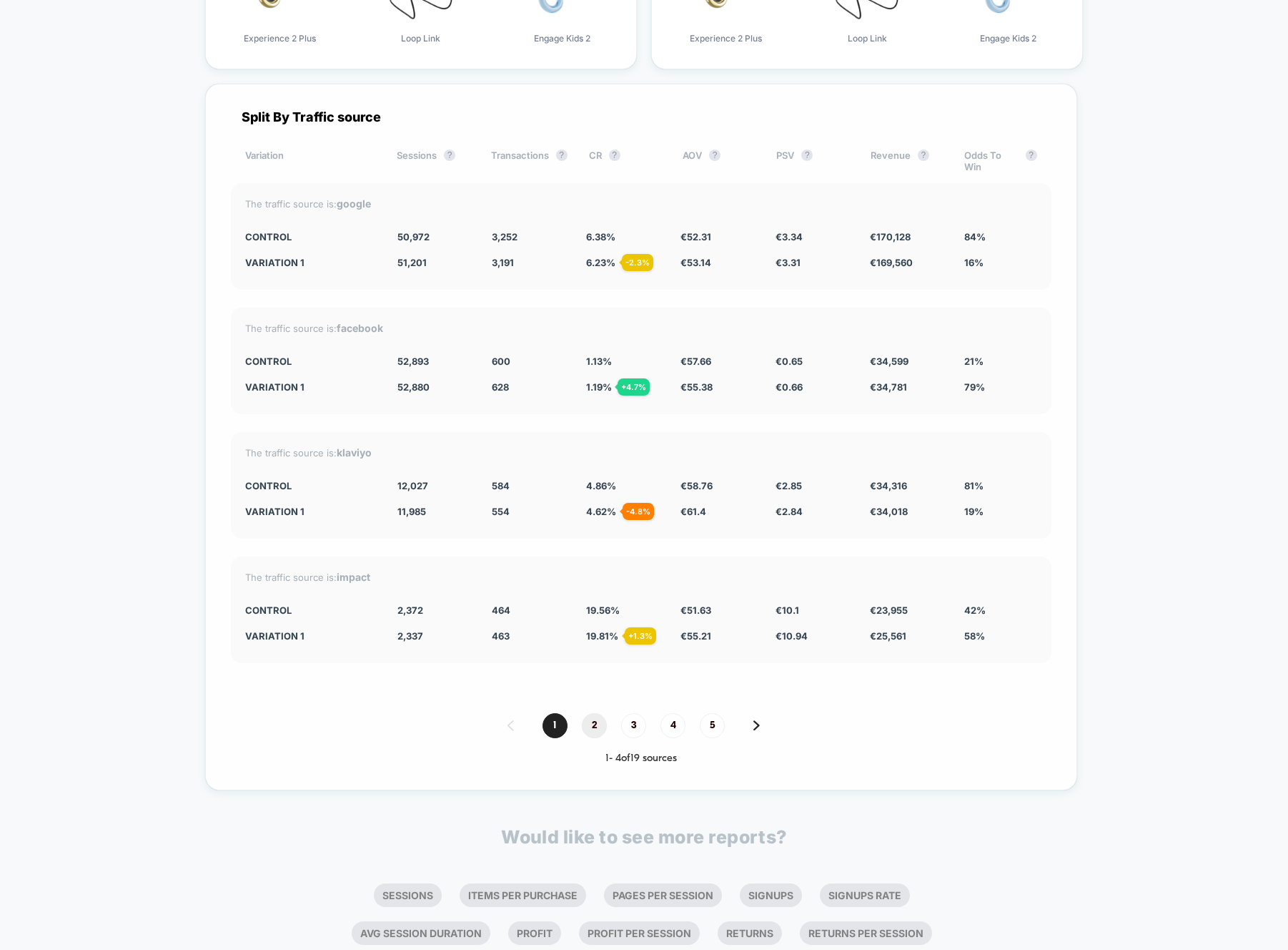
click at [585, 718] on span "2" at bounding box center [594, 725] width 25 height 25
click at [546, 722] on span "1" at bounding box center [555, 725] width 25 height 25
click at [631, 730] on span "3" at bounding box center [634, 725] width 25 height 25
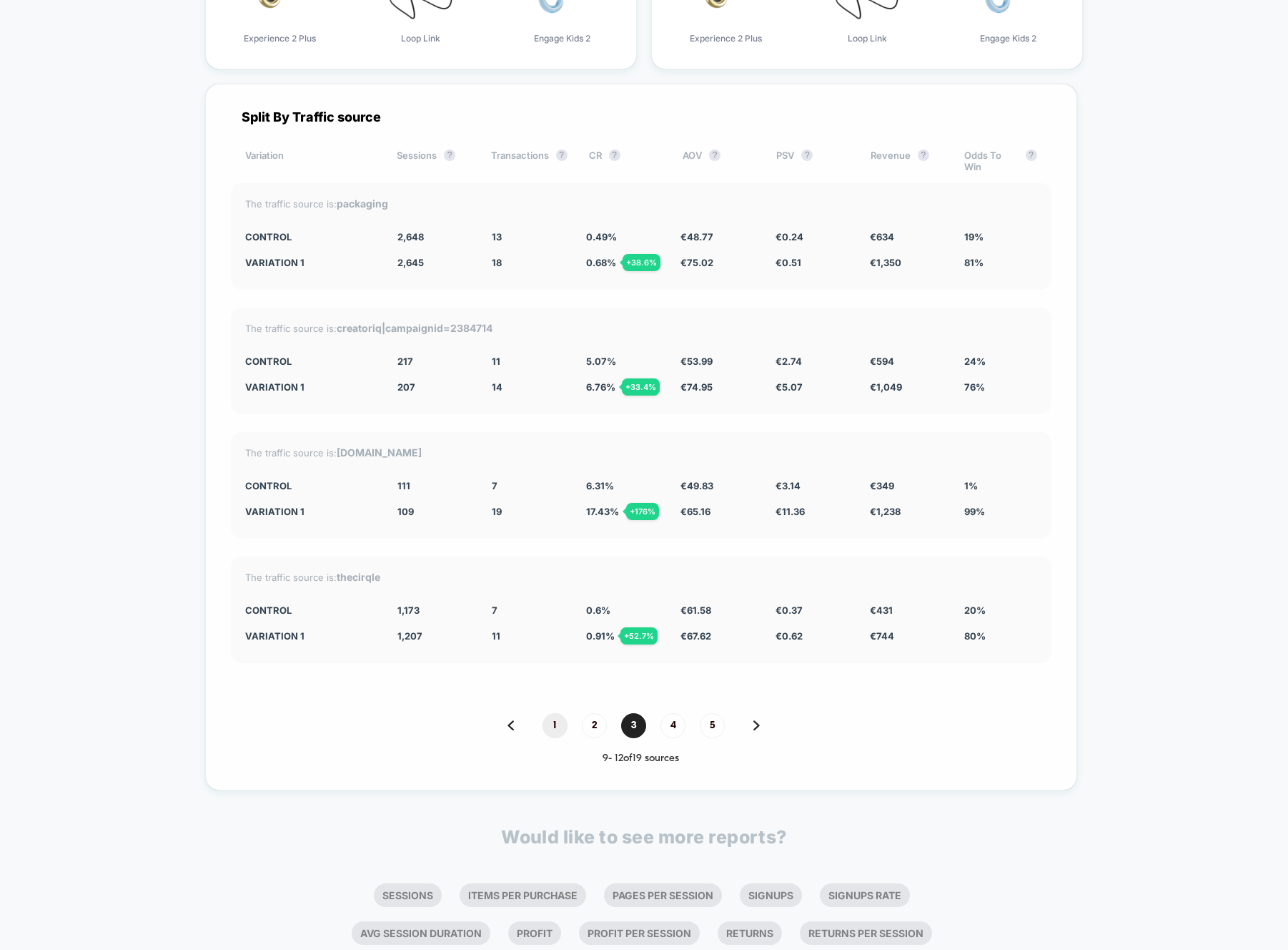
click at [543, 726] on span "1" at bounding box center [555, 725] width 25 height 25
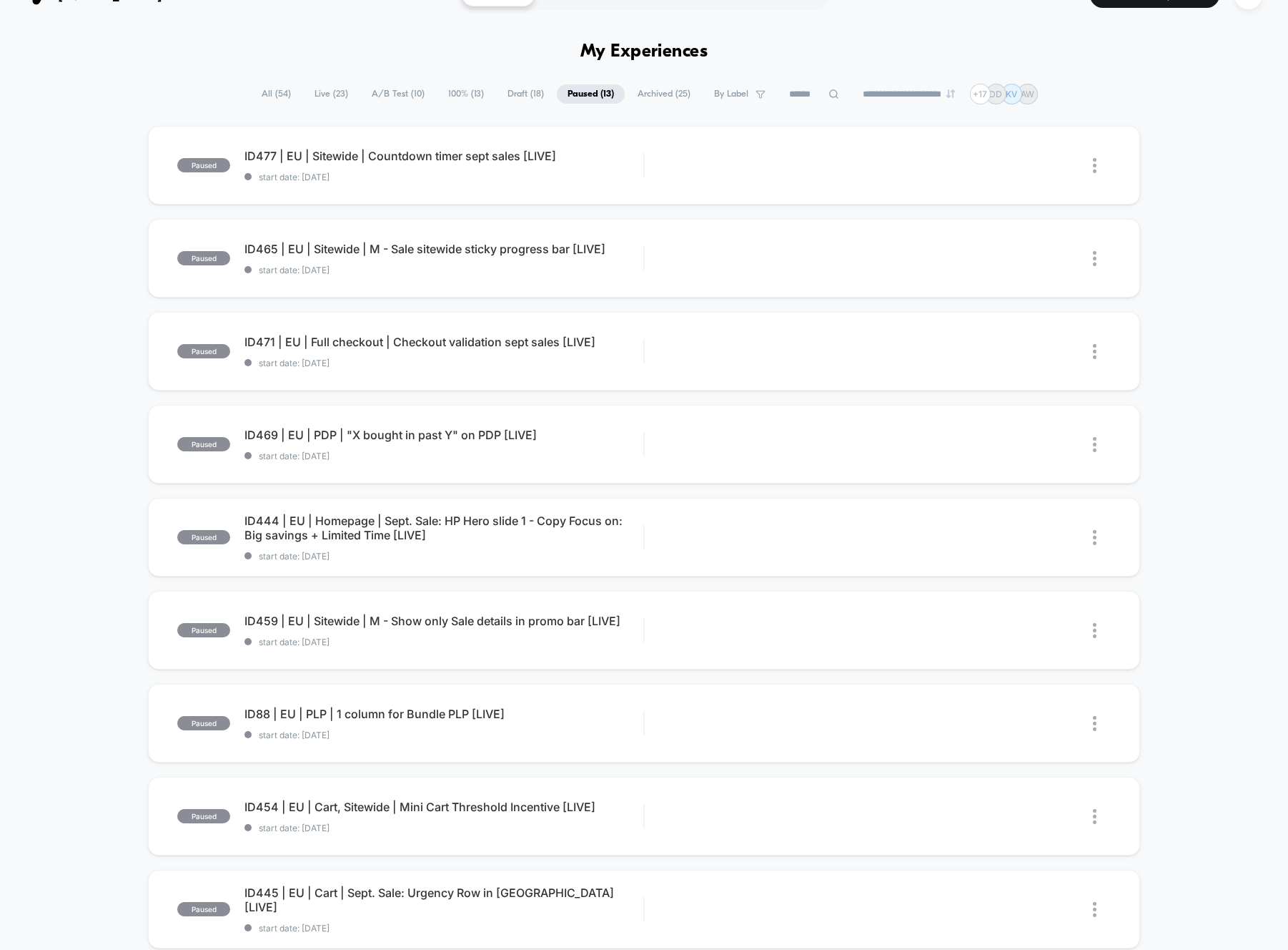
scroll to position [31, 0]
click at [379, 441] on span "ID469 | EU | PDP | "X bought in past Y" on PDP [LIVE] Click to edit experience …" at bounding box center [443, 434] width 399 height 14
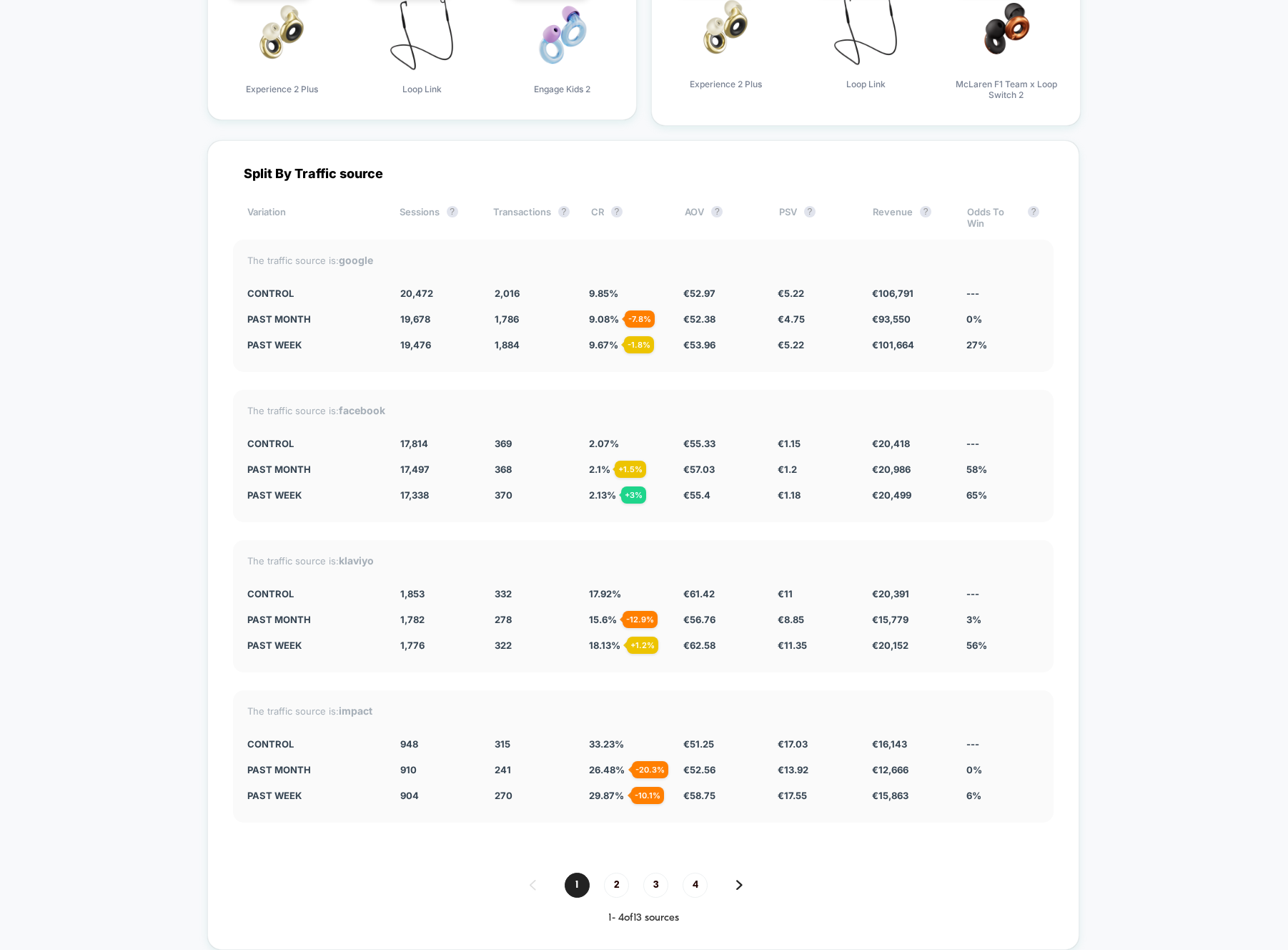
scroll to position [5260, 0]
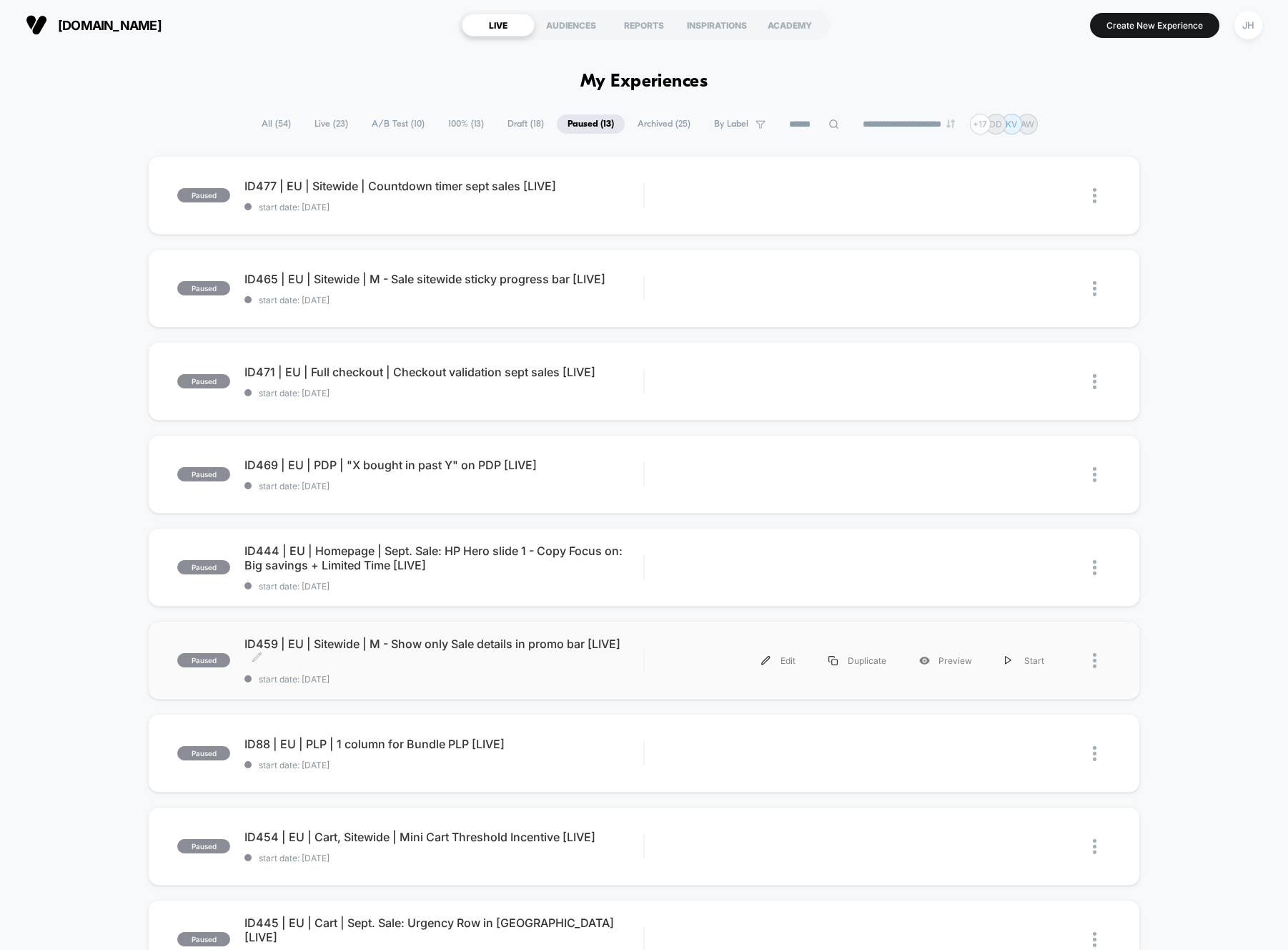
click at [430, 653] on span "ID459 | EU | Sitewide | M - Show only Sale details in promo bar [LIVE] Click to…" at bounding box center [443, 651] width 399 height 28
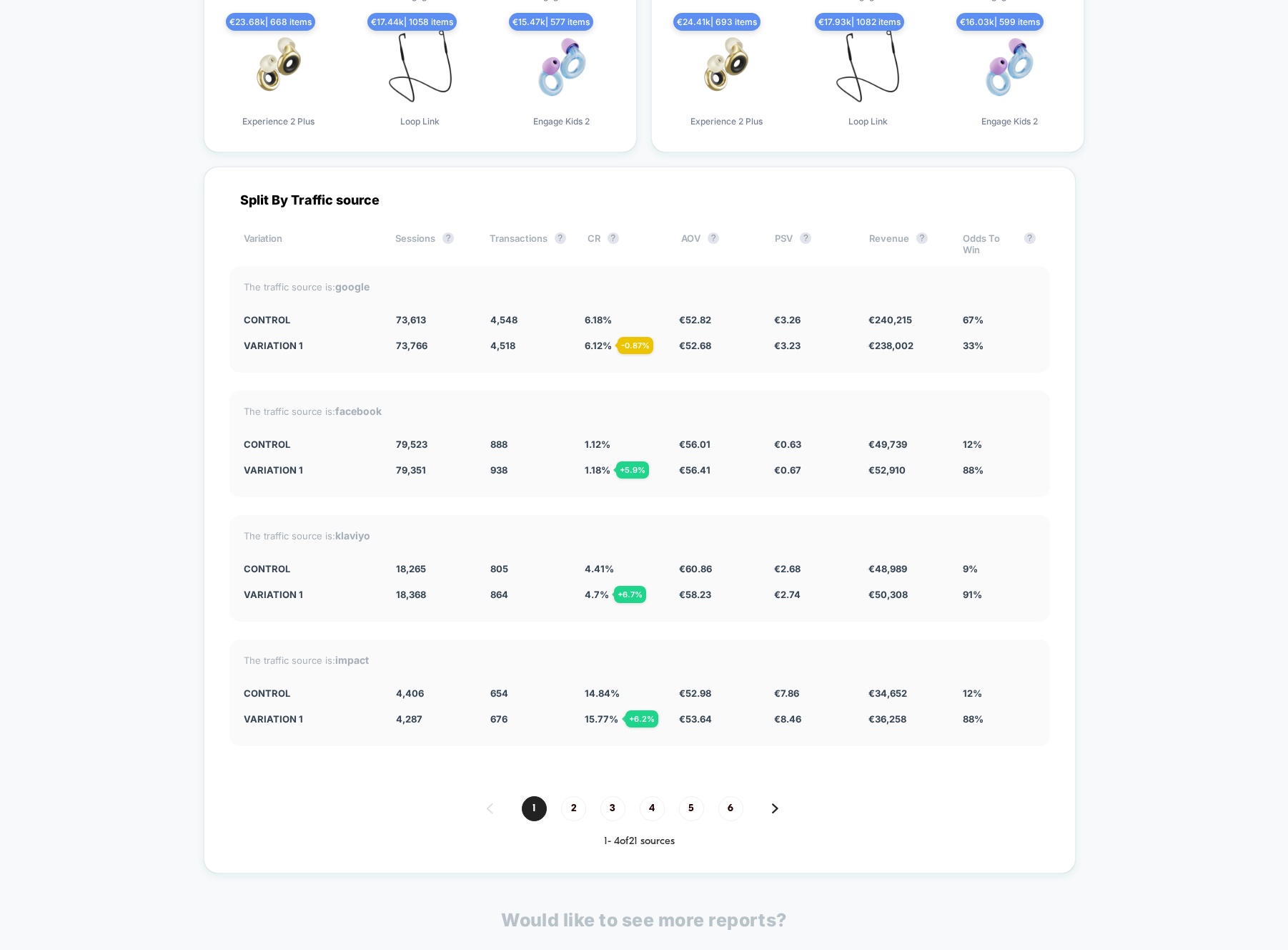
scroll to position [4479, 0]
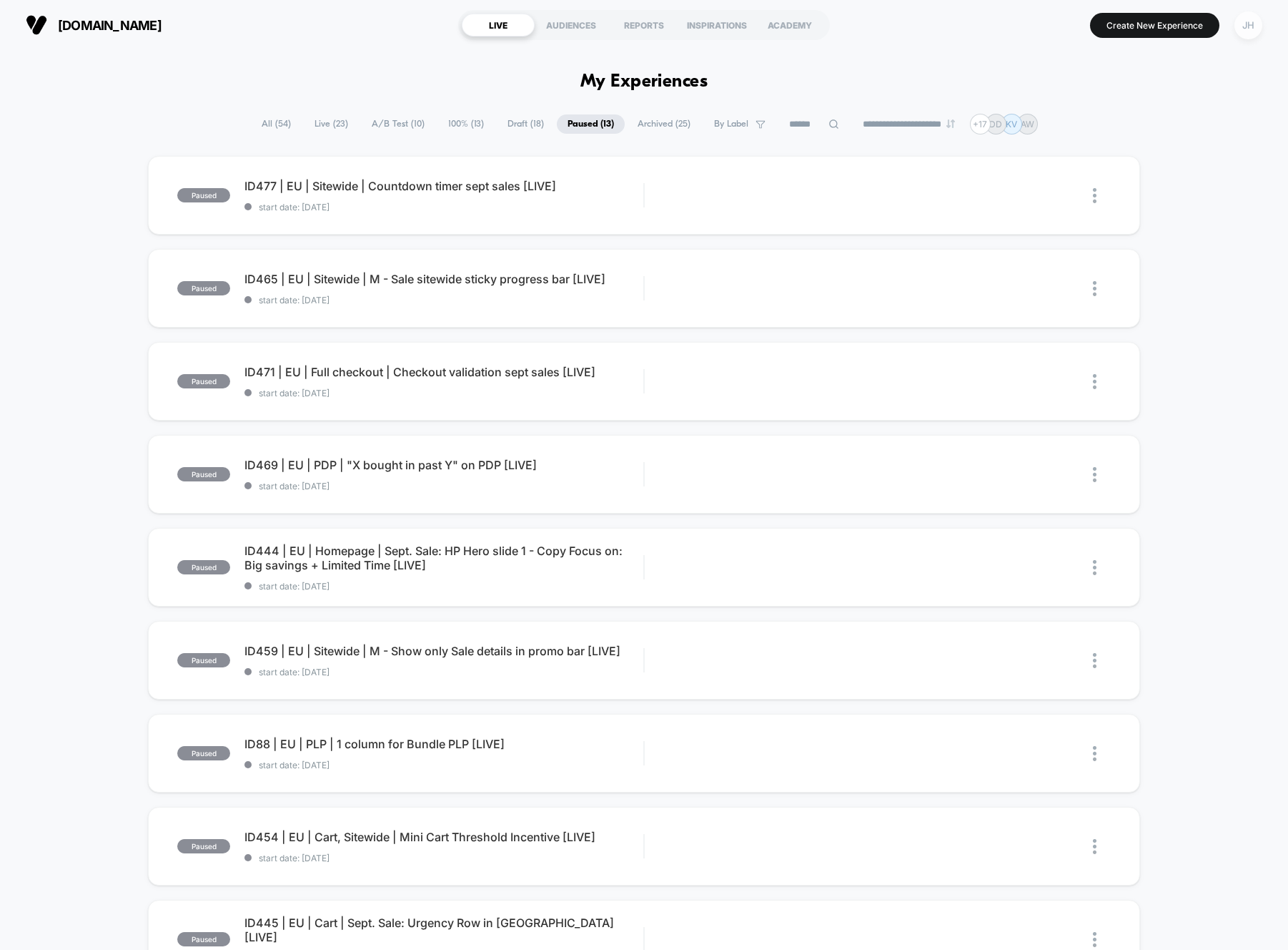
click at [1146, 26] on div "JH" at bounding box center [1248, 25] width 28 height 28
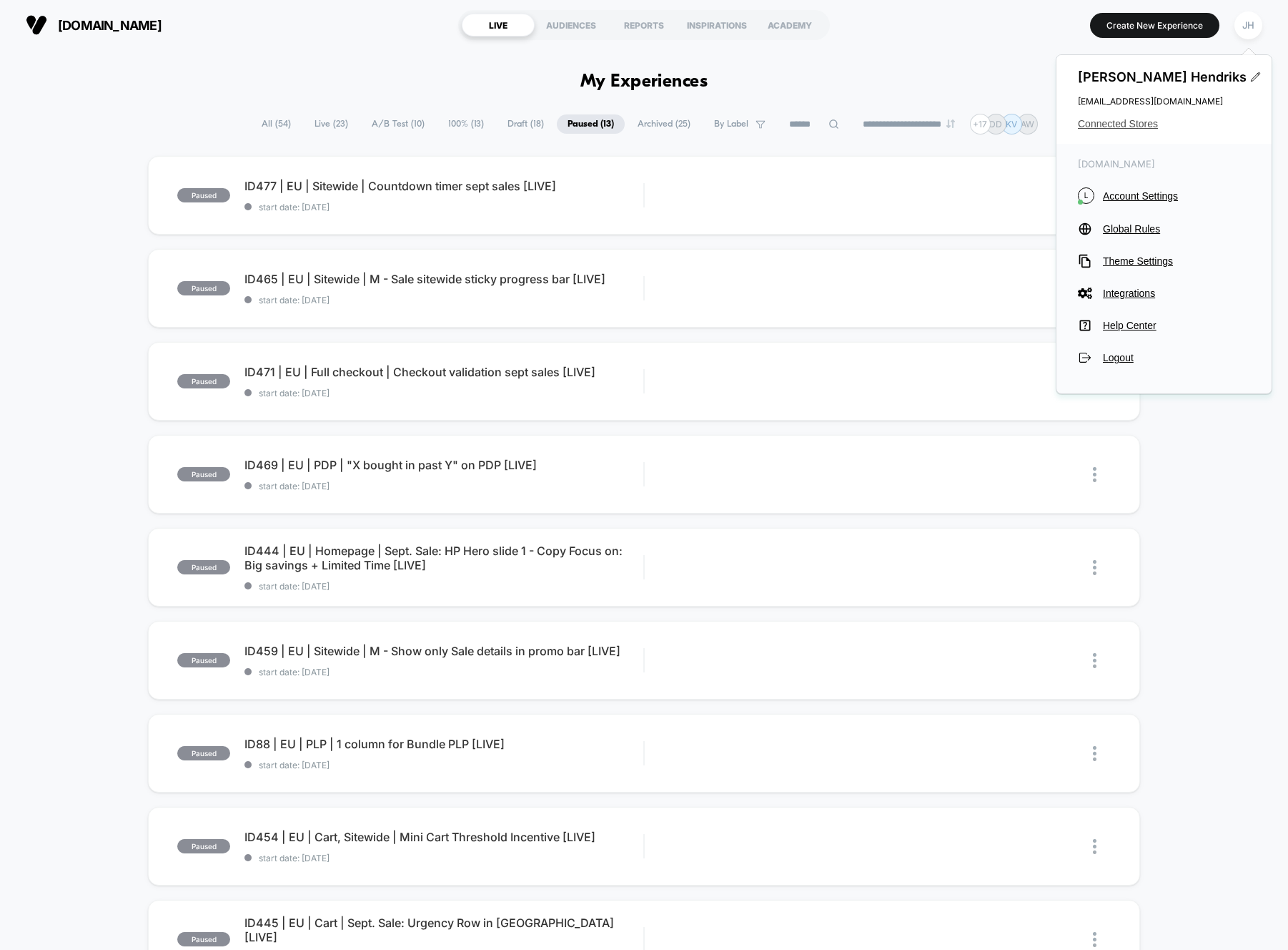
click at [1135, 120] on span "Connected Stores" at bounding box center [1164, 124] width 172 height 11
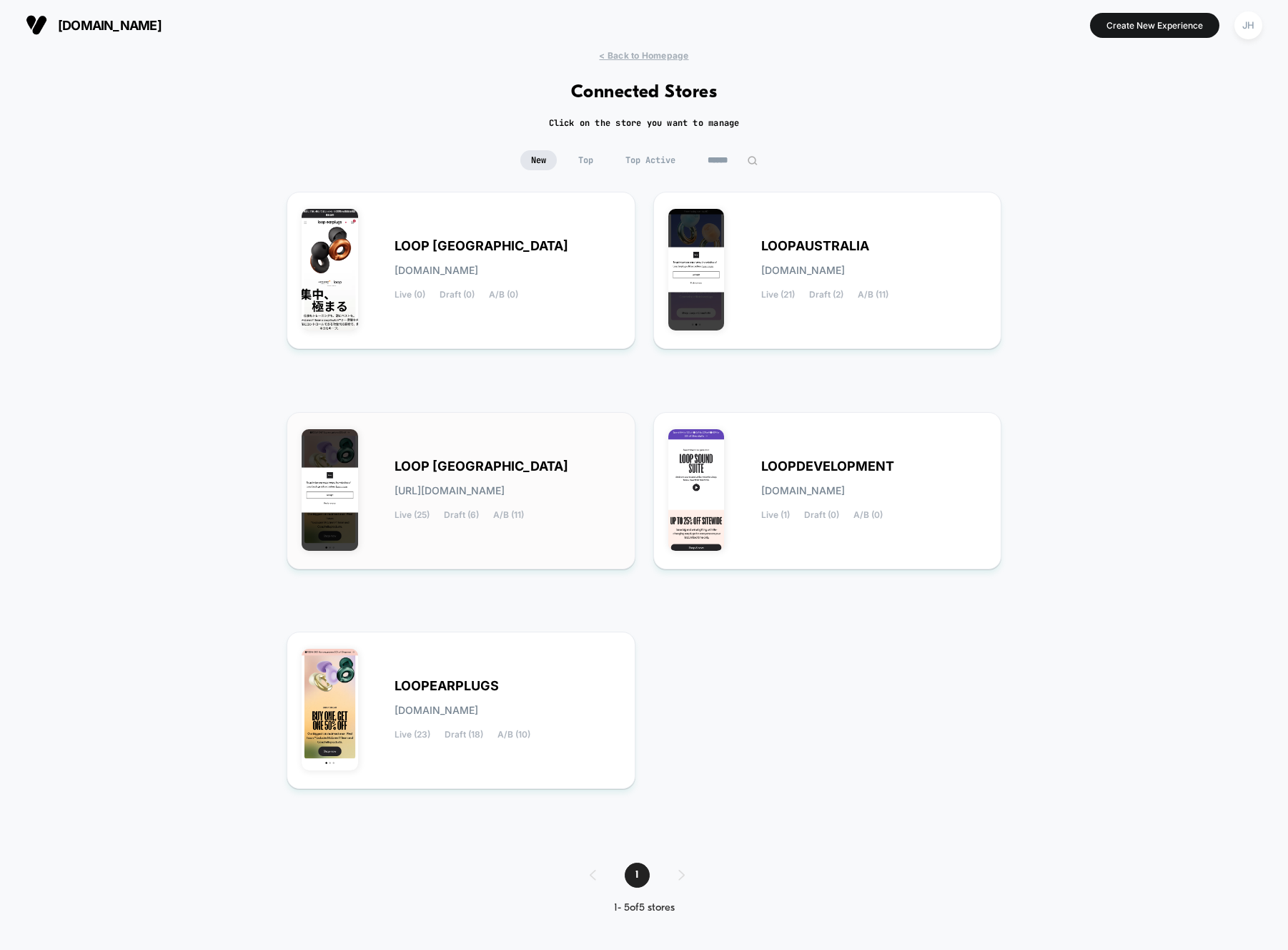
click at [452, 471] on span "LOOP UNITED STATES" at bounding box center [482, 466] width 174 height 10
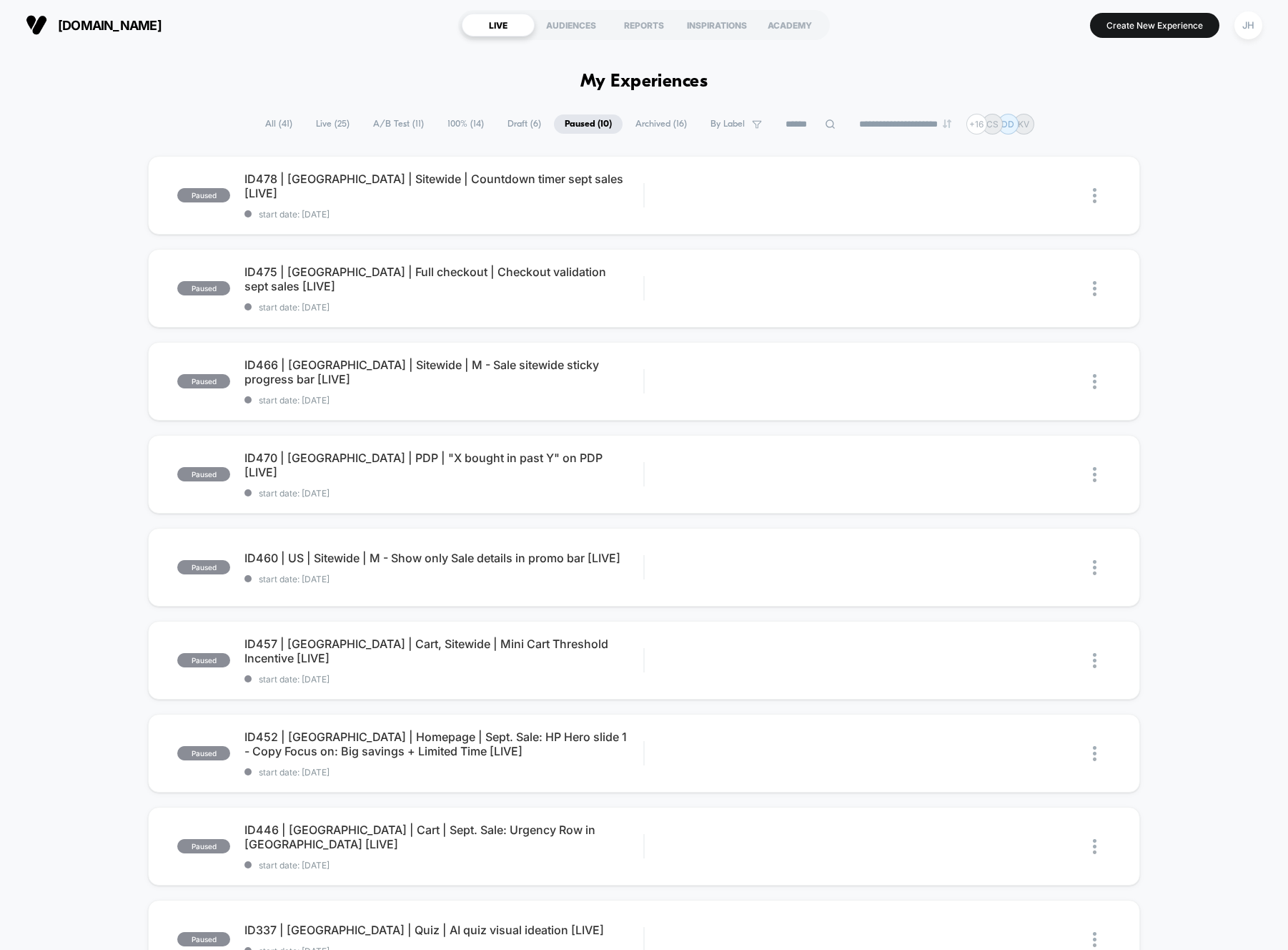
scroll to position [68, 0]
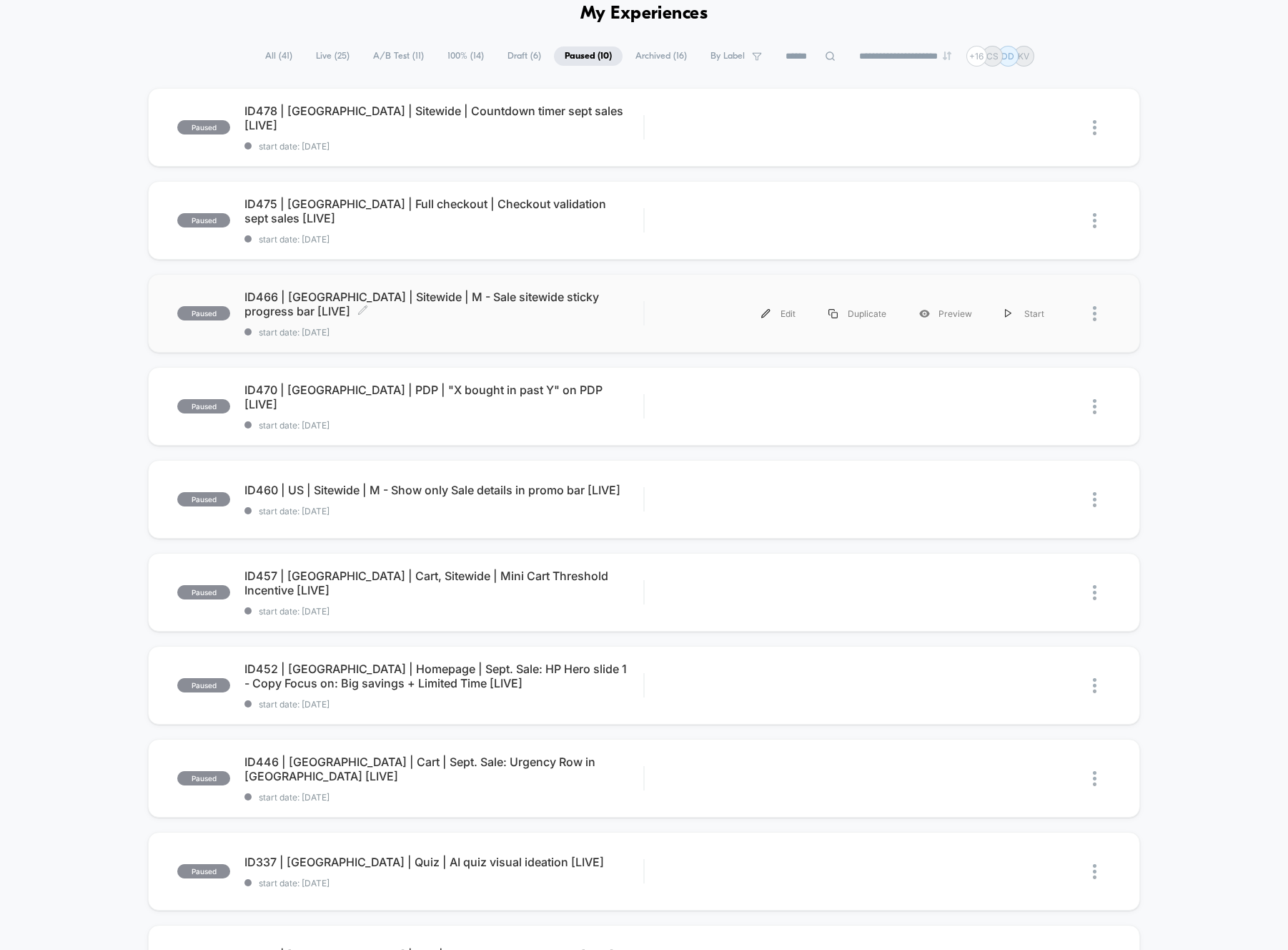
click at [316, 300] on span "ID466 | USA | Sitewide | M - Sale sitewide sticky progress bar [LIVE] Click to …" at bounding box center [443, 304] width 399 height 28
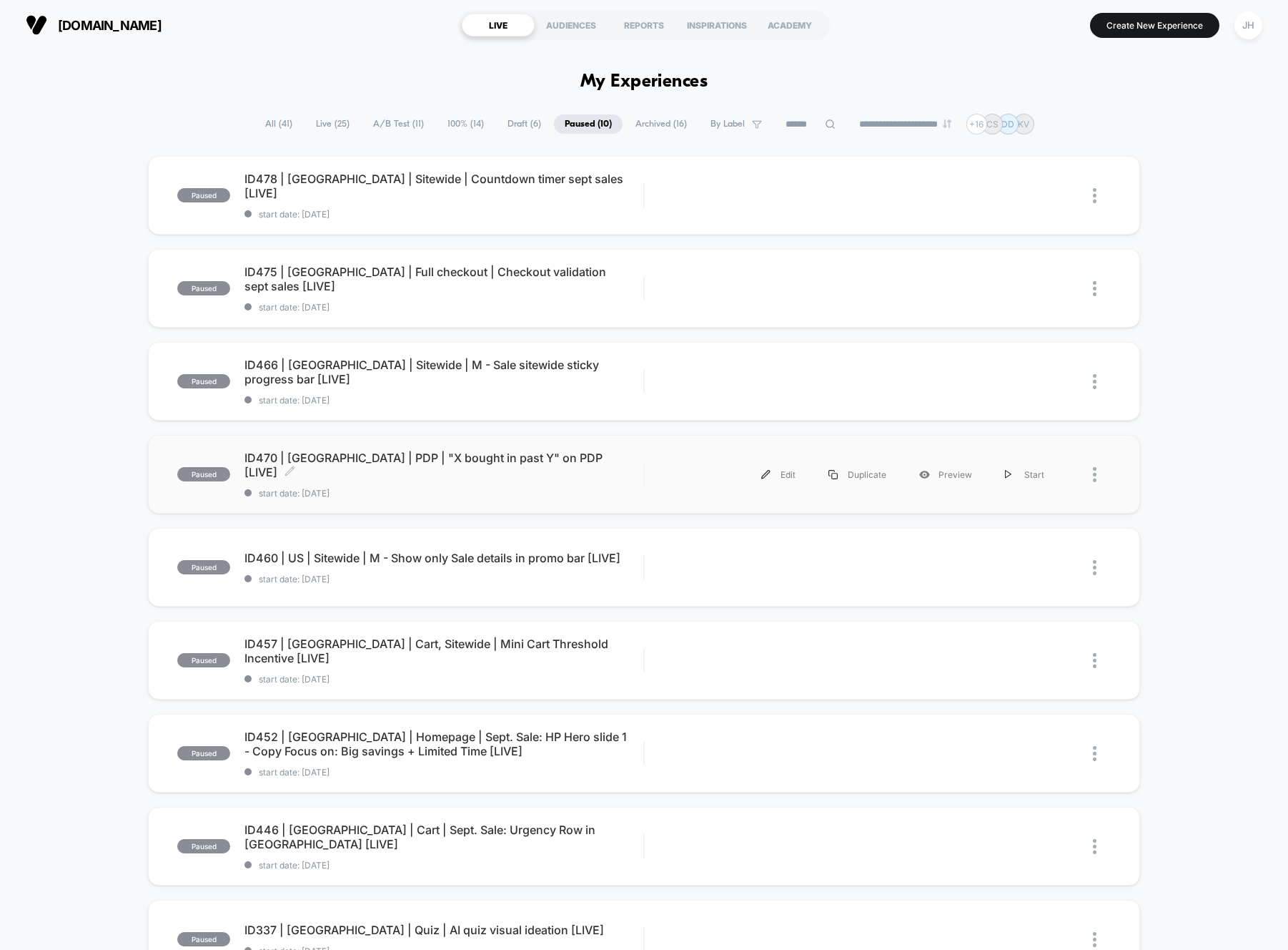
click at [402, 465] on span "ID470 | USA | PDP | "X bought in past Y" on PDP [LIVE] Click to edit experience…" at bounding box center [443, 465] width 399 height 28
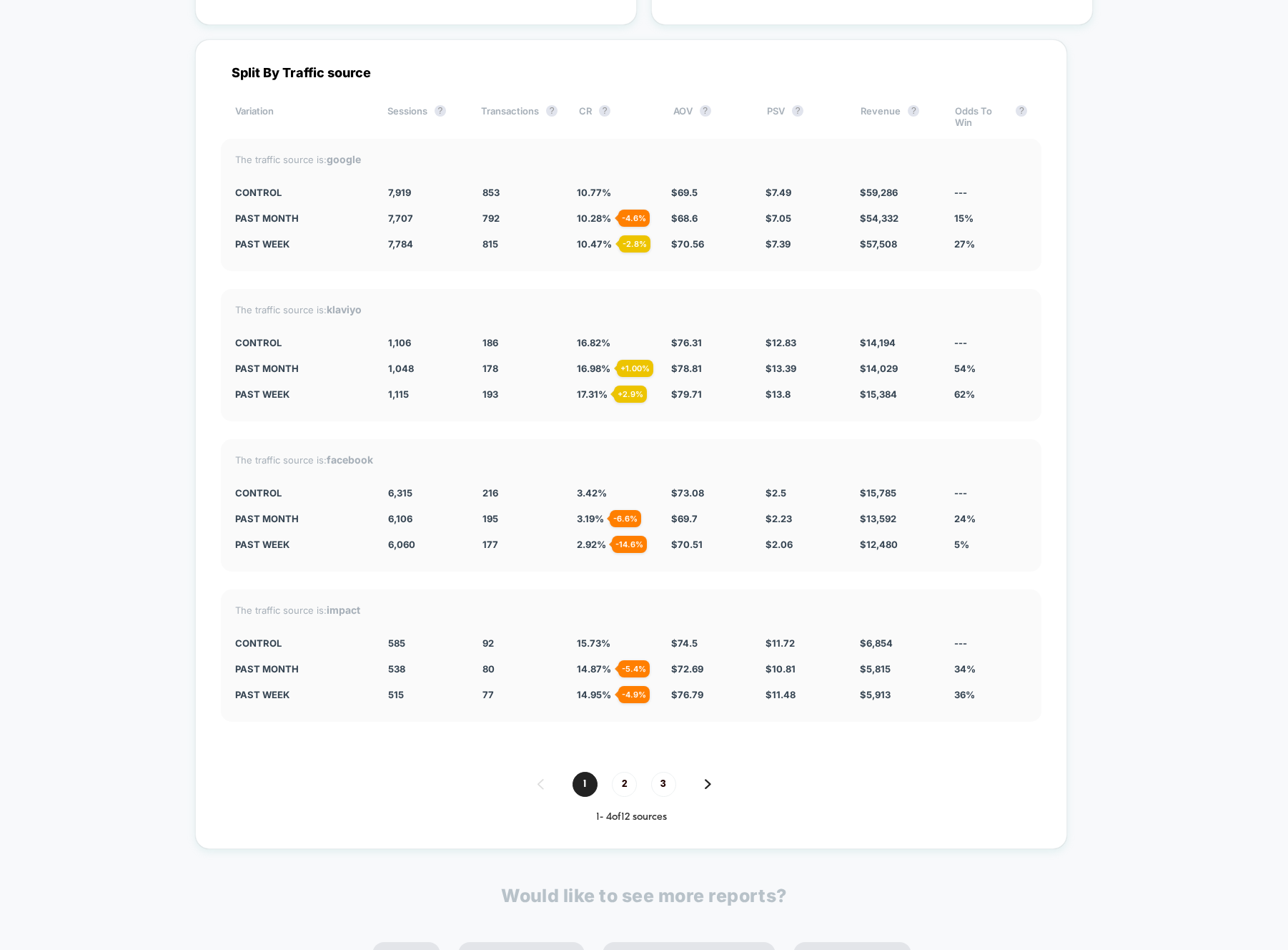
scroll to position [5389, 0]
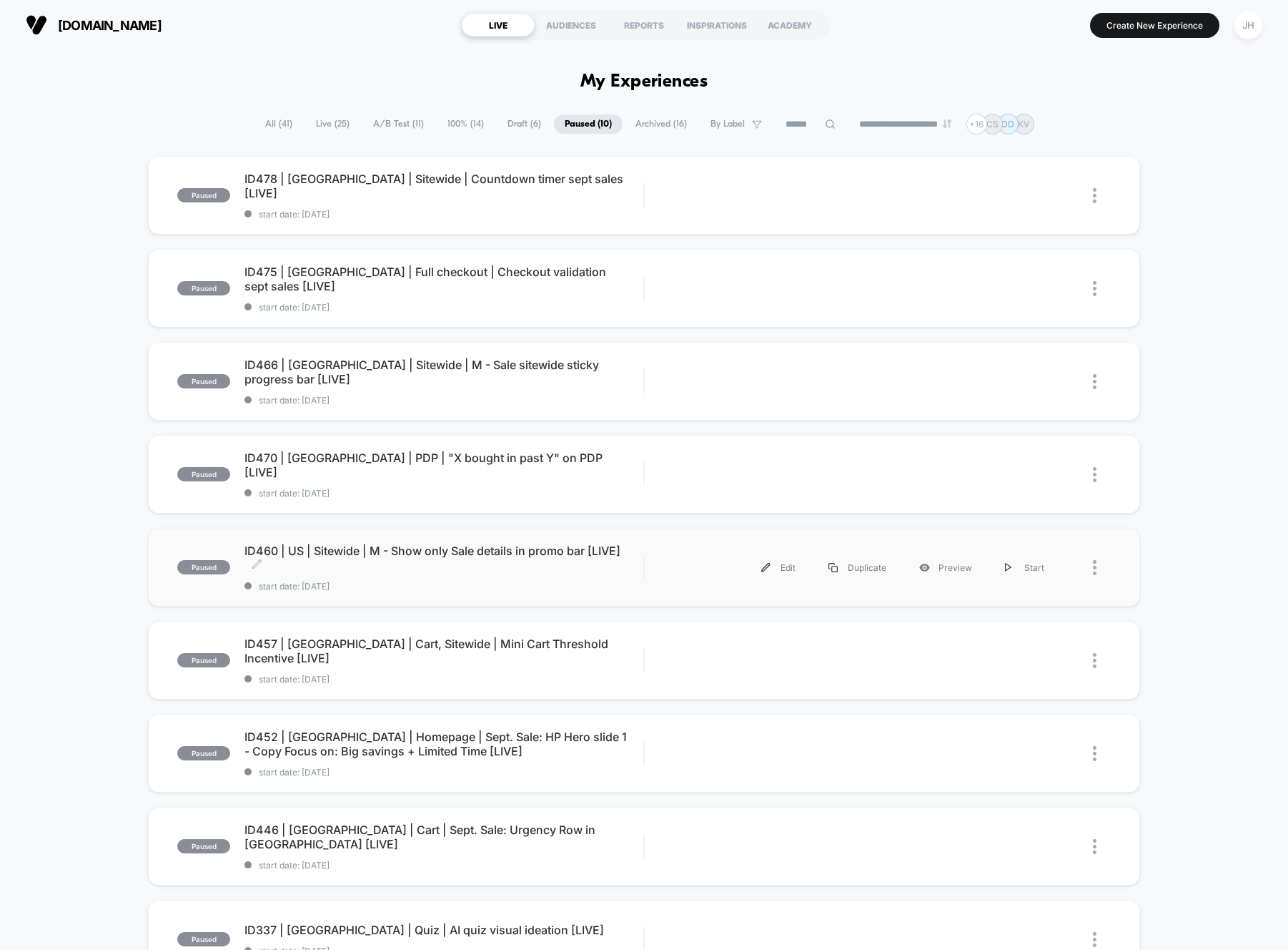
click at [479, 553] on span "ID460 | US | Sitewide | M - Show only Sale details in promo bar [LIVE] Click to…" at bounding box center [443, 558] width 399 height 28
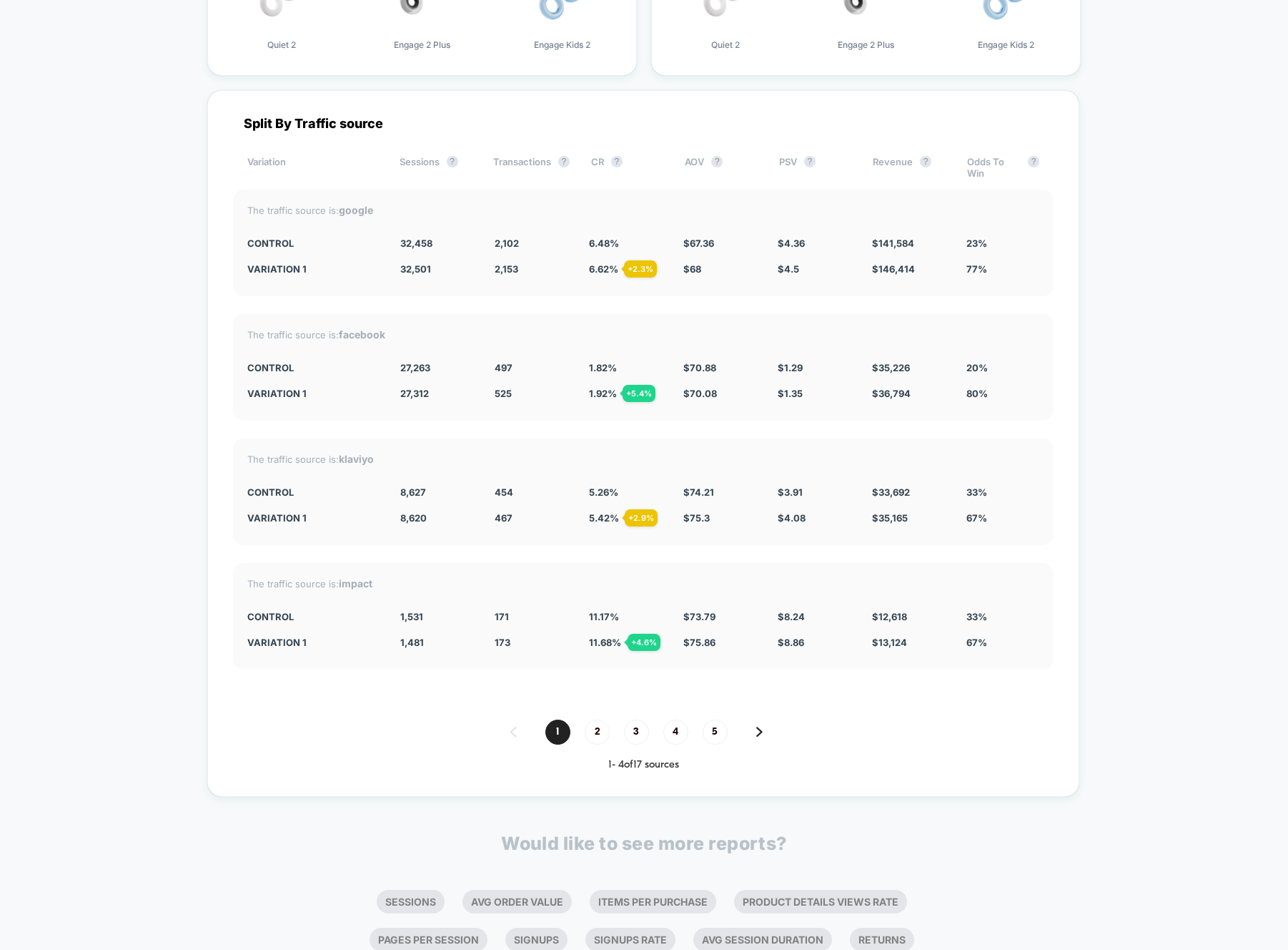
scroll to position [4855, 0]
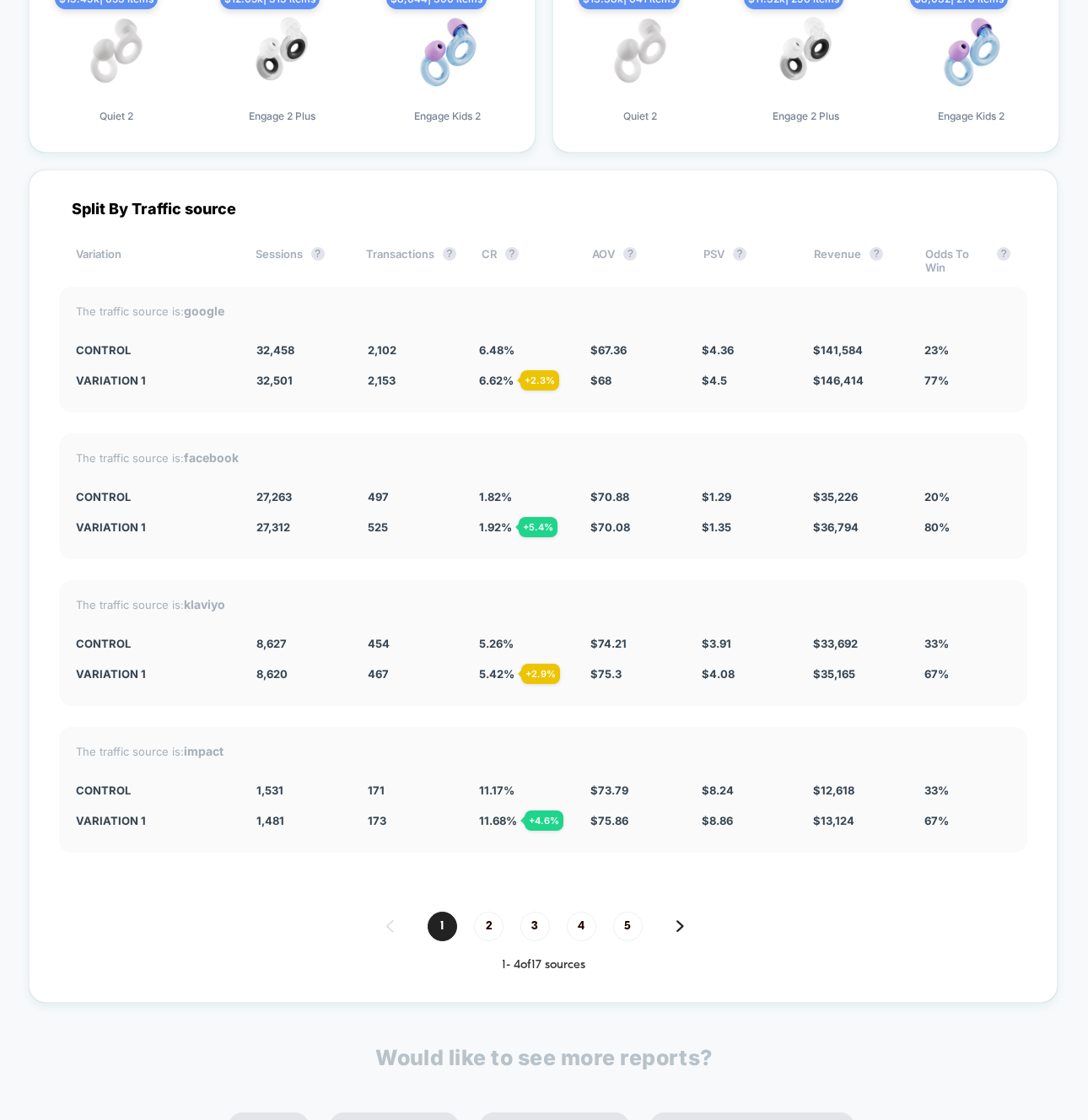
scroll to position [5704, 0]
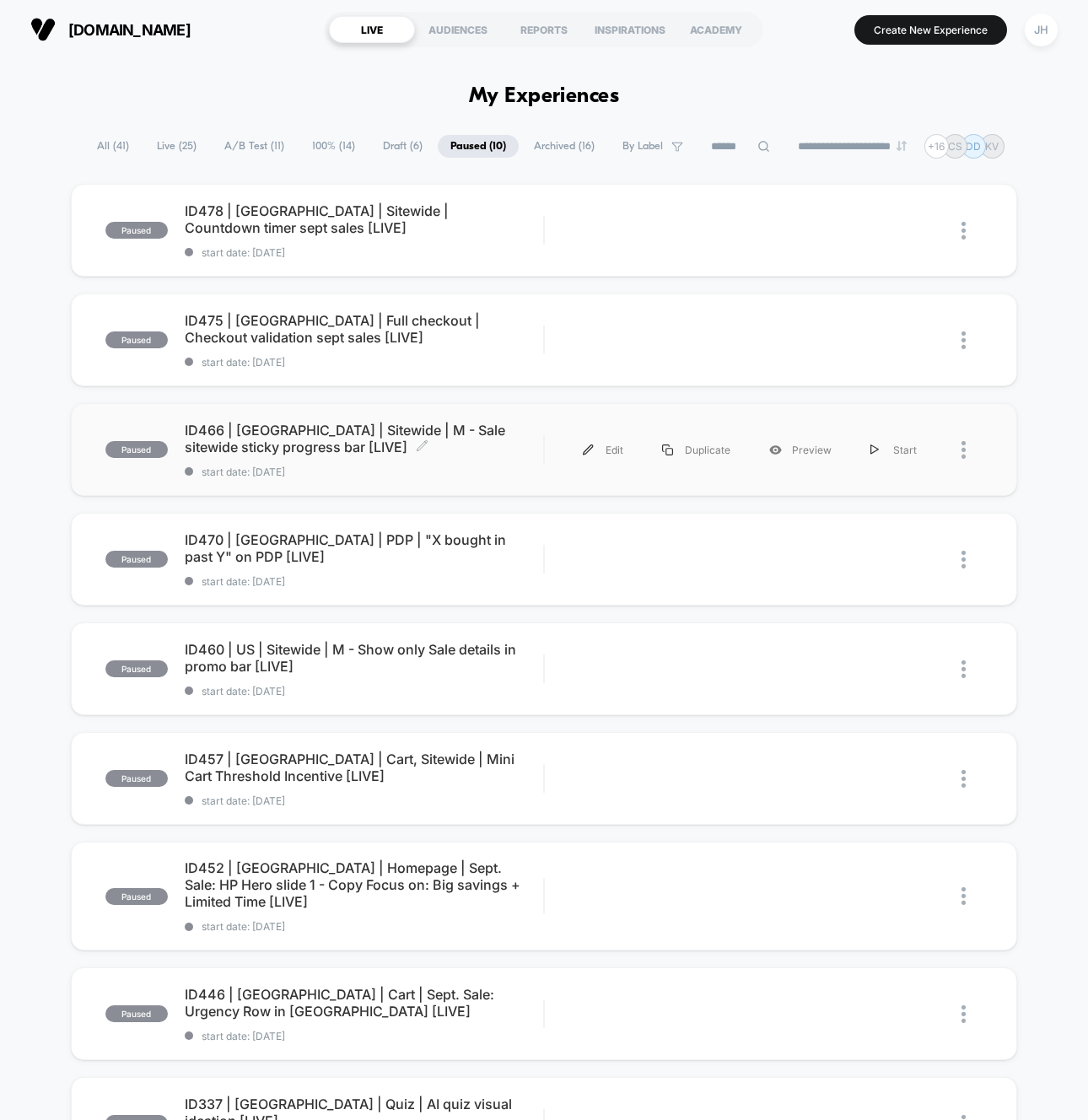
click at [379, 429] on span "ID466 | USA | Sitewide | M - Sale sitewide sticky progress bar [LIVE] Click to …" at bounding box center [364, 438] width 359 height 34
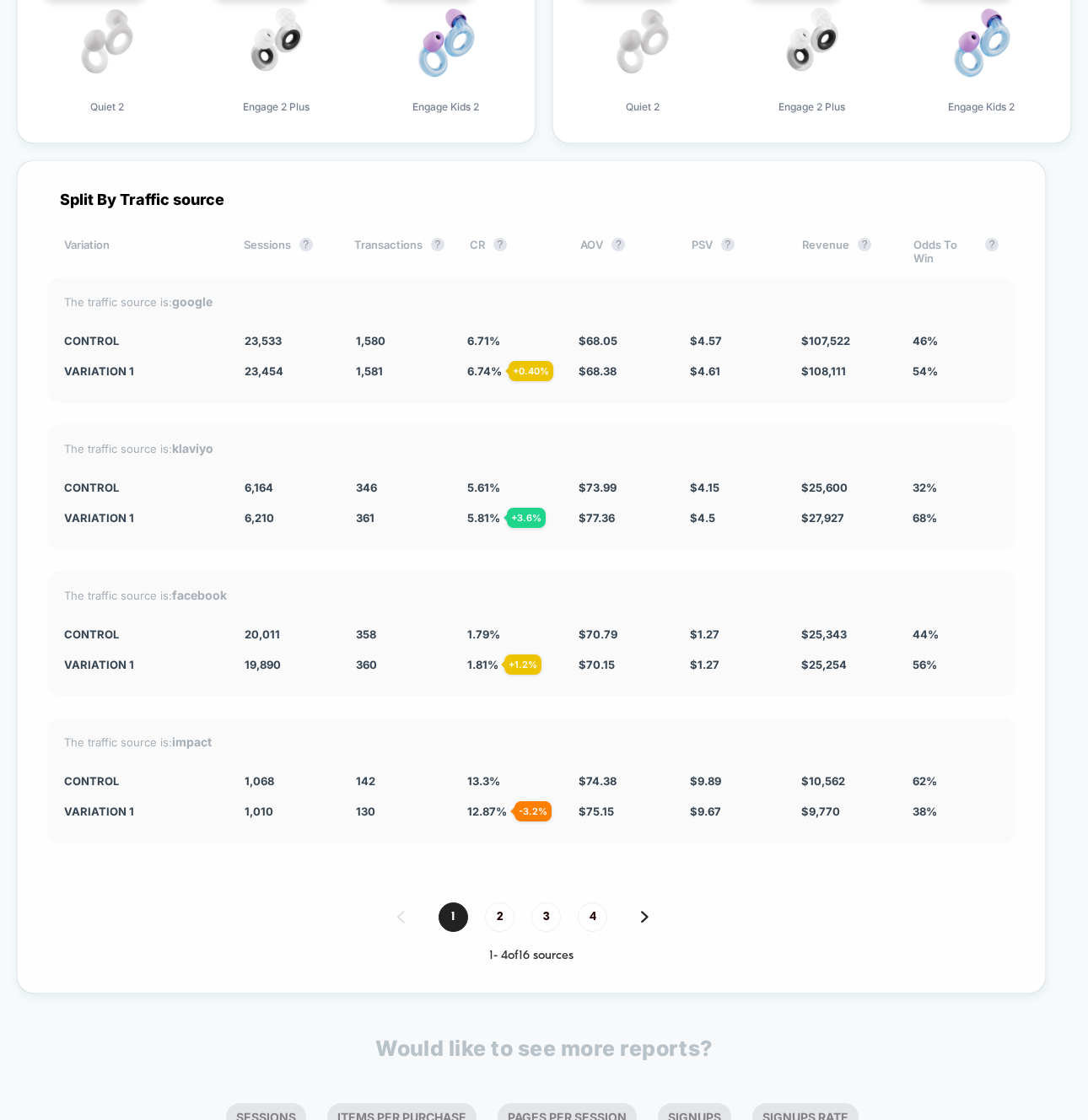
scroll to position [5296, 0]
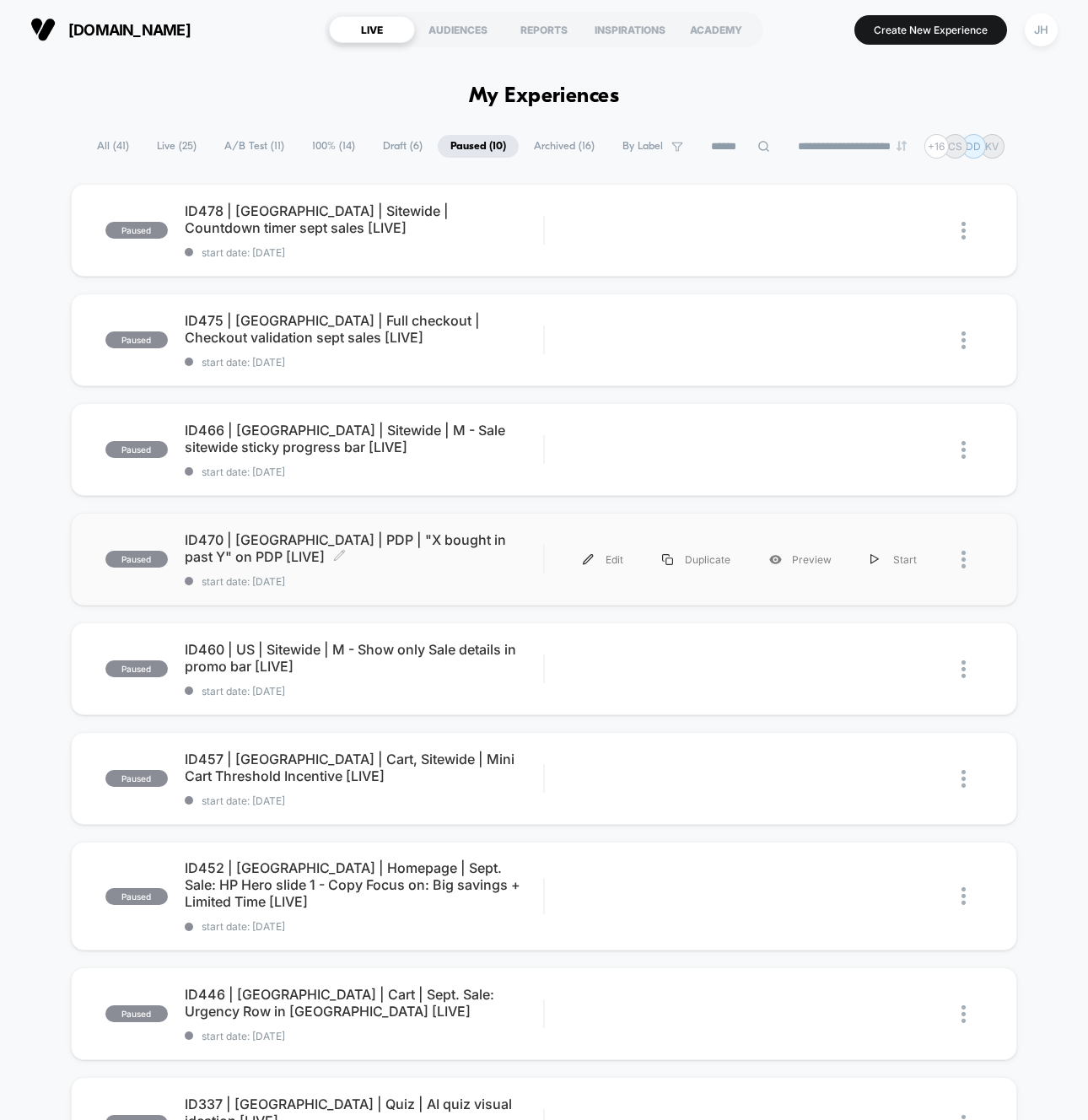
click at [368, 545] on span "ID470 | USA | PDP | "X bought in past Y" on PDP [LIVE] Click to edit experience…" at bounding box center [364, 548] width 359 height 34
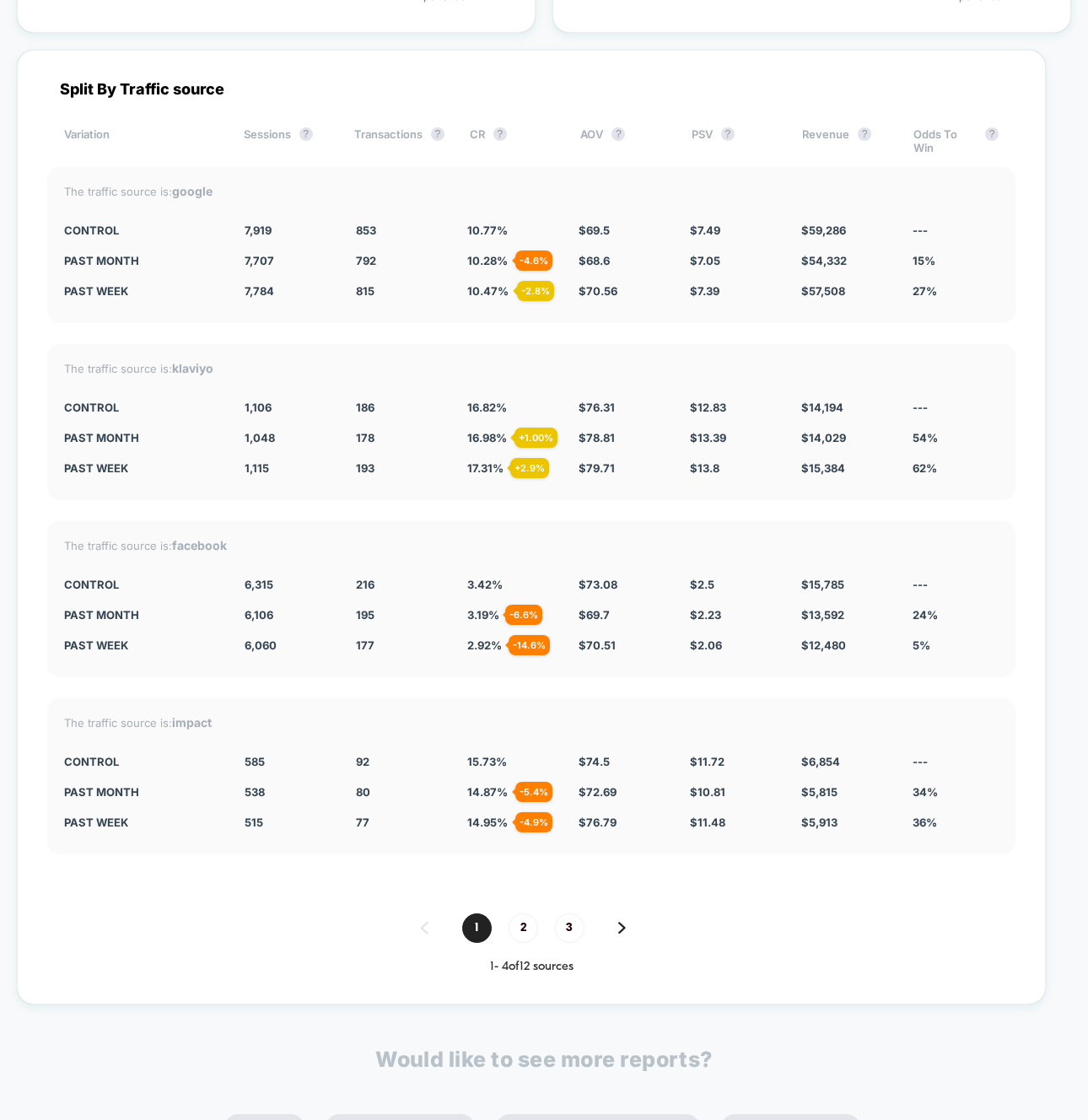
scroll to position [6358, 0]
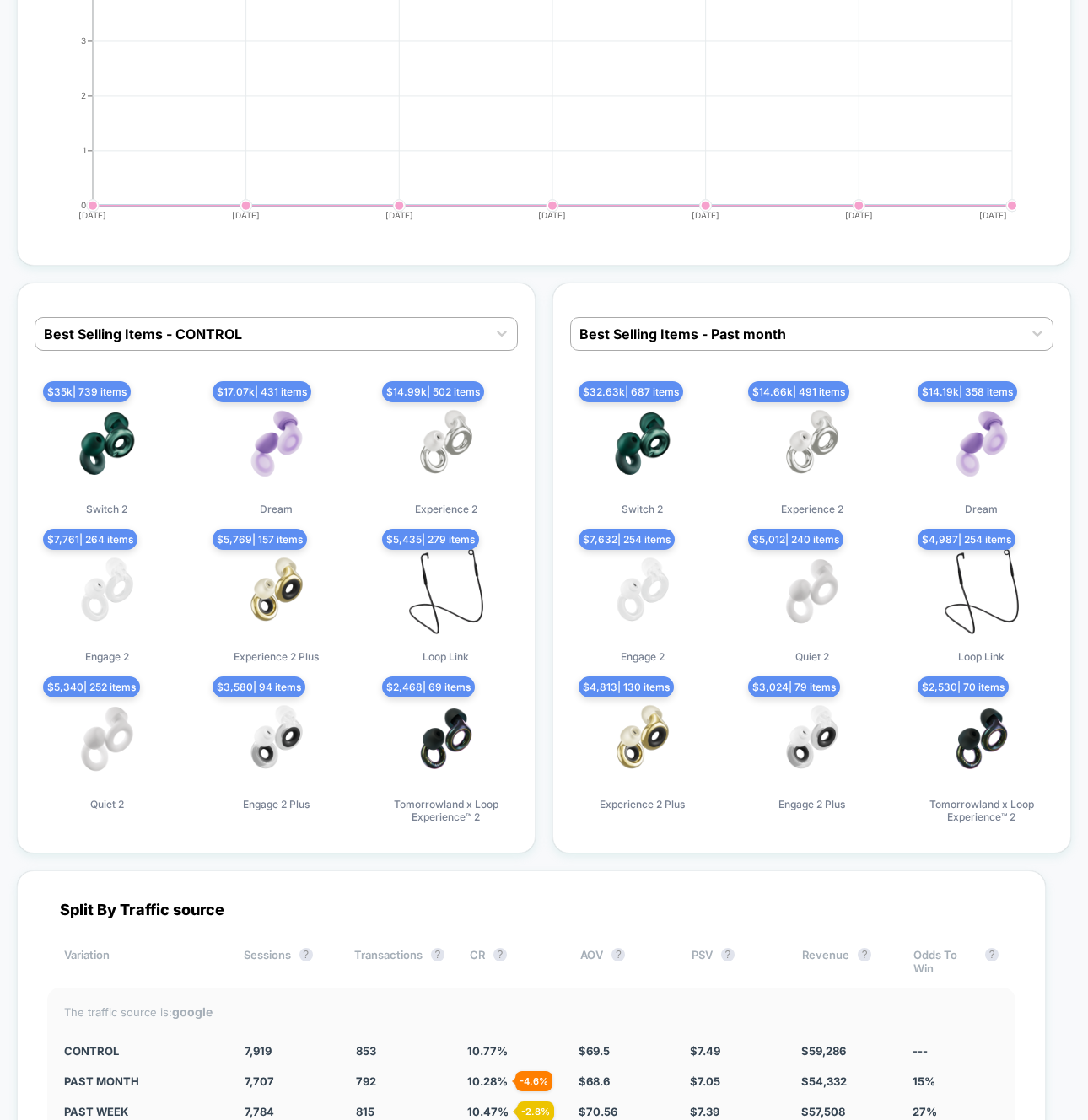
scroll to position [6358, 0]
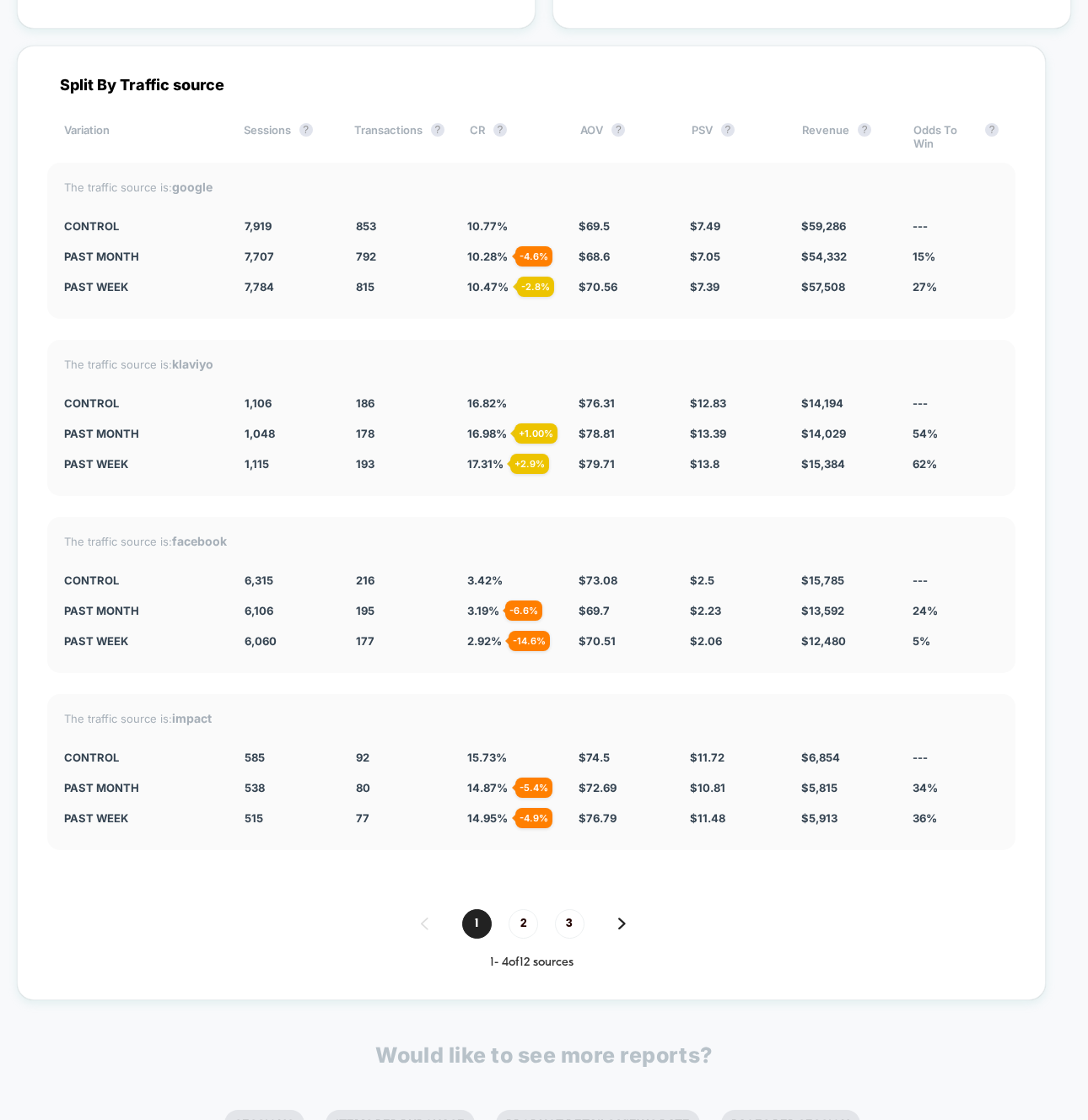
drag, startPoint x: 394, startPoint y: 150, endPoint x: 500, endPoint y: 1168, distance: 1023.5
click at [500, 1119] on html "us.loopearplugs.com Create New Experience JH us.loopearplugs.com < Back to all …" at bounding box center [544, 560] width 1088 height 1120
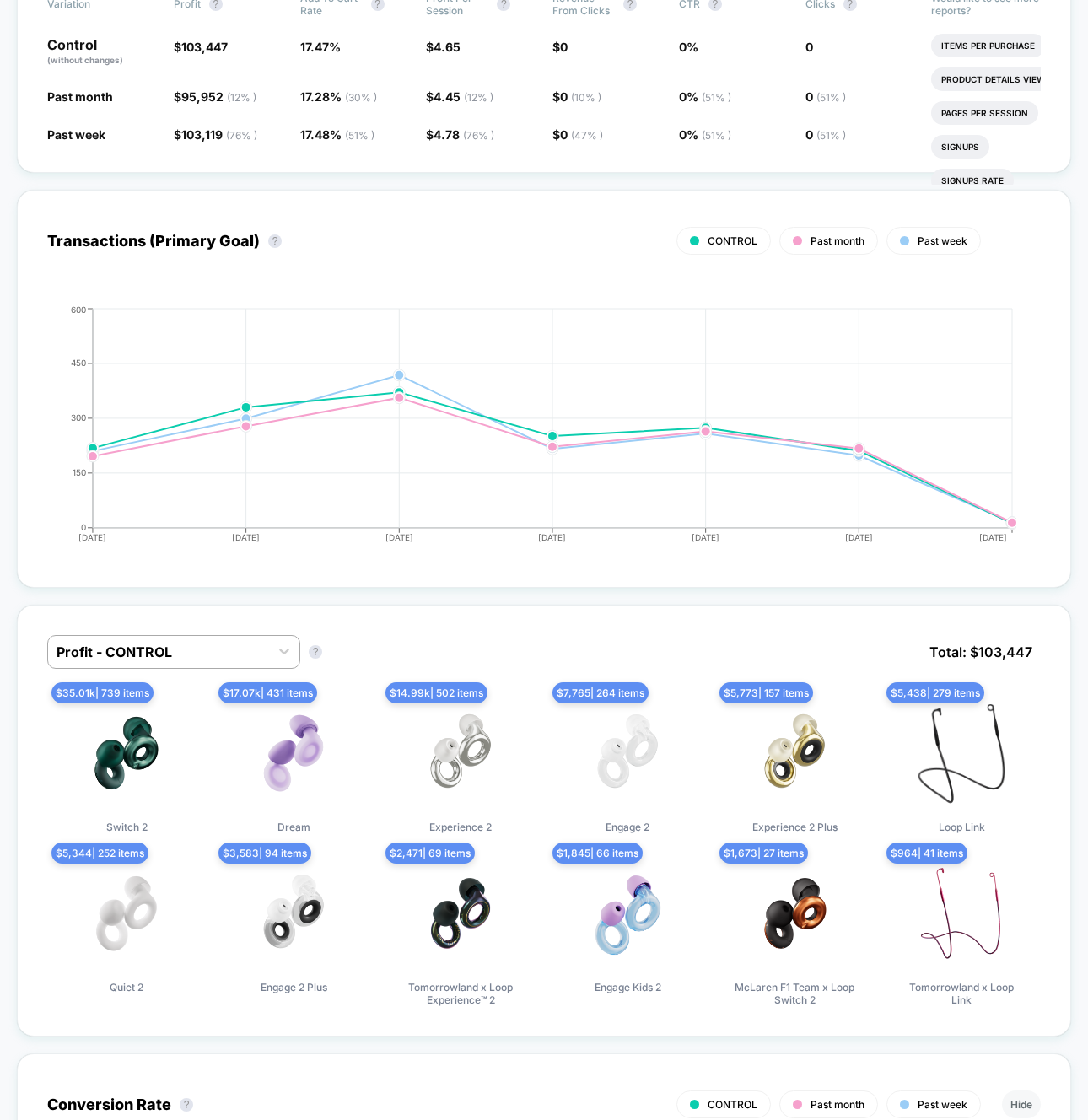
scroll to position [0, 0]
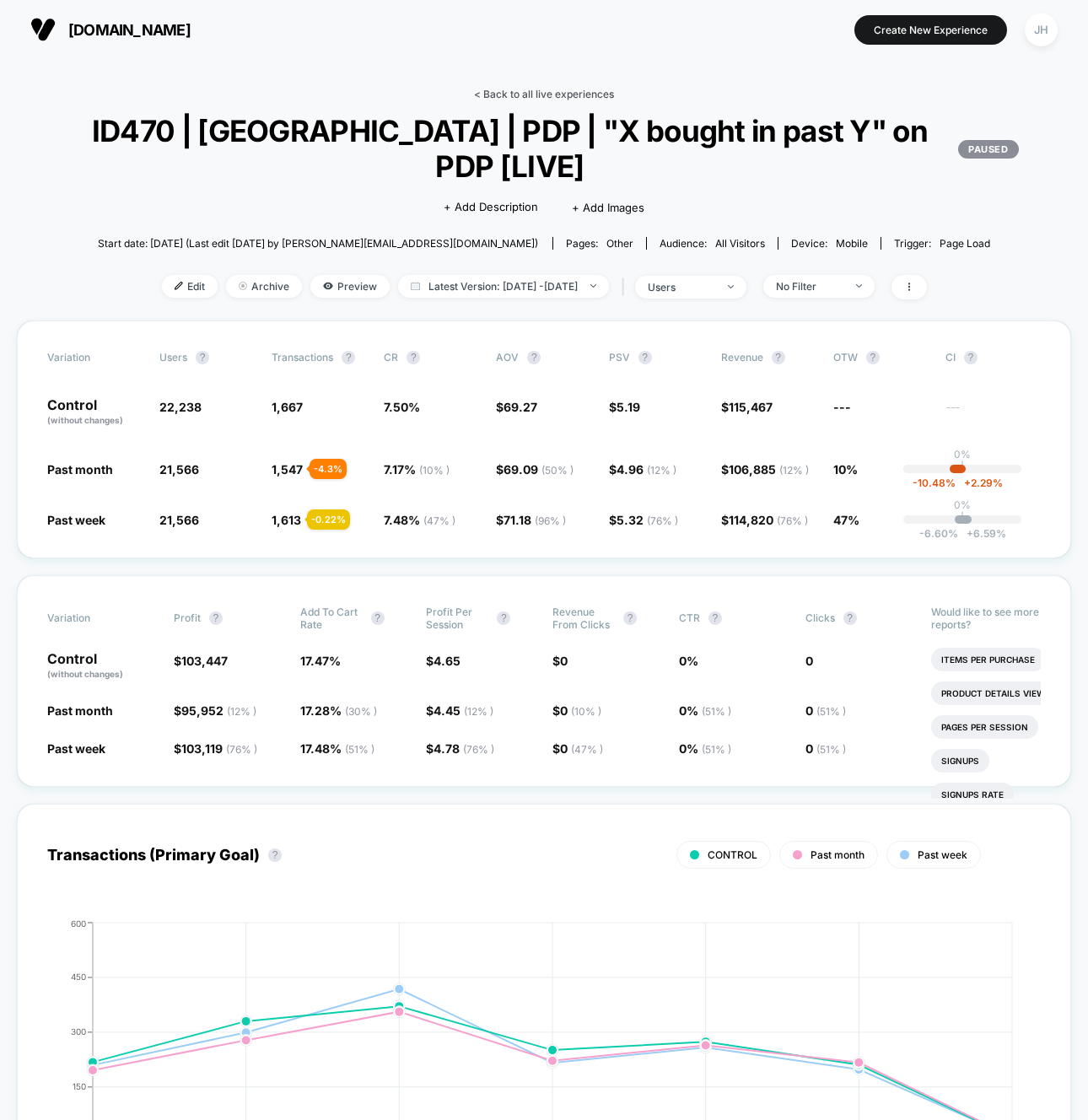
click at [522, 95] on link "< Back to all live experiences" at bounding box center [544, 94] width 140 height 12
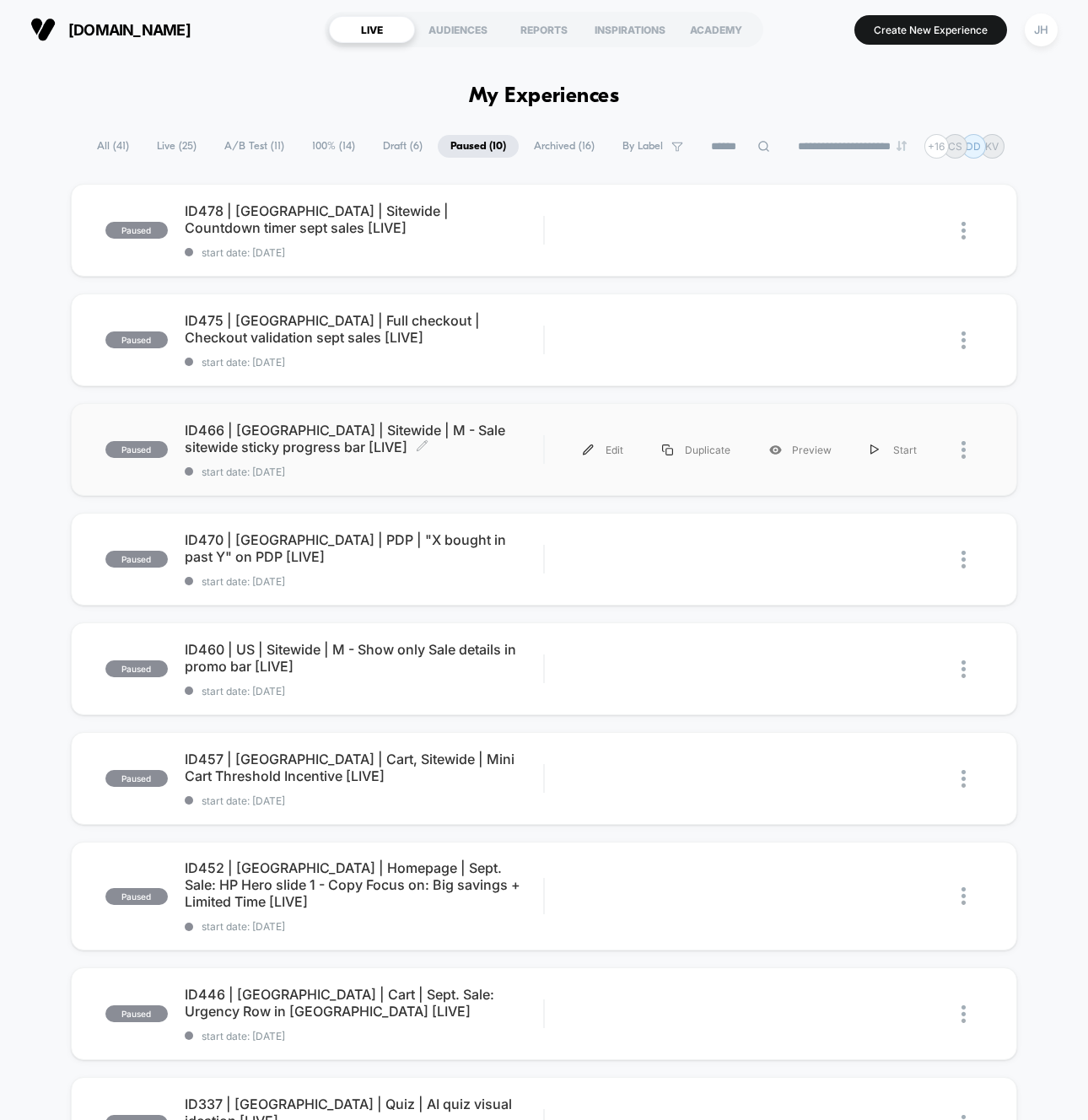
click at [399, 455] on span "ID466 | USA | Sitewide | M - Sale sitewide sticky progress bar [LIVE] Click to …" at bounding box center [364, 438] width 359 height 34
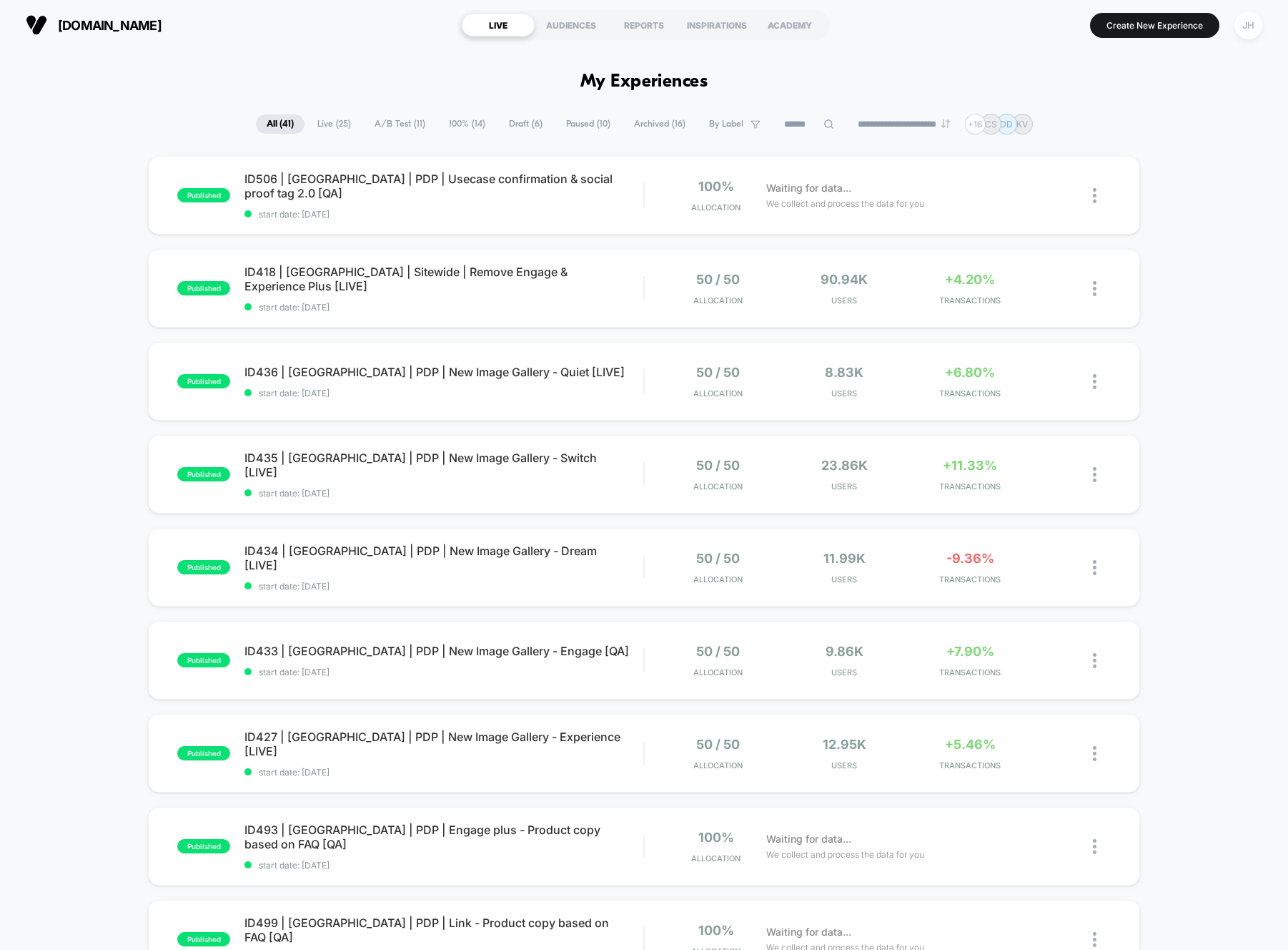
click at [1243, 31] on div "JH" at bounding box center [1248, 25] width 28 height 28
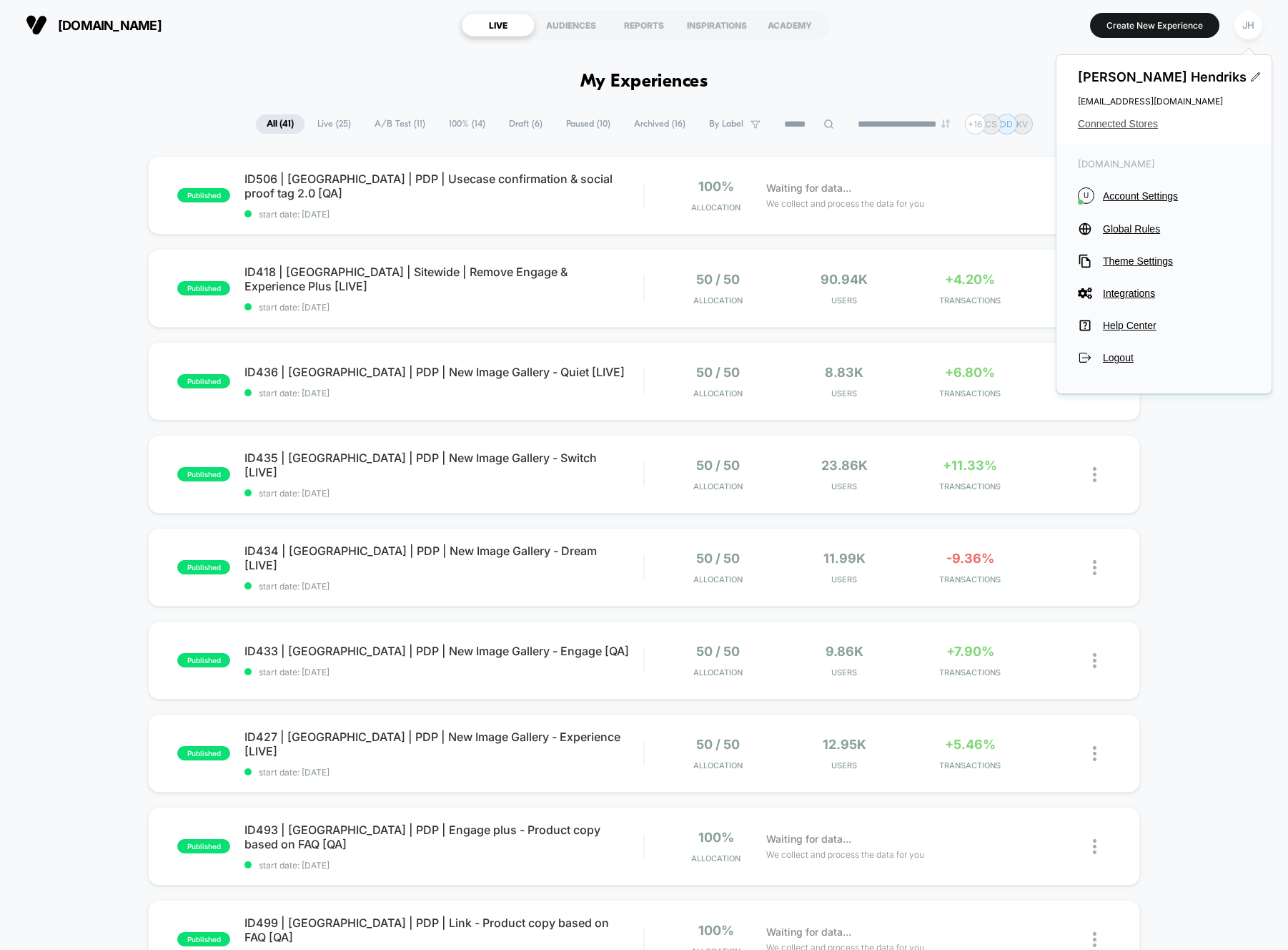
click at [1143, 118] on span "Connected Stores" at bounding box center [1164, 124] width 172 height 11
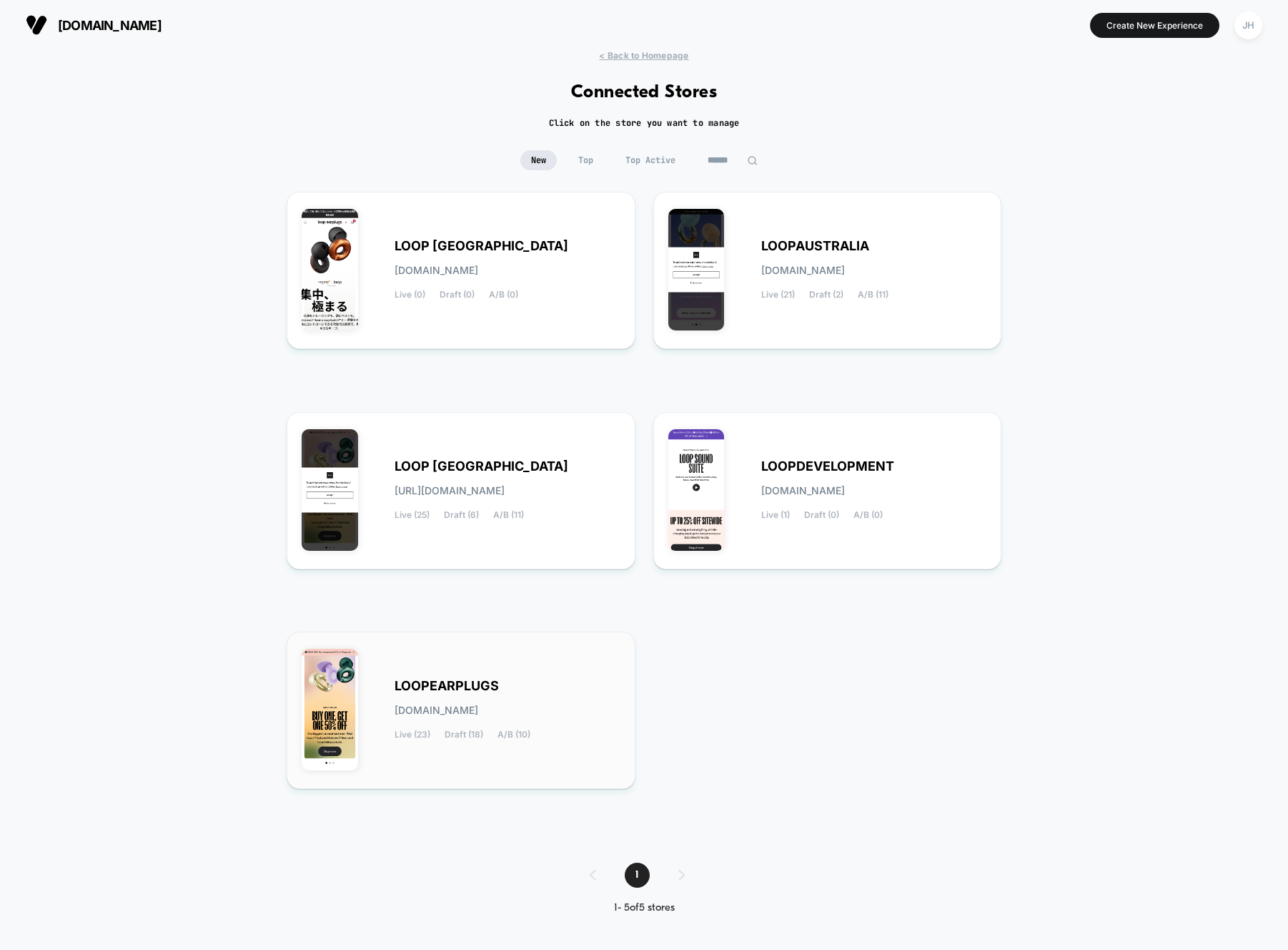
click at [459, 689] on span "LOOPEARPLUGS" at bounding box center [446, 686] width 104 height 10
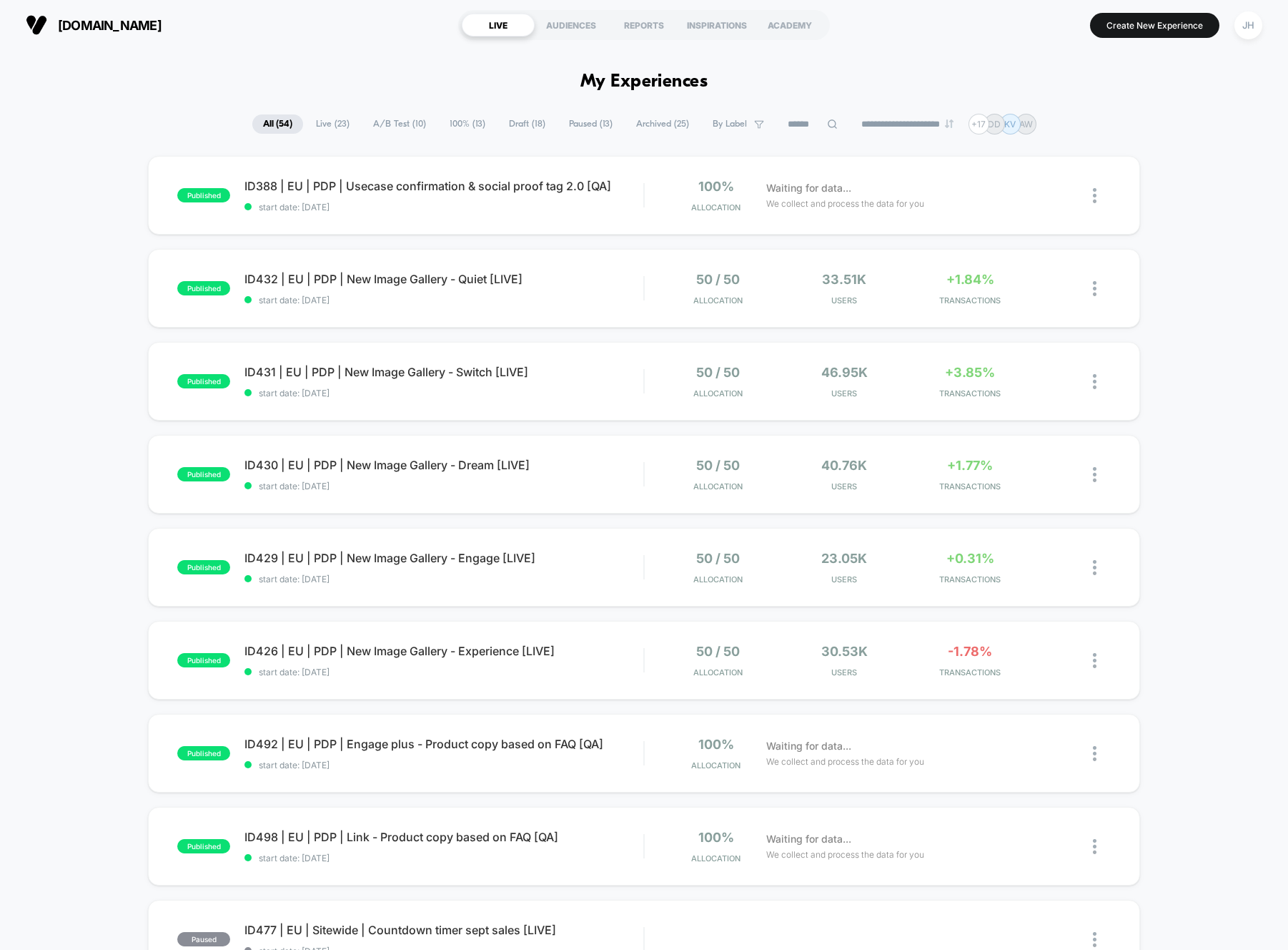
click at [573, 125] on span "Paused ( 13 )" at bounding box center [591, 124] width 65 height 19
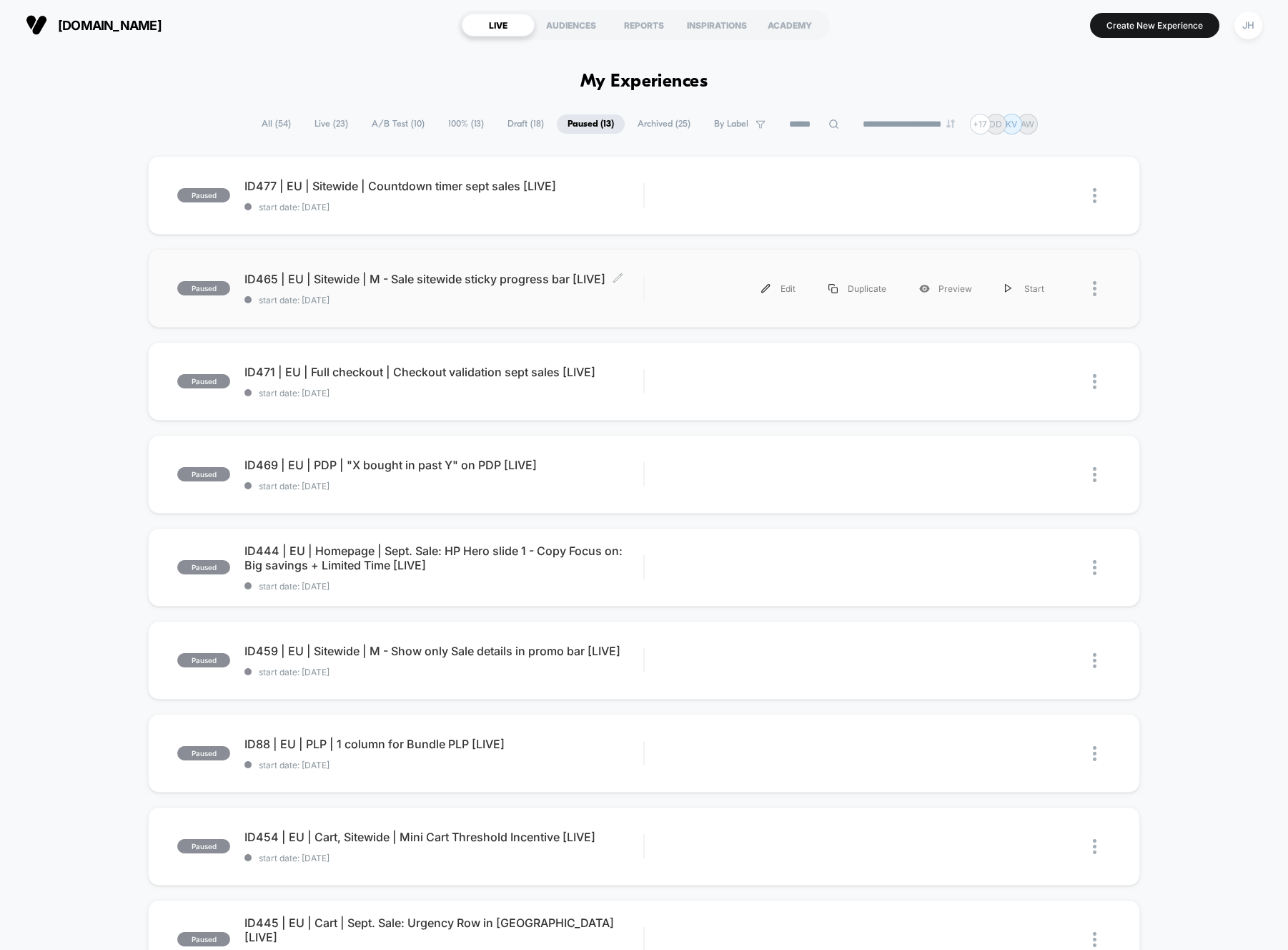
click at [440, 282] on span "ID465 | EU | Sitewide | M - Sale sitewide sticky progress bar [LIVE] Click to e…" at bounding box center [443, 279] width 399 height 14
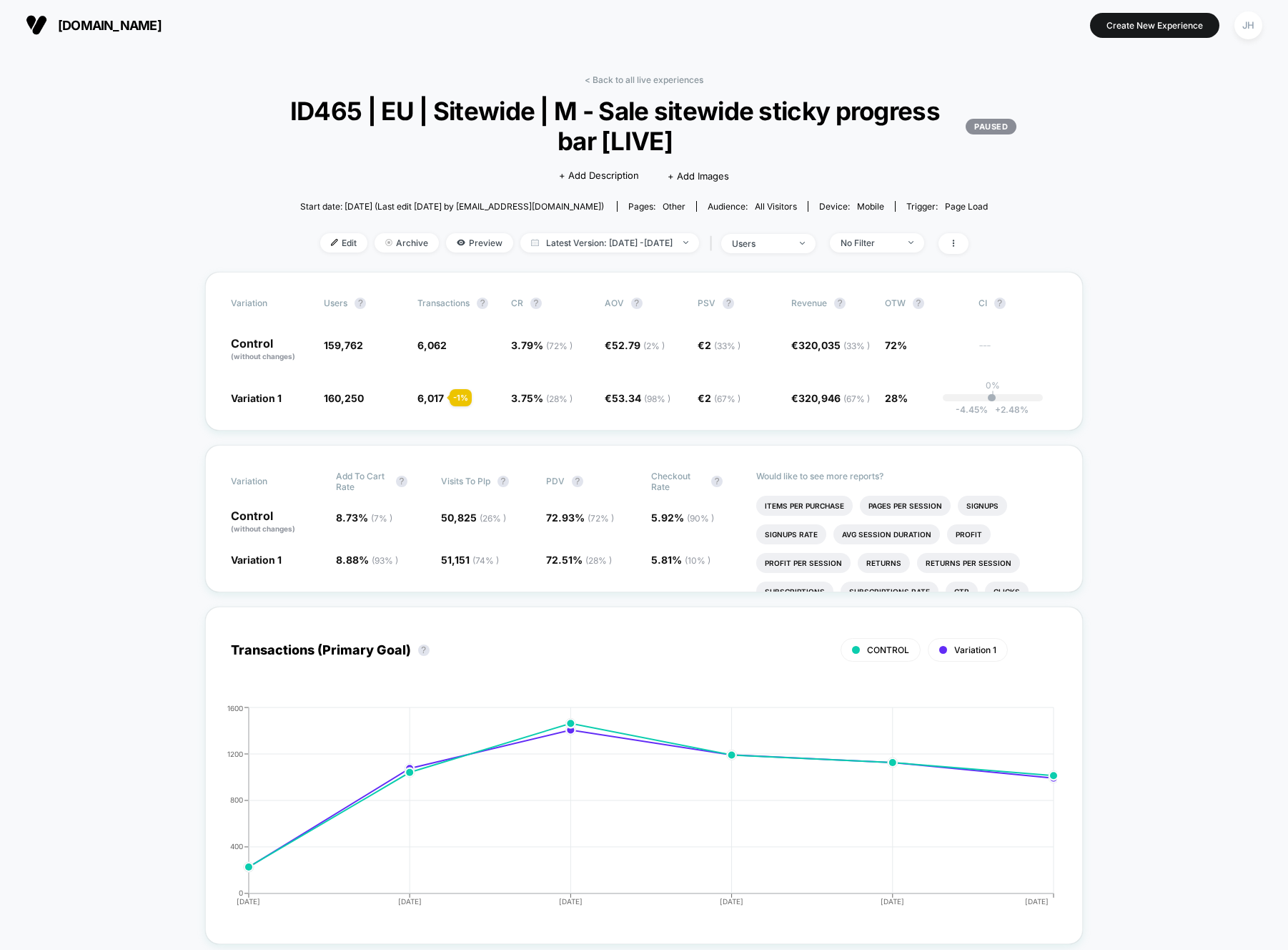
scroll to position [1, 0]
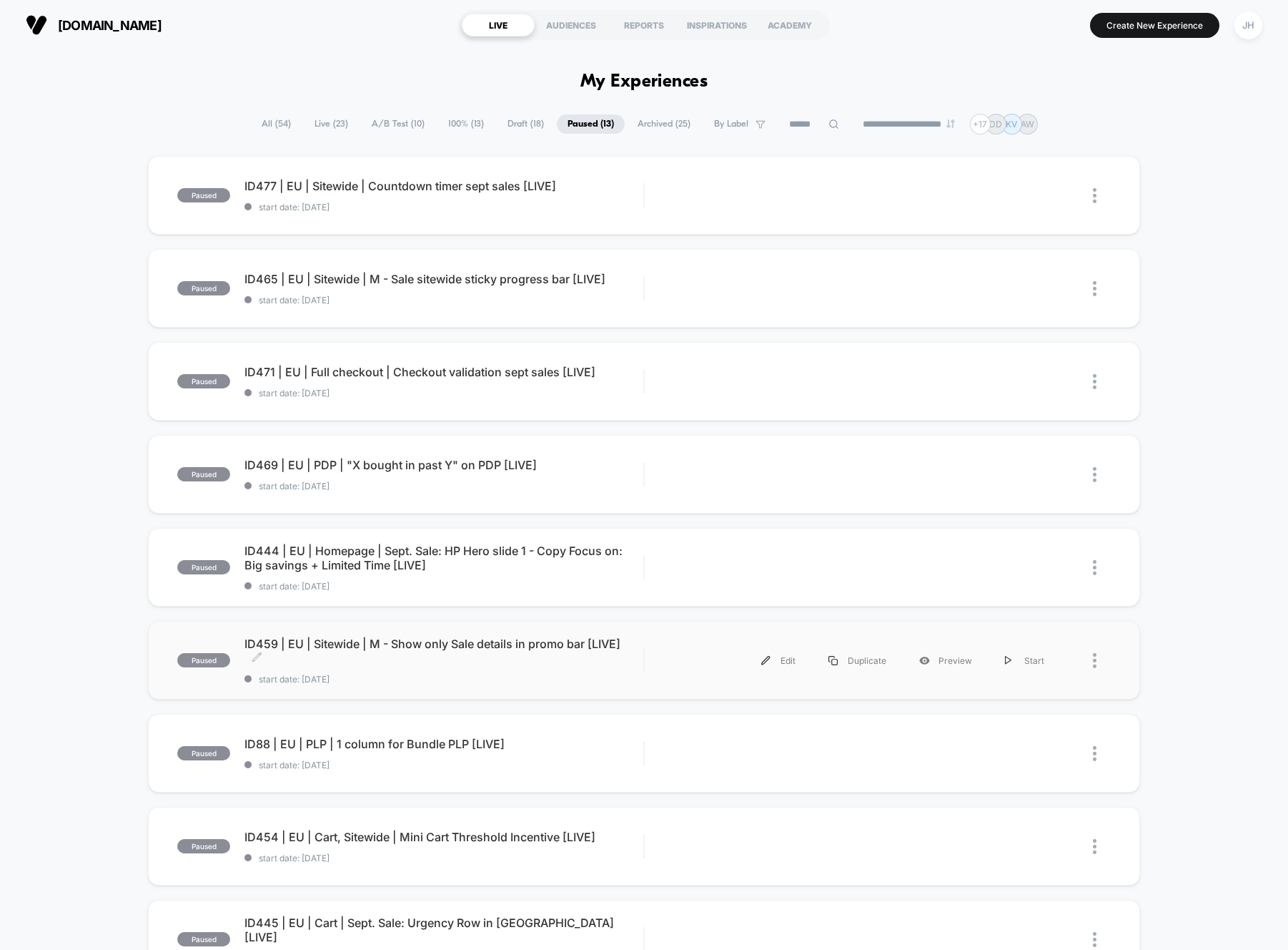
click at [418, 648] on span "ID459 | EU | Sitewide | M - Show only Sale details in promo bar [LIVE] Click to…" at bounding box center [443, 651] width 399 height 28
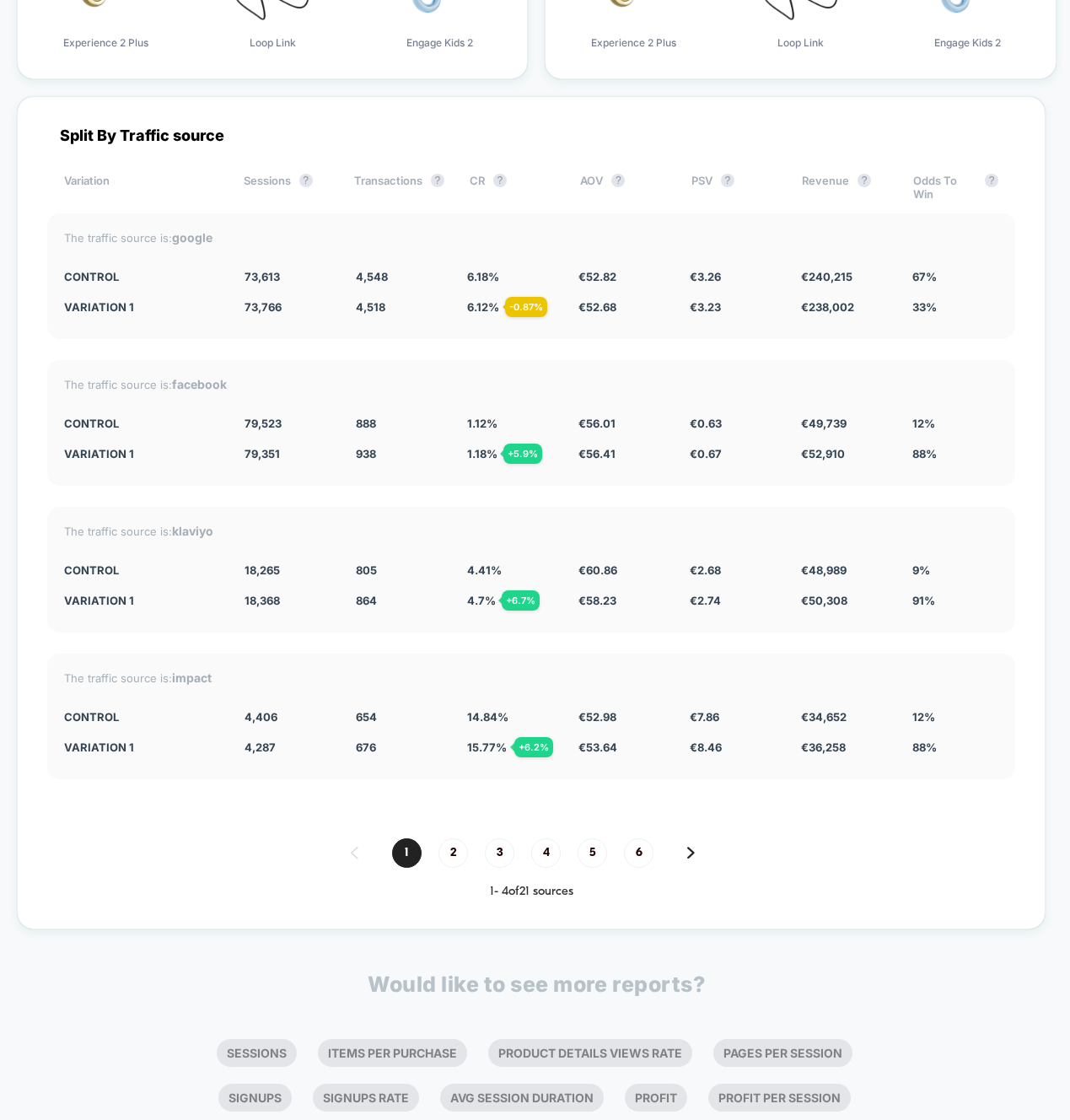
scroll to position [5359, 0]
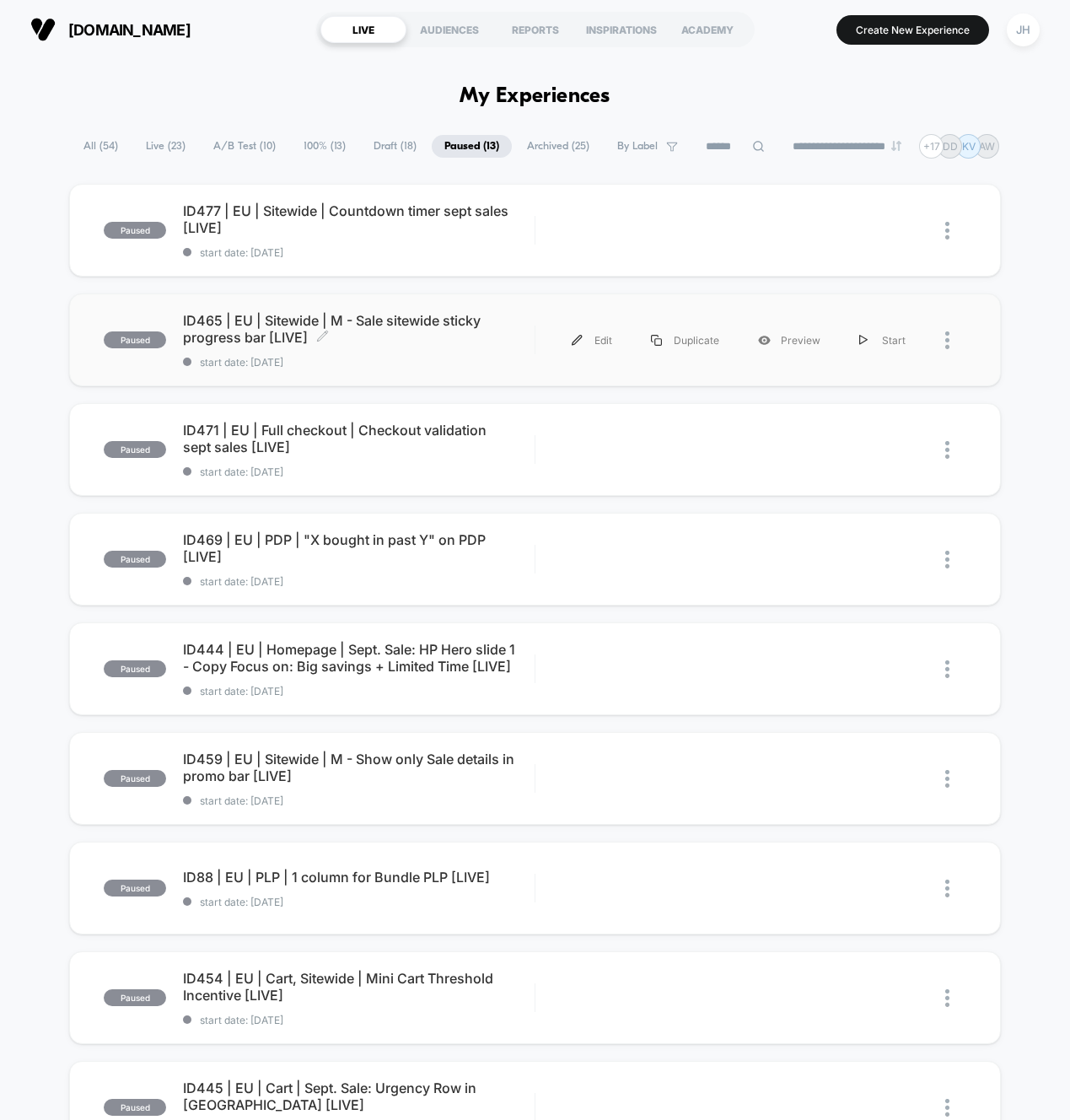
click at [426, 324] on span "ID465 | EU | Sitewide | M - Sale sitewide sticky progress bar [LIVE] Click to e…" at bounding box center [358, 329] width 351 height 34
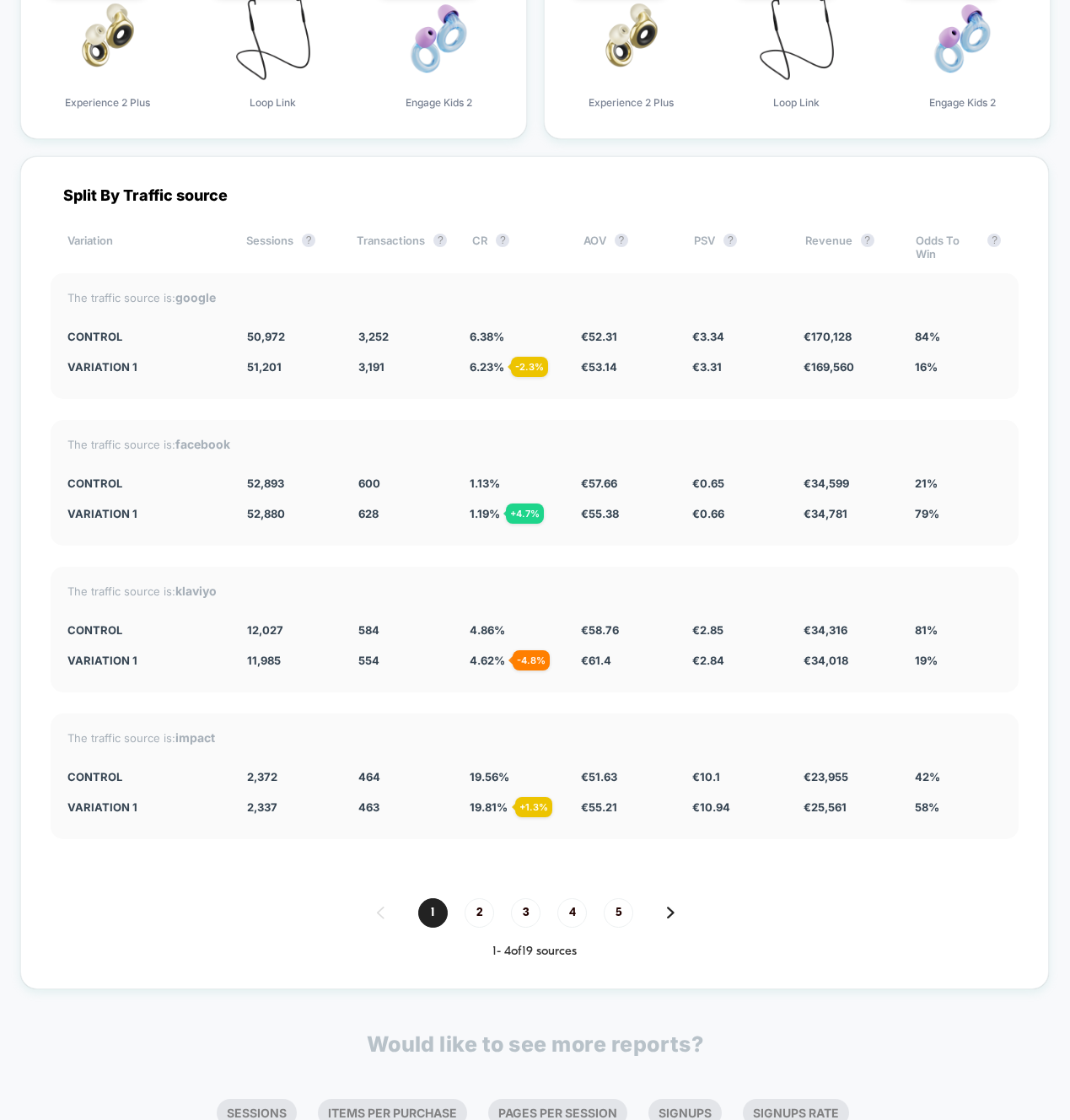
scroll to position [5315, 0]
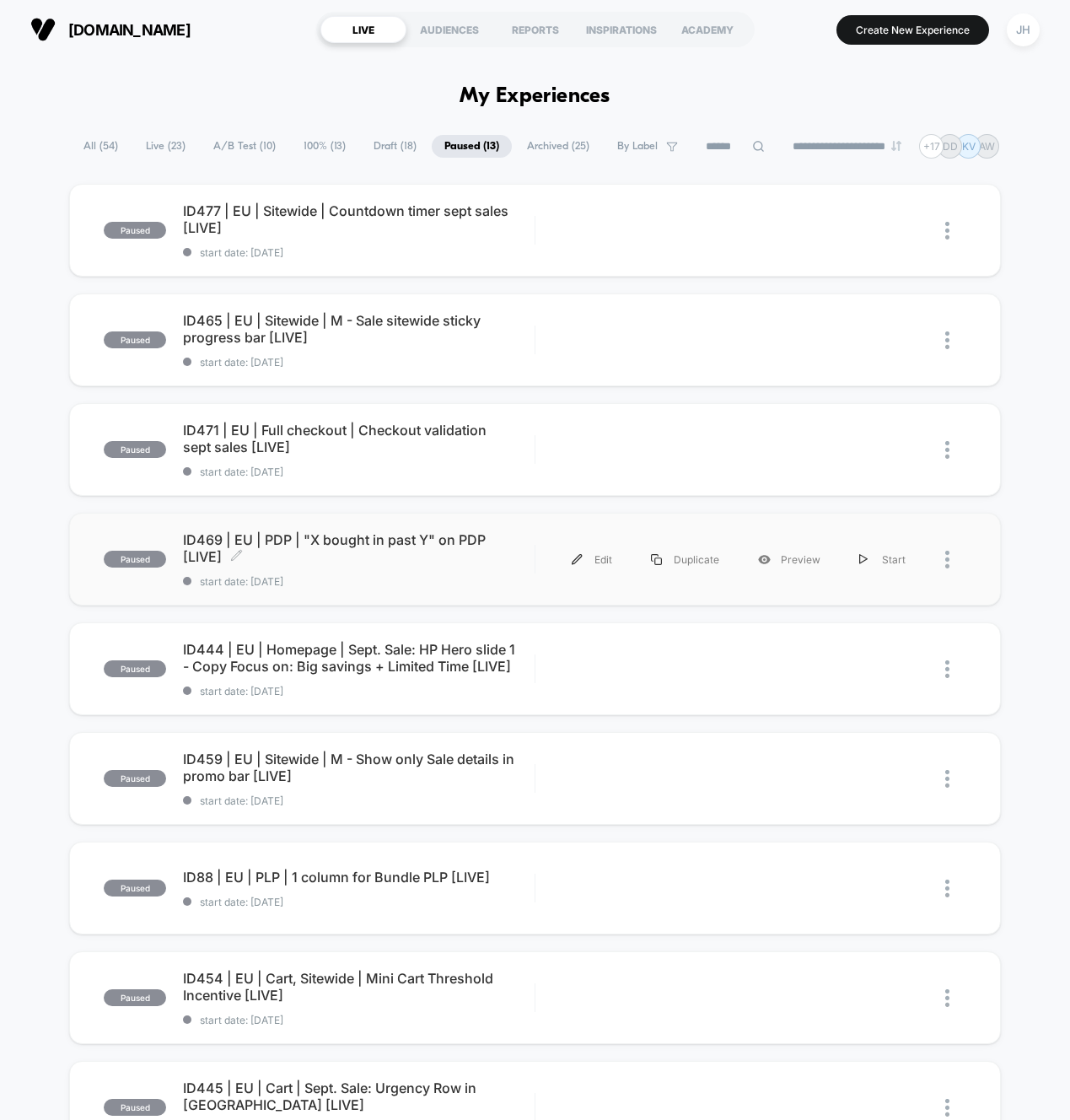
click at [434, 543] on span "ID469 | EU | PDP | "X bought in past Y" on PDP [LIVE] Click to edit experience …" at bounding box center [358, 548] width 351 height 34
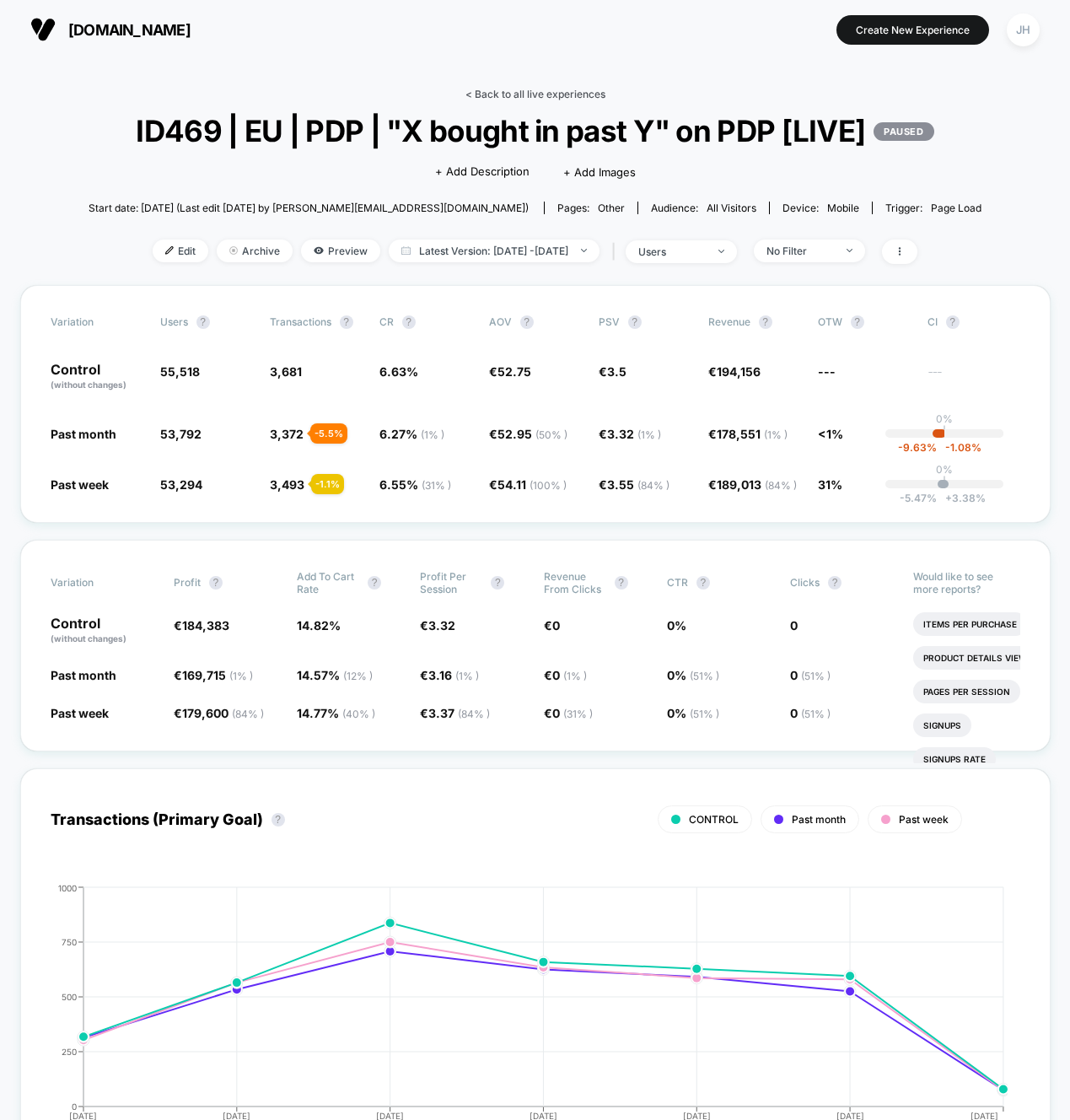
click at [533, 87] on link "< Back to all live experiences" at bounding box center [535, 94] width 140 height 12
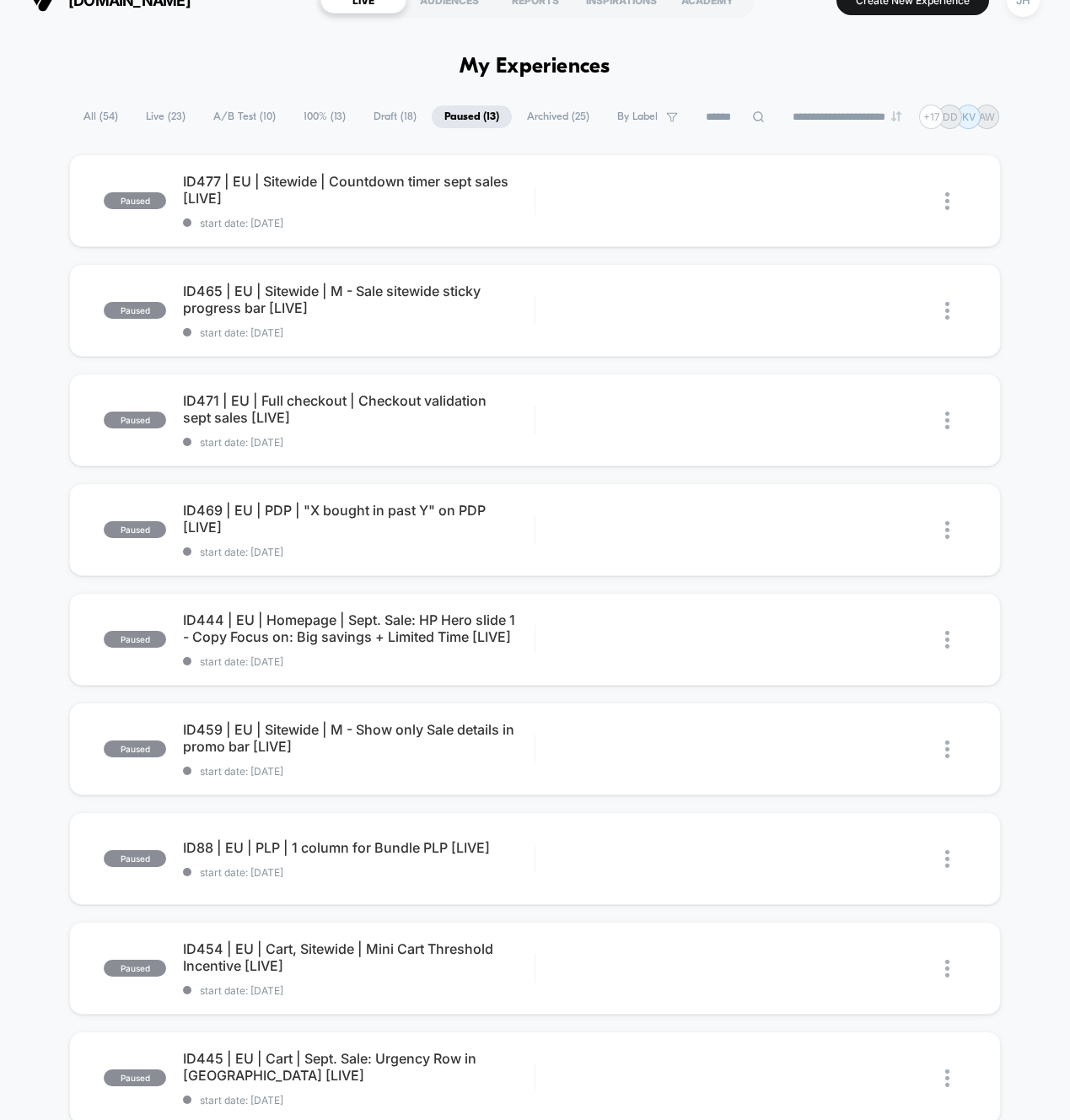
scroll to position [45, 0]
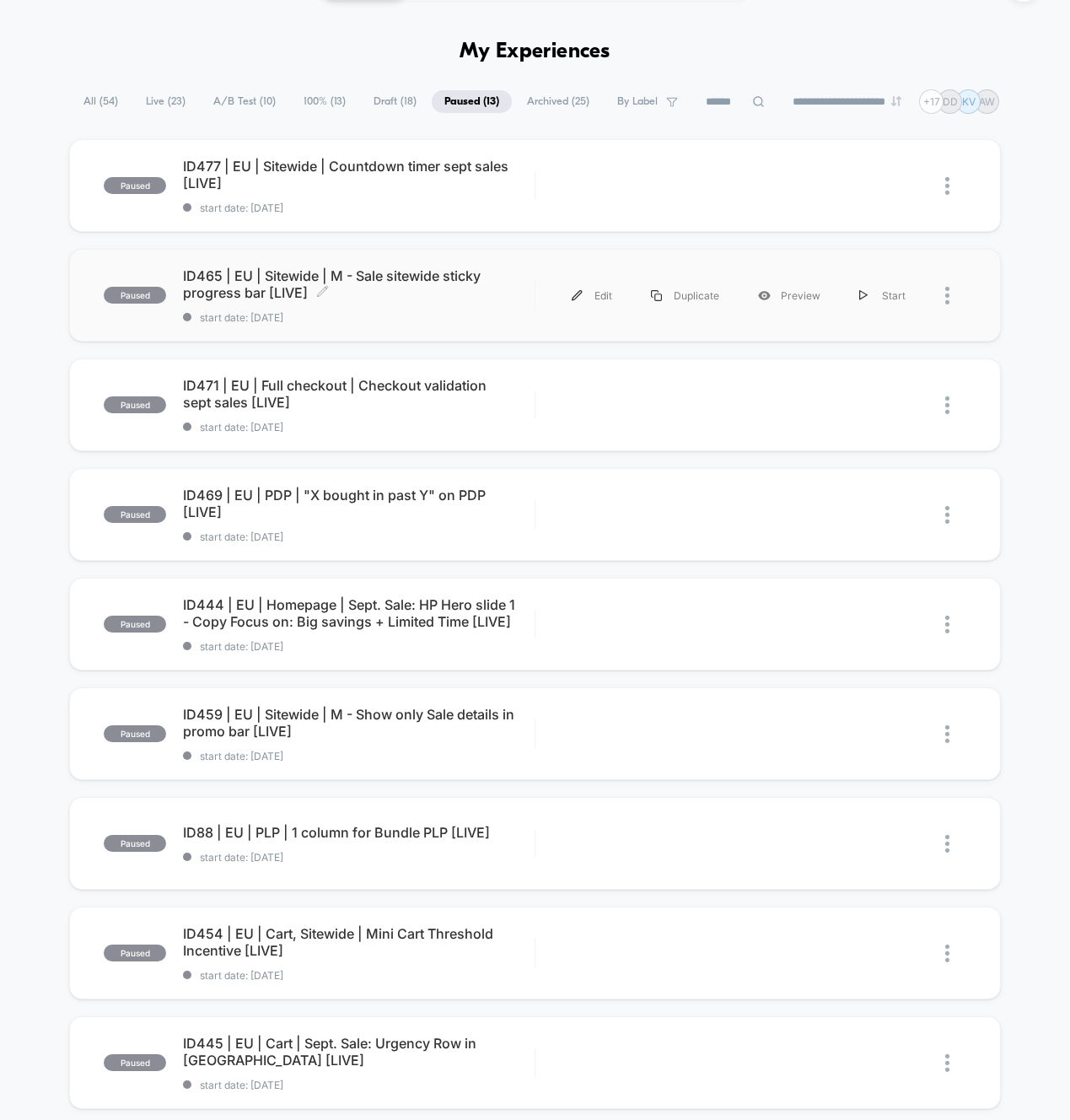
click at [452, 287] on span "ID465 | EU | Sitewide | M - Sale sitewide sticky progress bar [LIVE] Click to e…" at bounding box center [358, 284] width 351 height 34
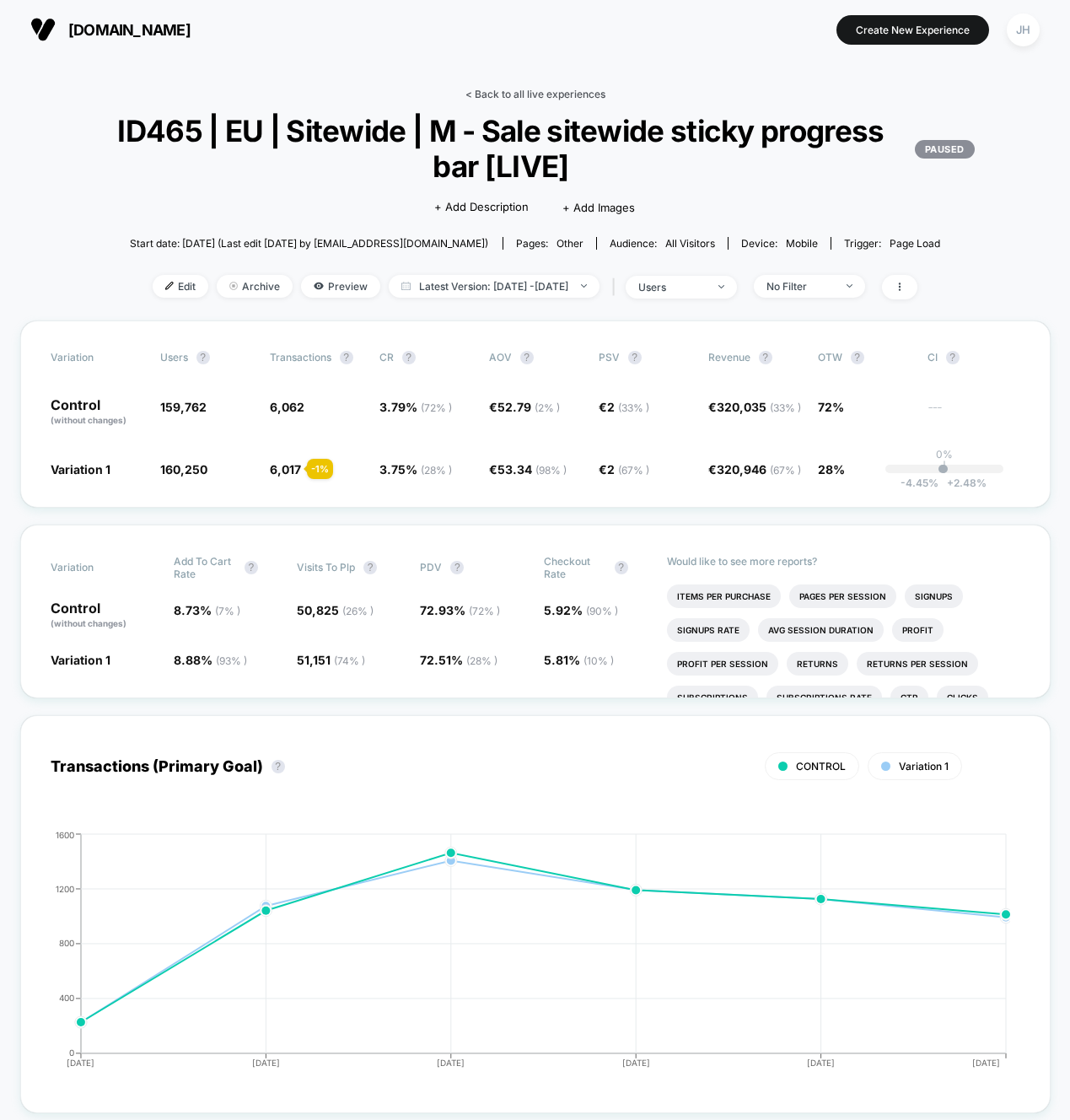
click at [547, 90] on link "< Back to all live experiences" at bounding box center [535, 94] width 140 height 12
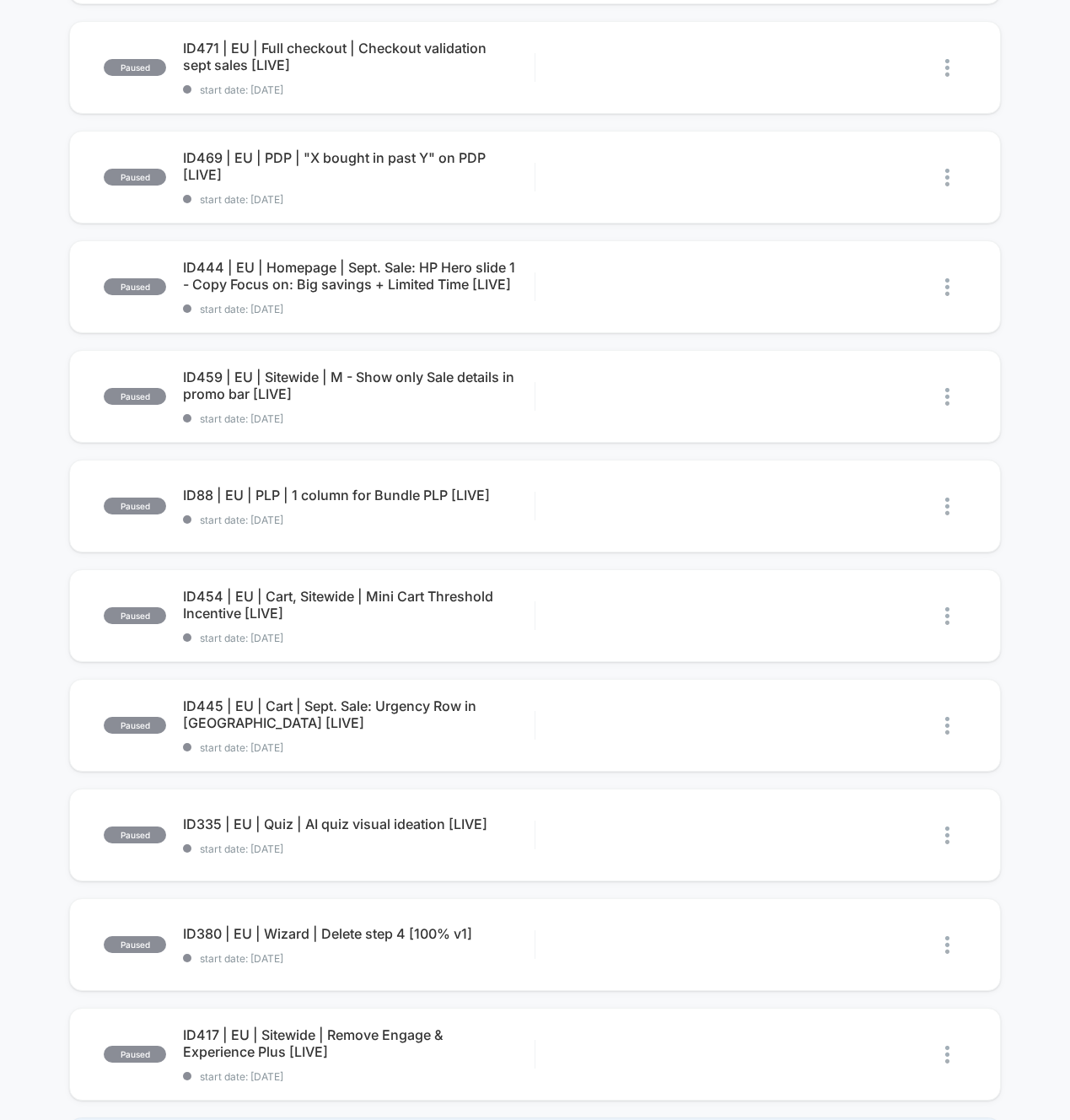
scroll to position [382, 0]
click at [407, 376] on span "ID459 | EU | Sitewide | M - Show only Sale details in promo bar [LIVE] Click to…" at bounding box center [358, 384] width 351 height 34
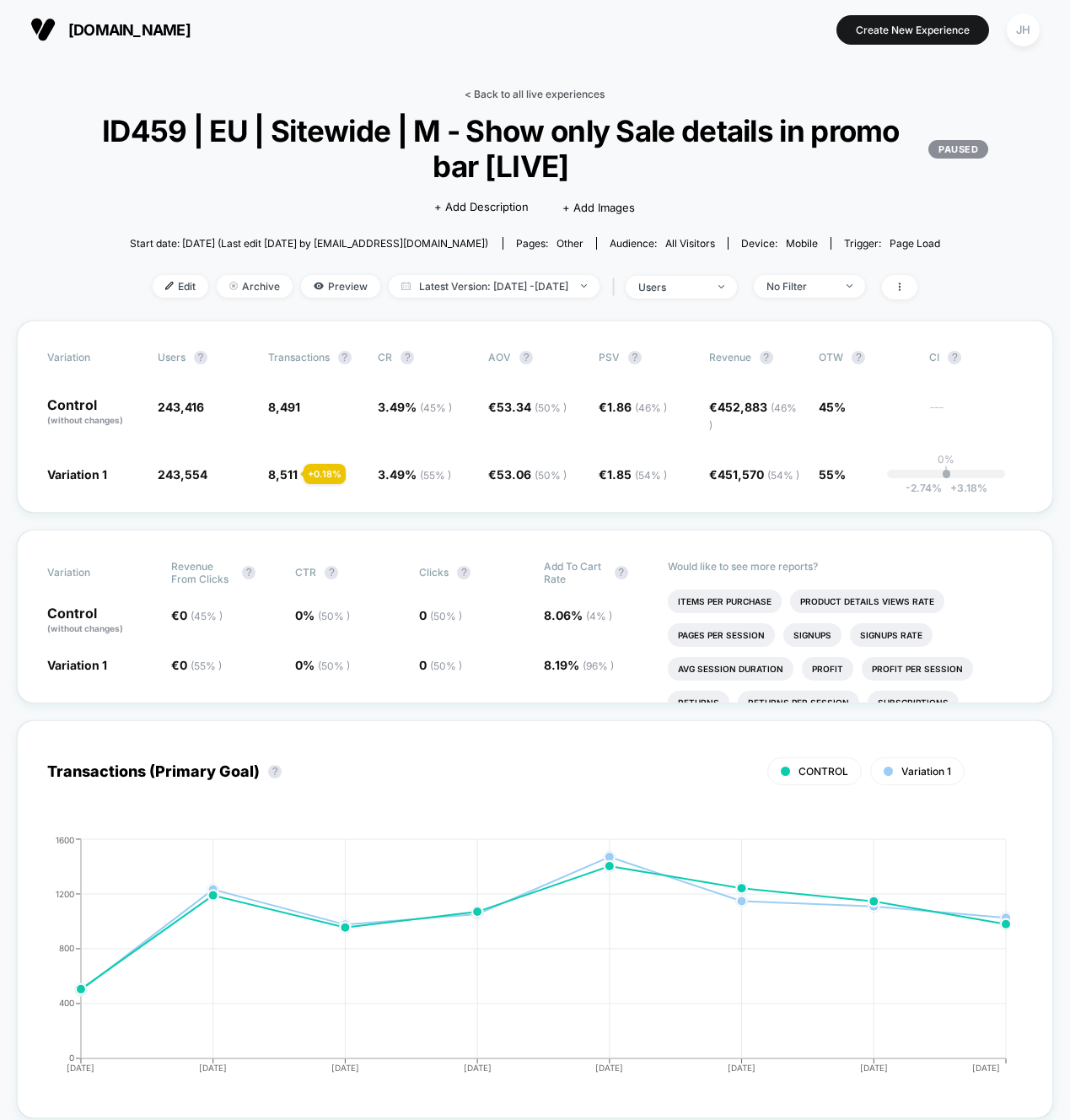
click at [563, 93] on link "< Back to all live experiences" at bounding box center [535, 94] width 140 height 12
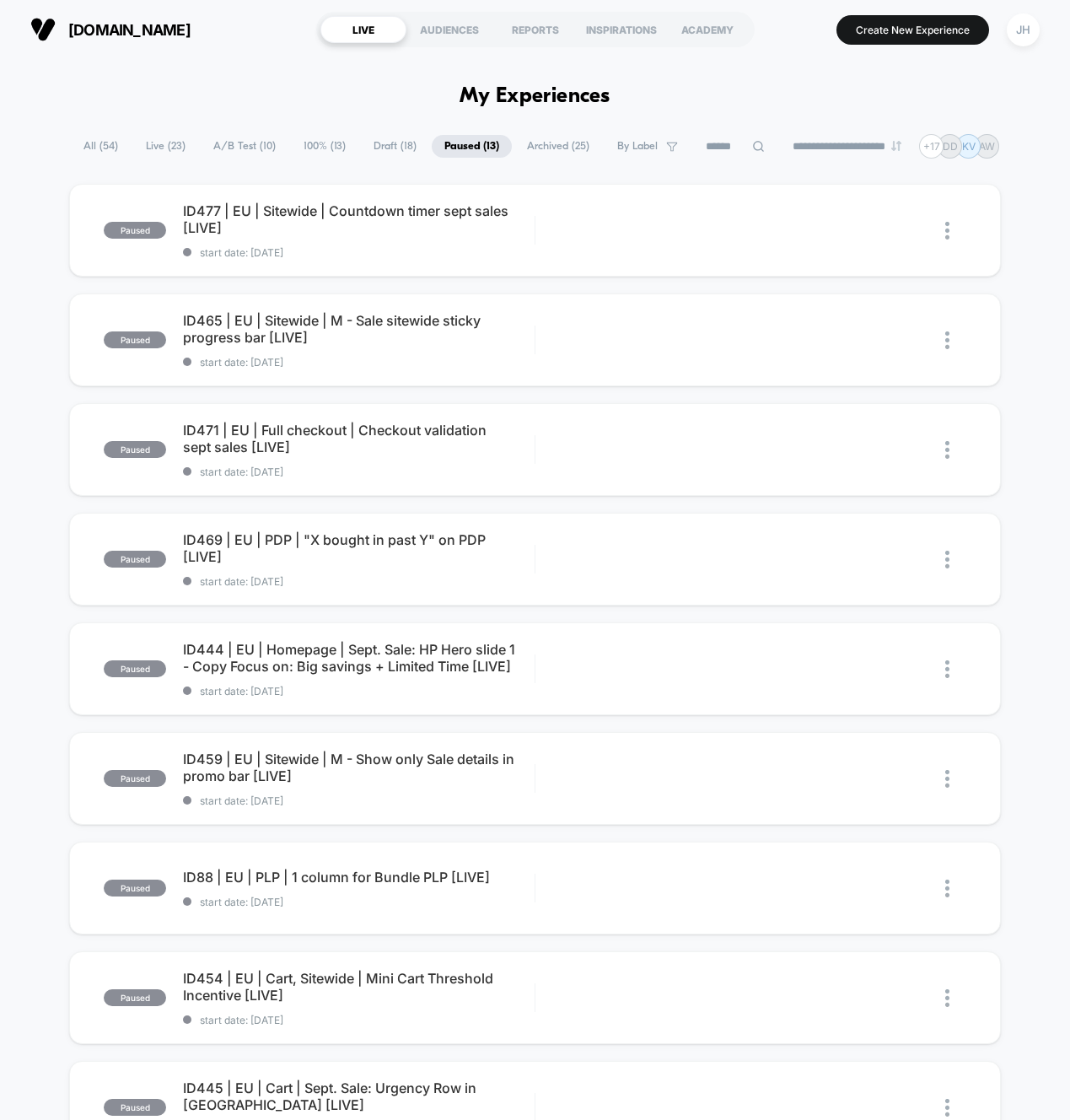
click at [154, 143] on span "Live ( 23 )" at bounding box center [166, 147] width 65 height 23
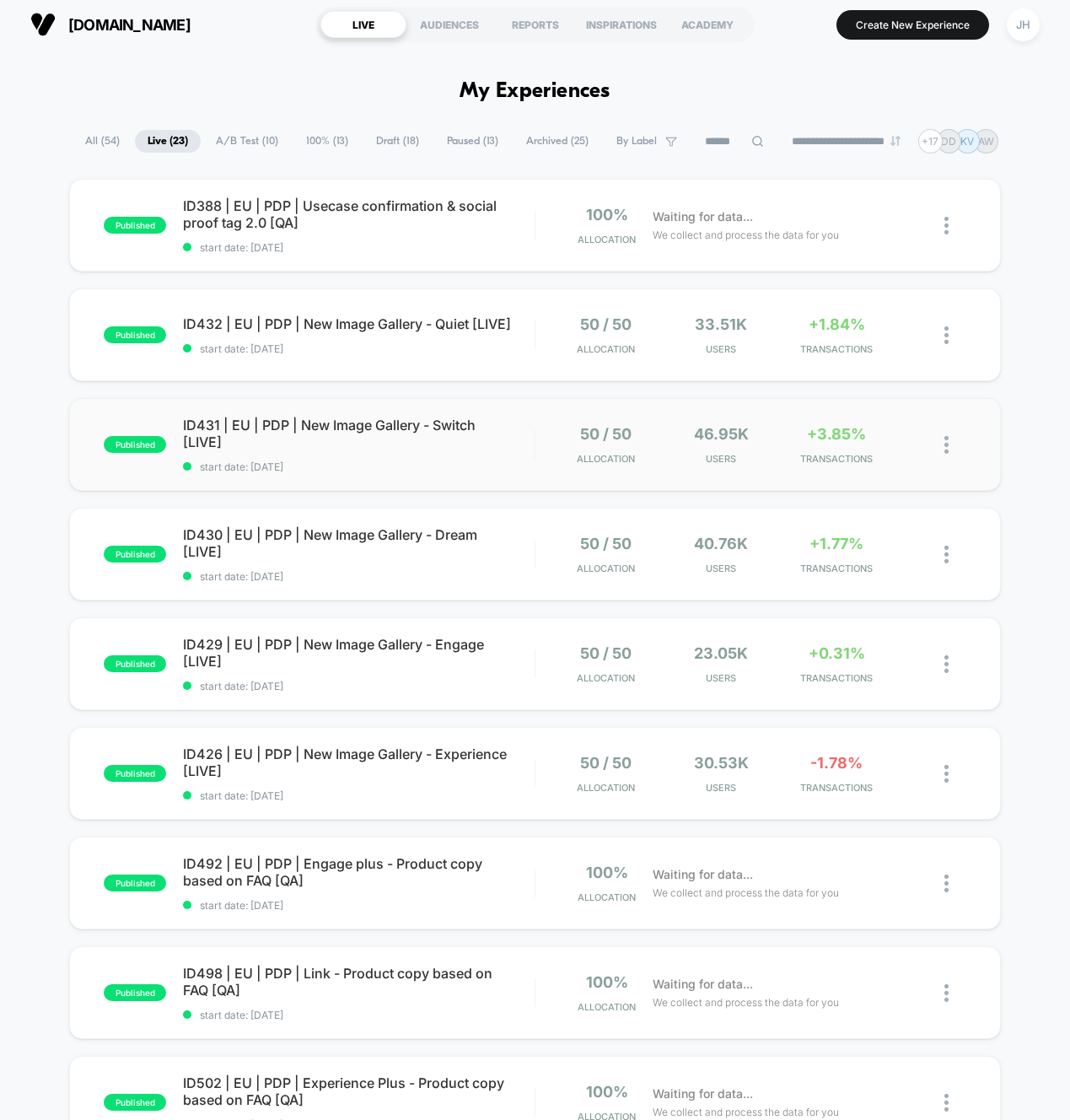
scroll to position [2, 0]
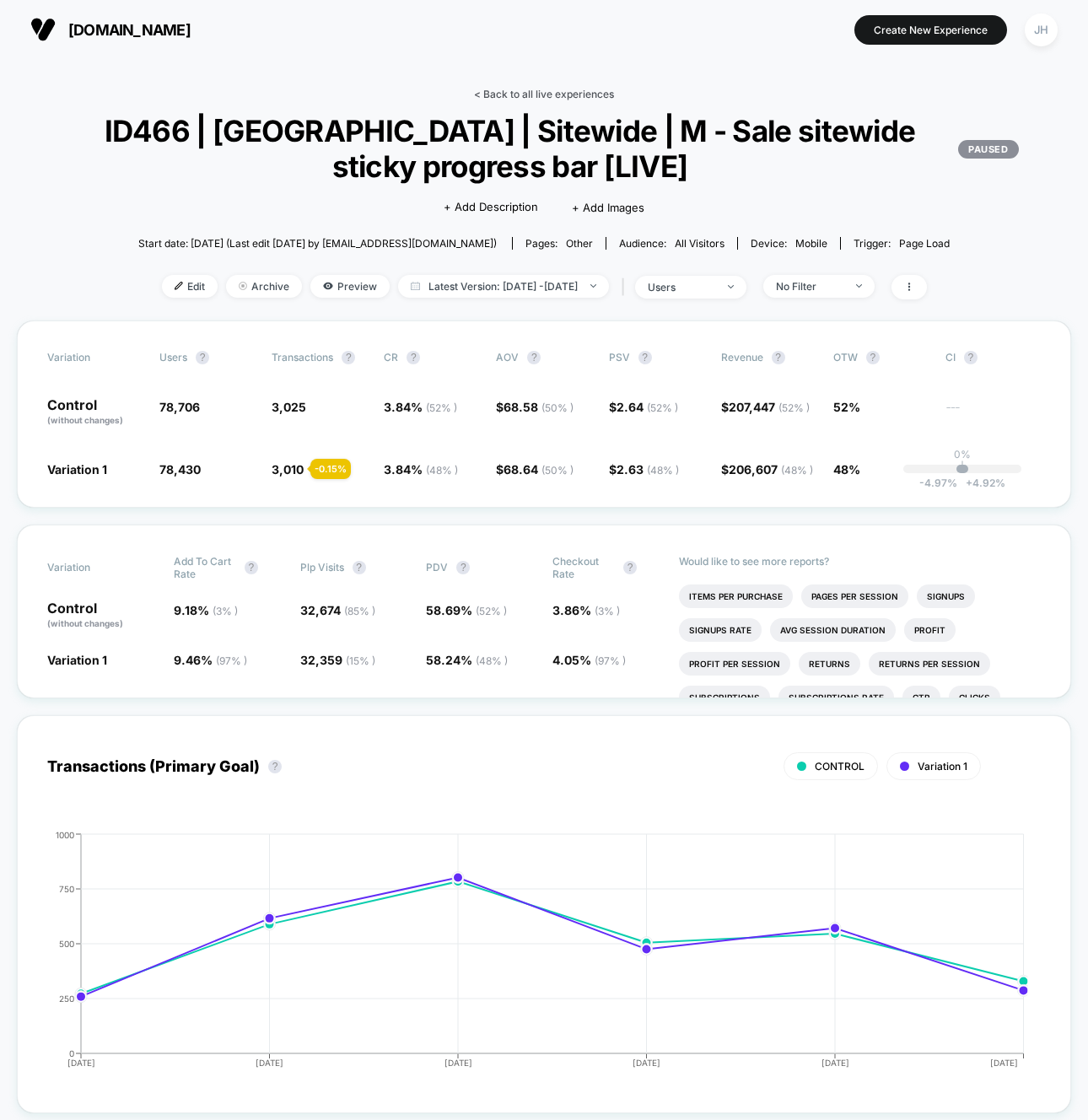
click at [531, 89] on link "< Back to all live experiences" at bounding box center [544, 94] width 140 height 12
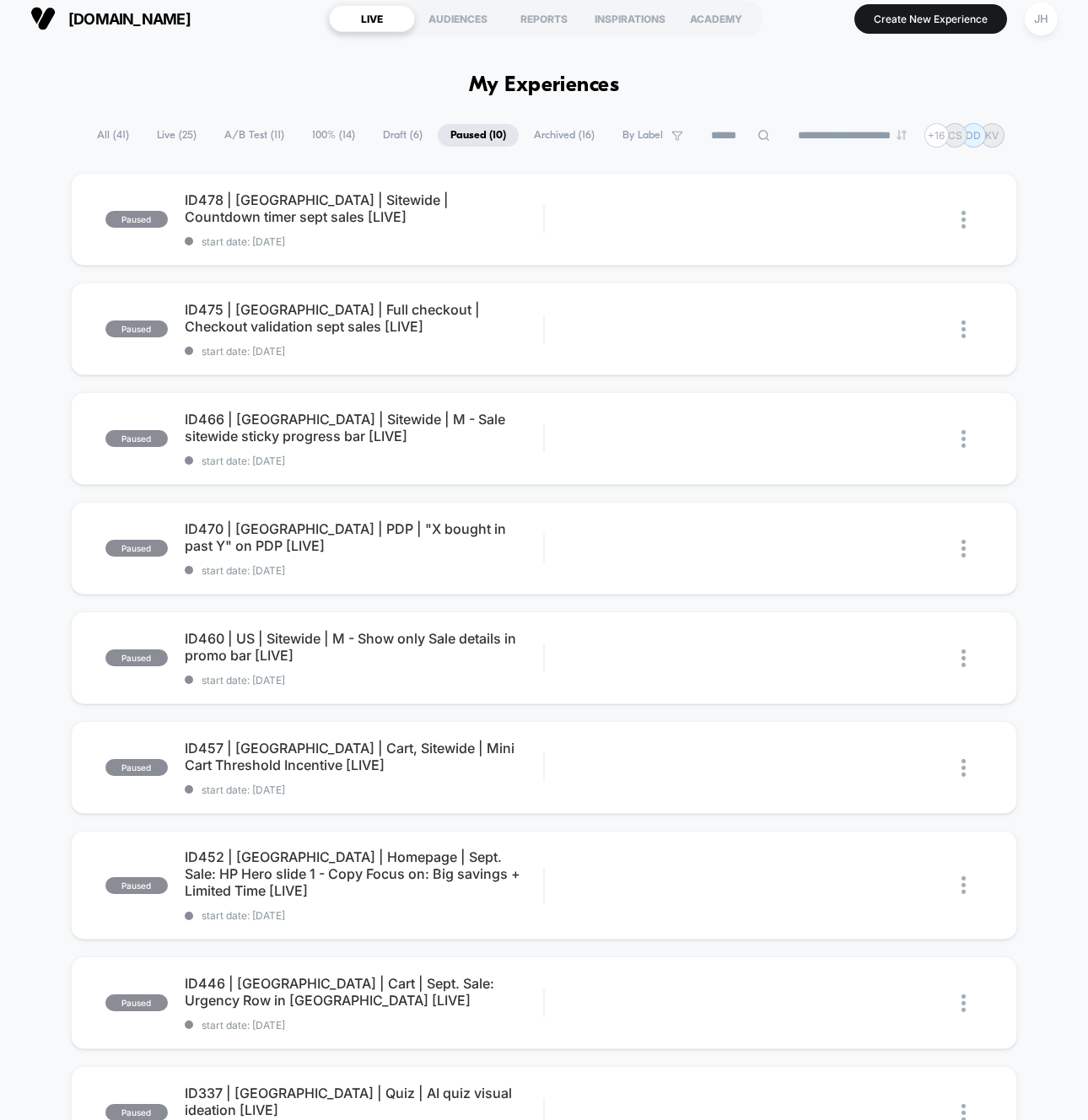
scroll to position [17, 0]
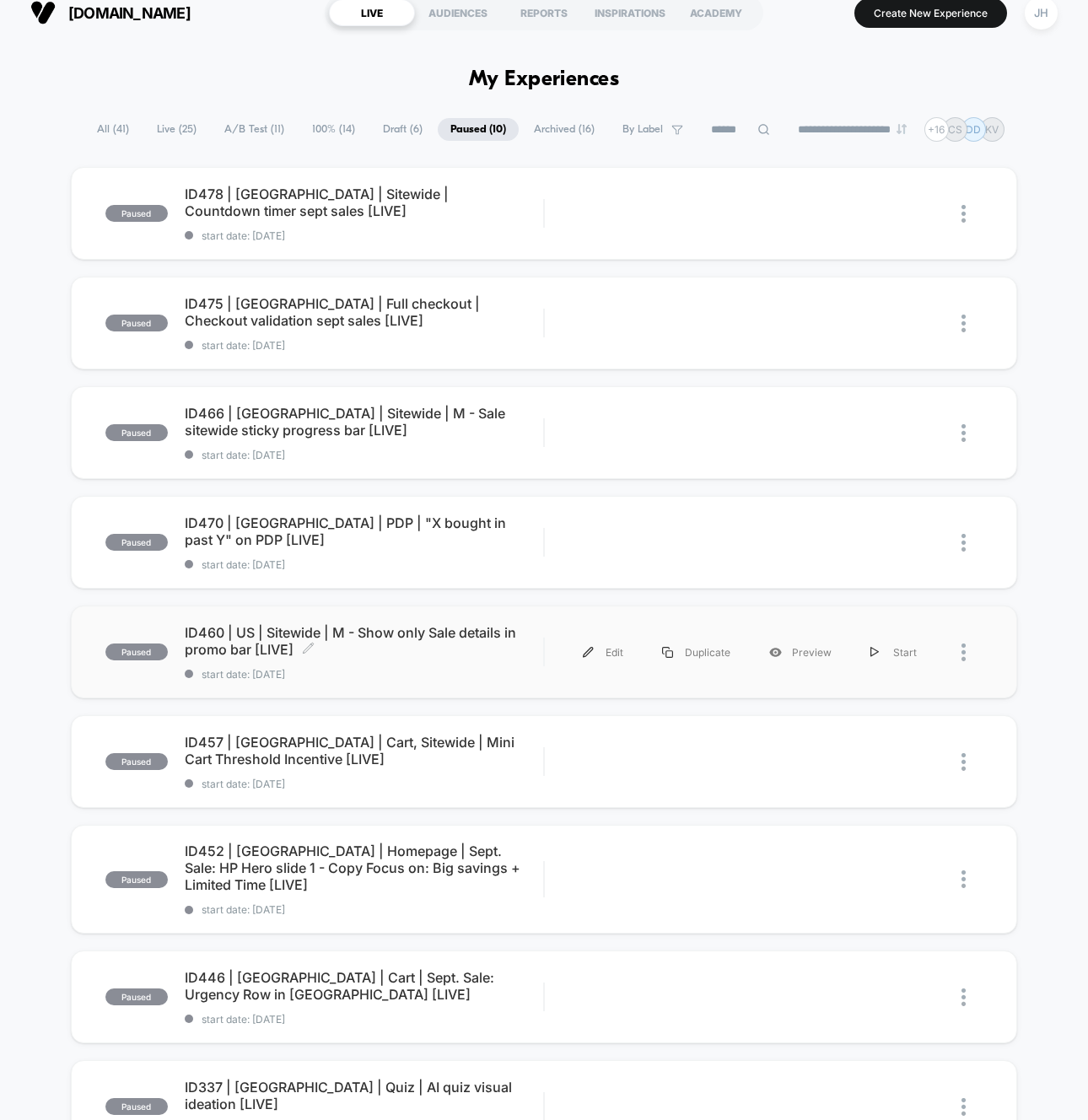
click at [402, 632] on span "ID460 | US | Sitewide | M - Show only Sale details in promo bar [LIVE] Click to…" at bounding box center [364, 640] width 359 height 34
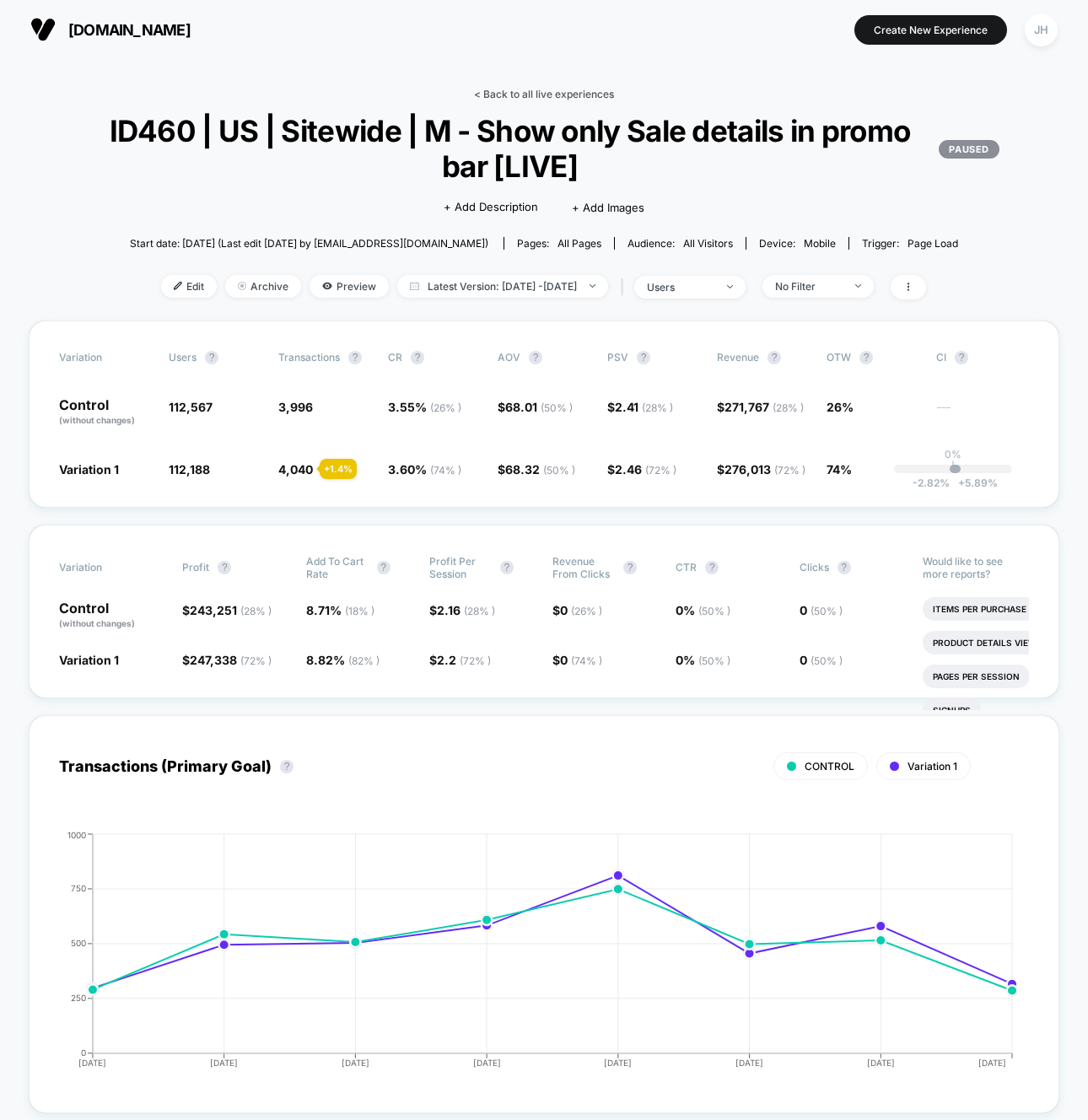
click at [535, 89] on link "< Back to all live experiences" at bounding box center [544, 94] width 140 height 12
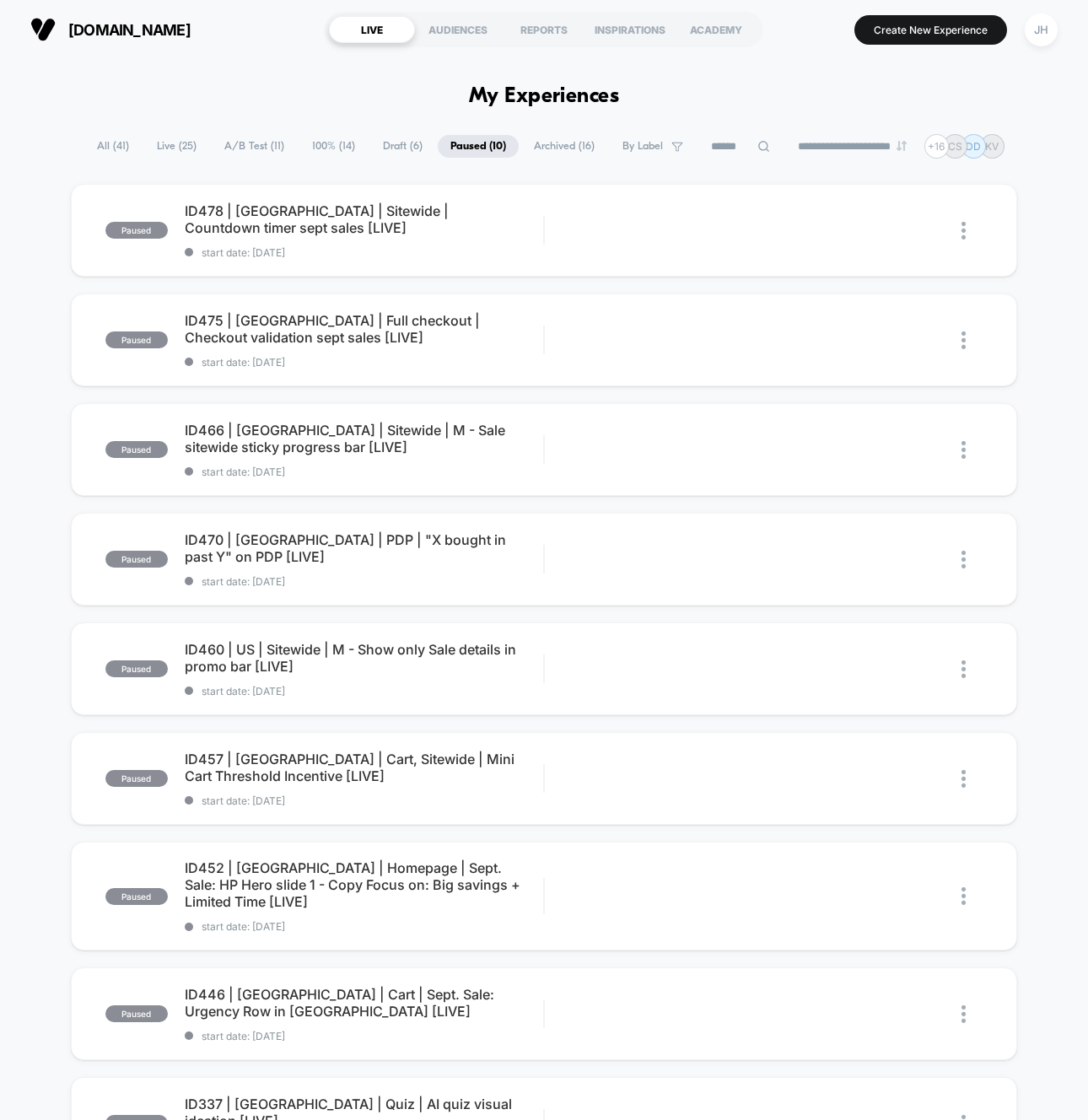
click at [151, 148] on span "Live ( 25 )" at bounding box center [177, 147] width 65 height 23
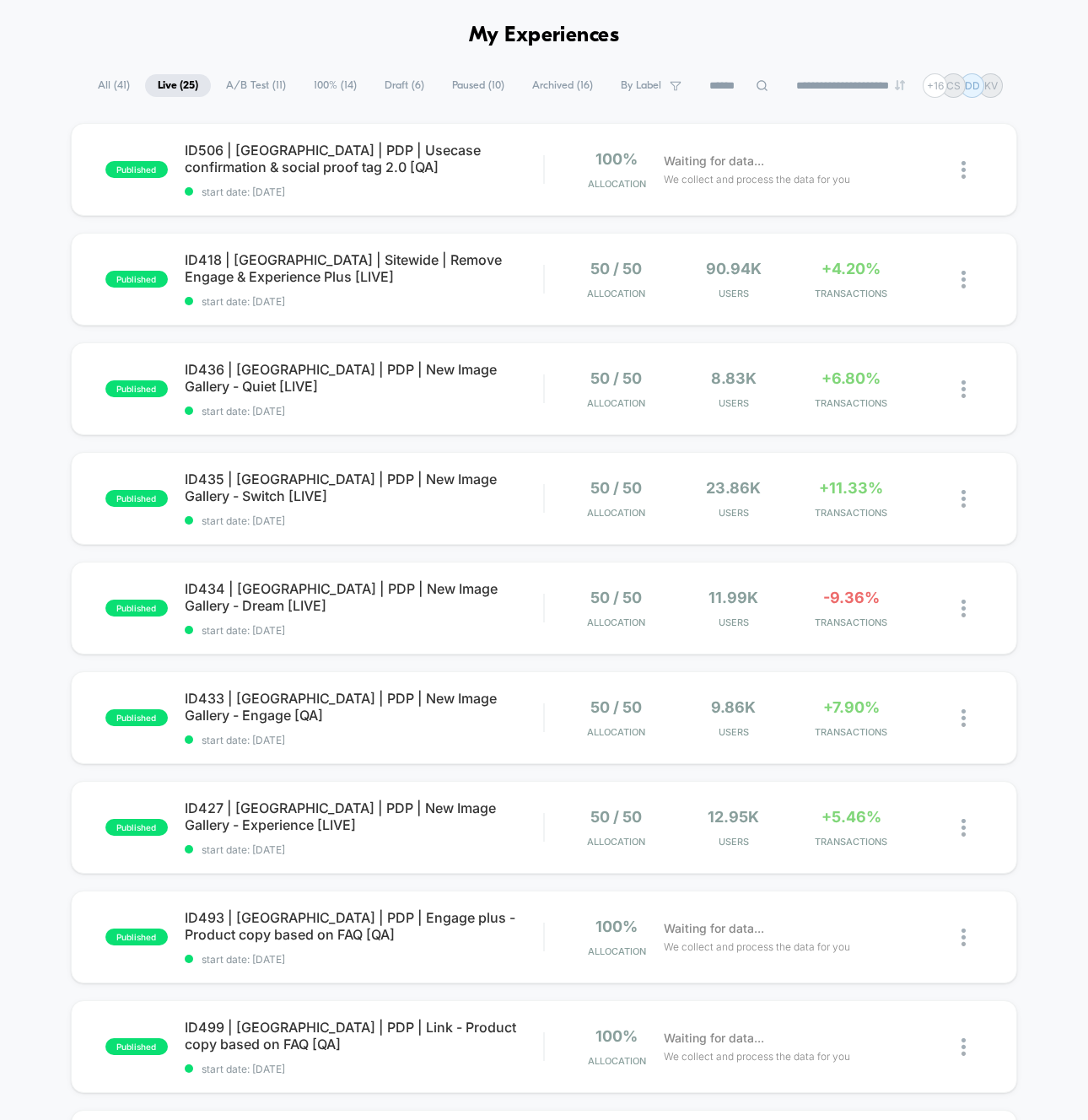
scroll to position [63, 0]
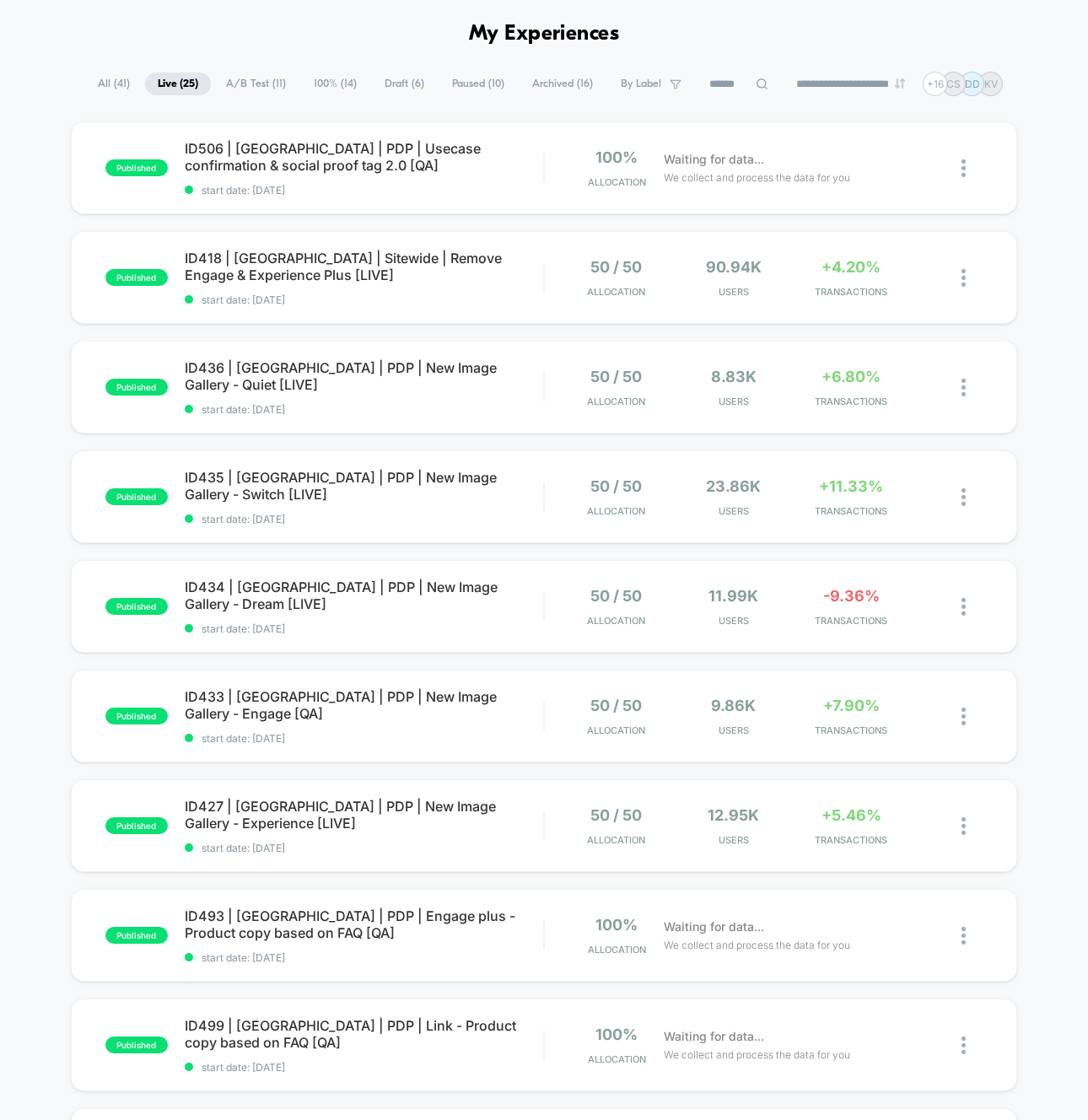
click at [33, 595] on div "published ID506 | USA | PDP | Usecase confirmation & social proof tag 2.0 [QA] …" at bounding box center [544, 813] width 1088 height 1383
click at [33, 601] on div "published ID506 | USA | PDP | Usecase confirmation & social proof tag 2.0 [QA] …" at bounding box center [544, 813] width 1088 height 1383
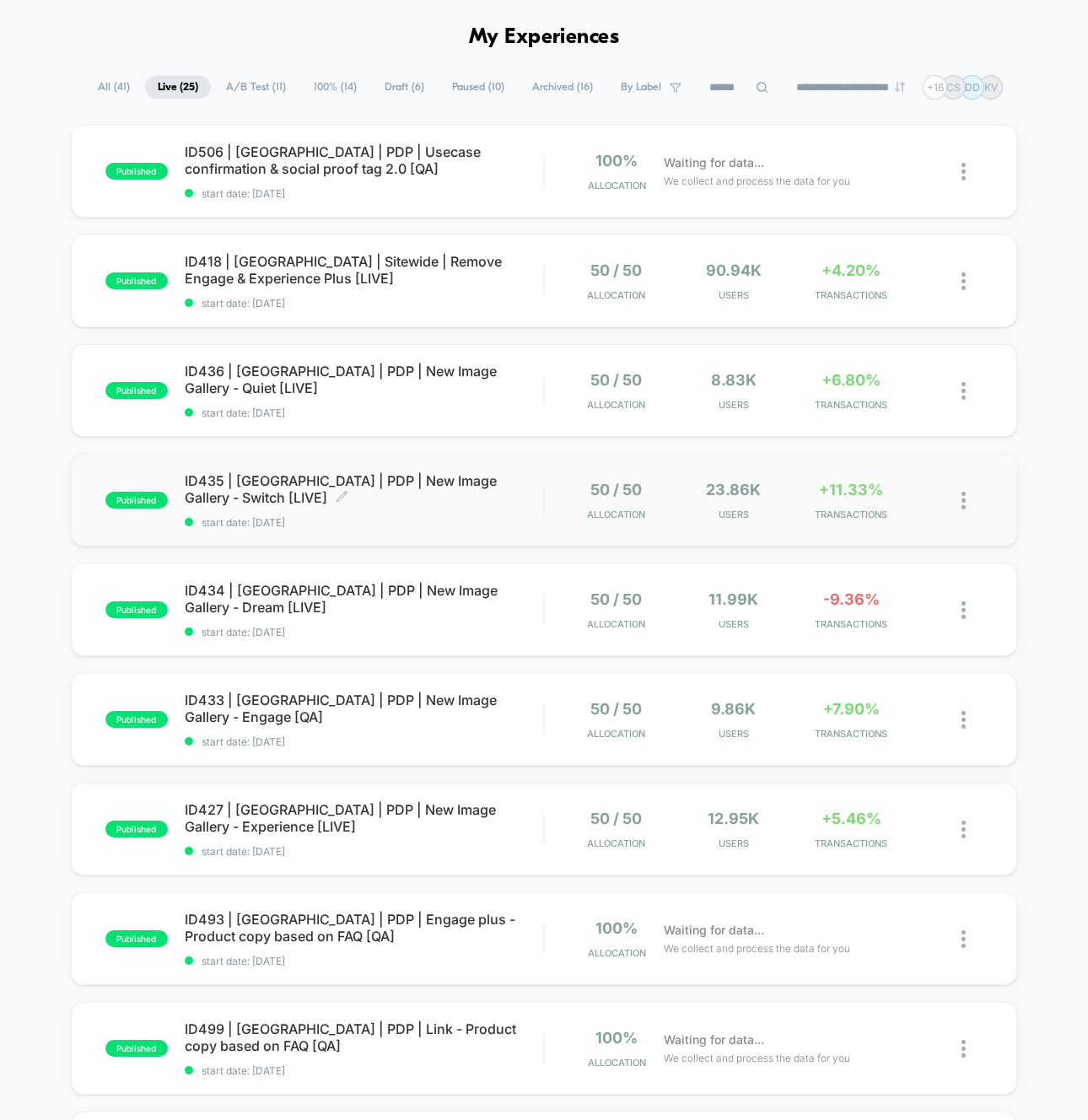
click at [254, 479] on span "ID435 | USA | PDP | New Image Gallery - Switch [LIVE] Click to edit experience …" at bounding box center [364, 489] width 359 height 34
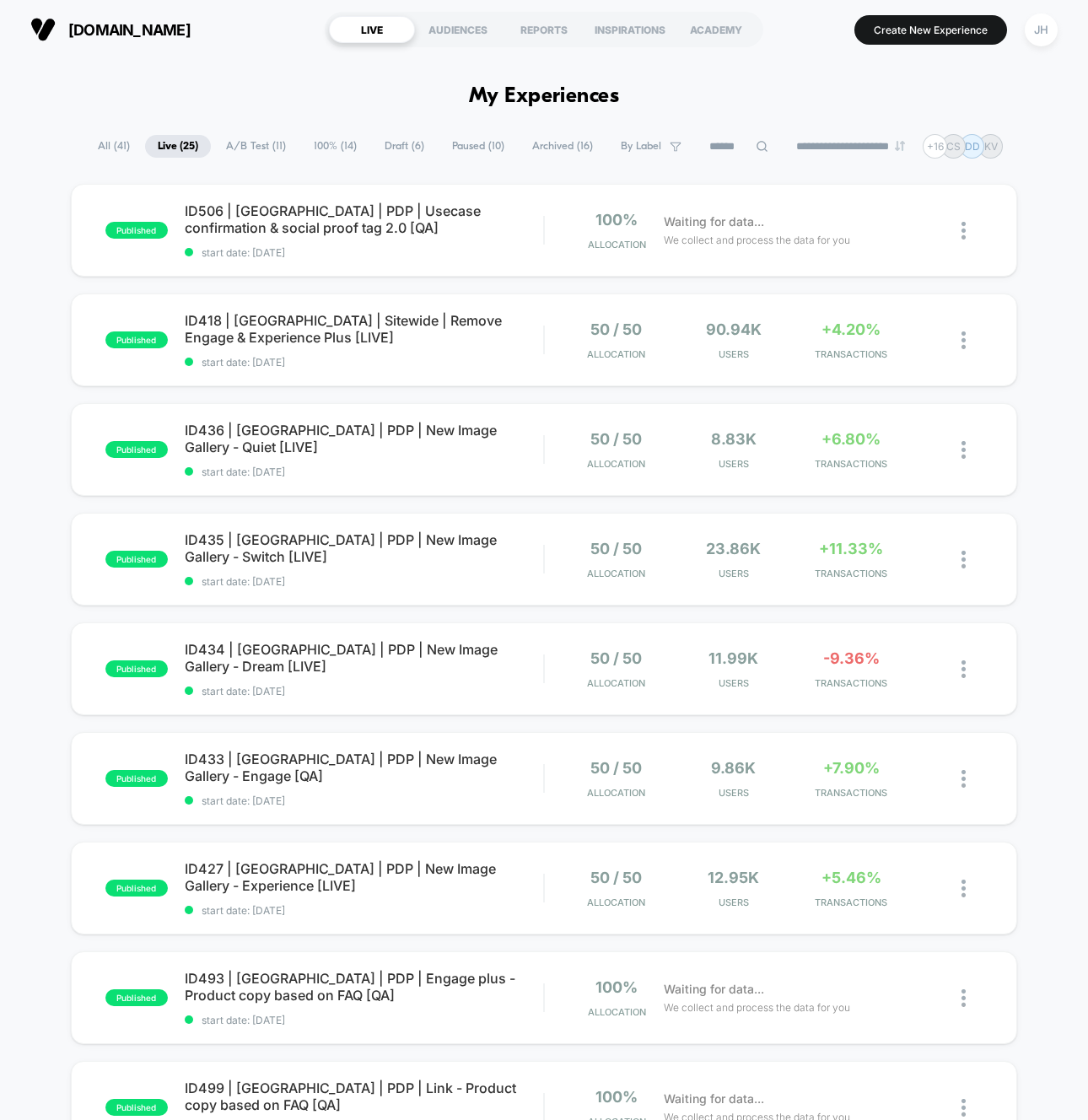
click at [39, 551] on div "published ID506 | USA | PDP | Usecase confirmation & social proof tag 2.0 [QA] …" at bounding box center [544, 875] width 1088 height 1383
click at [38, 551] on div "published ID506 | USA | PDP | Usecase confirmation & social proof tag 2.0 [QA] …" at bounding box center [544, 875] width 1088 height 1383
click at [35, 550] on div "published ID506 | USA | PDP | Usecase confirmation & social proof tag 2.0 [QA] …" at bounding box center [544, 875] width 1088 height 1383
click at [1041, 20] on div "JH" at bounding box center [1040, 29] width 33 height 33
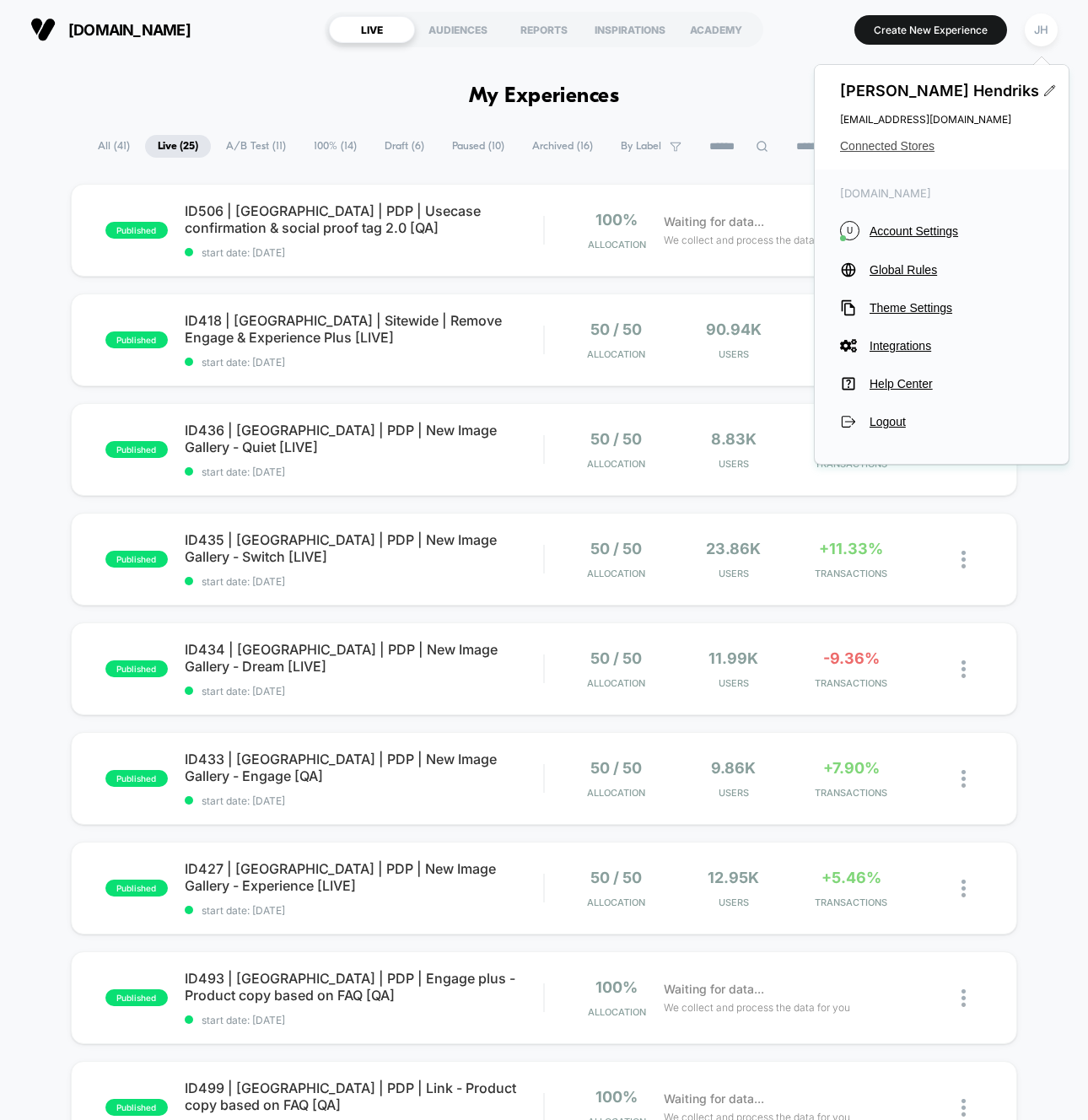
click at [910, 141] on span "Connected Stores" at bounding box center [941, 146] width 203 height 13
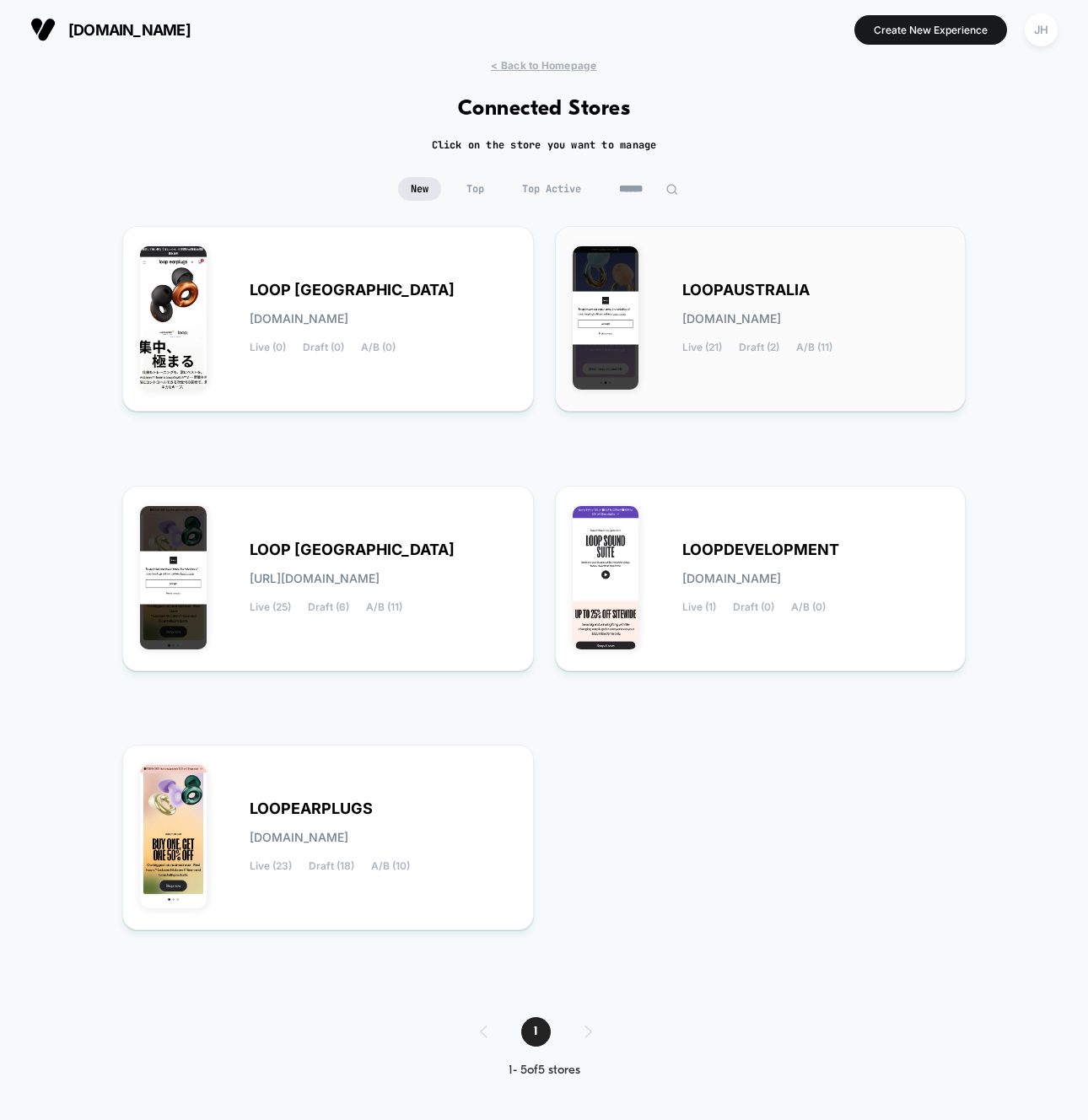
click at [743, 280] on div "LOOPAUSTRALIA loopaustralia.myshopify.com Live (21) Draft (2) A/B (11)" at bounding box center [760, 319] width 376 height 150
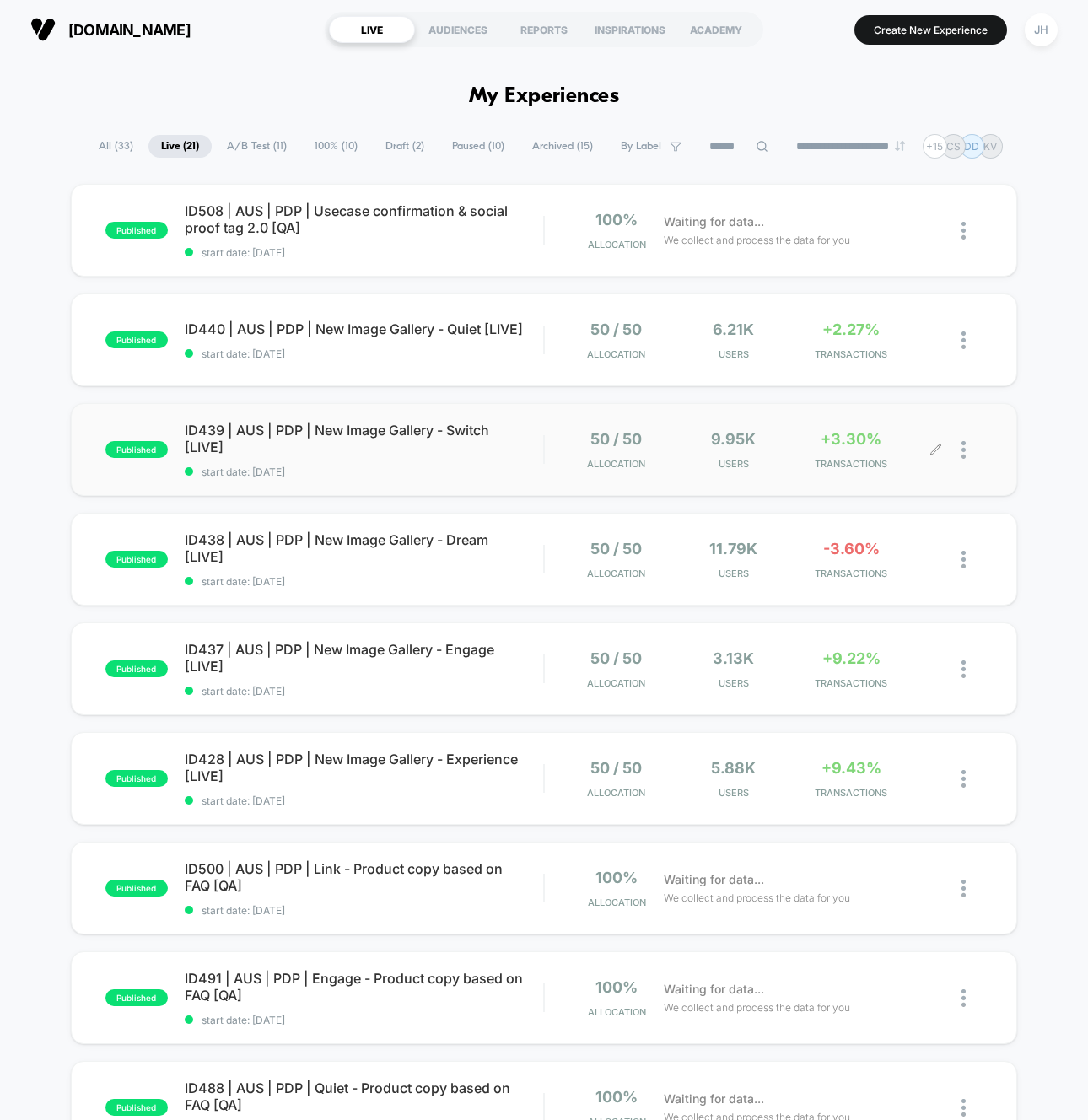
scroll to position [14, 0]
